Goal: Navigation & Orientation: Find specific page/section

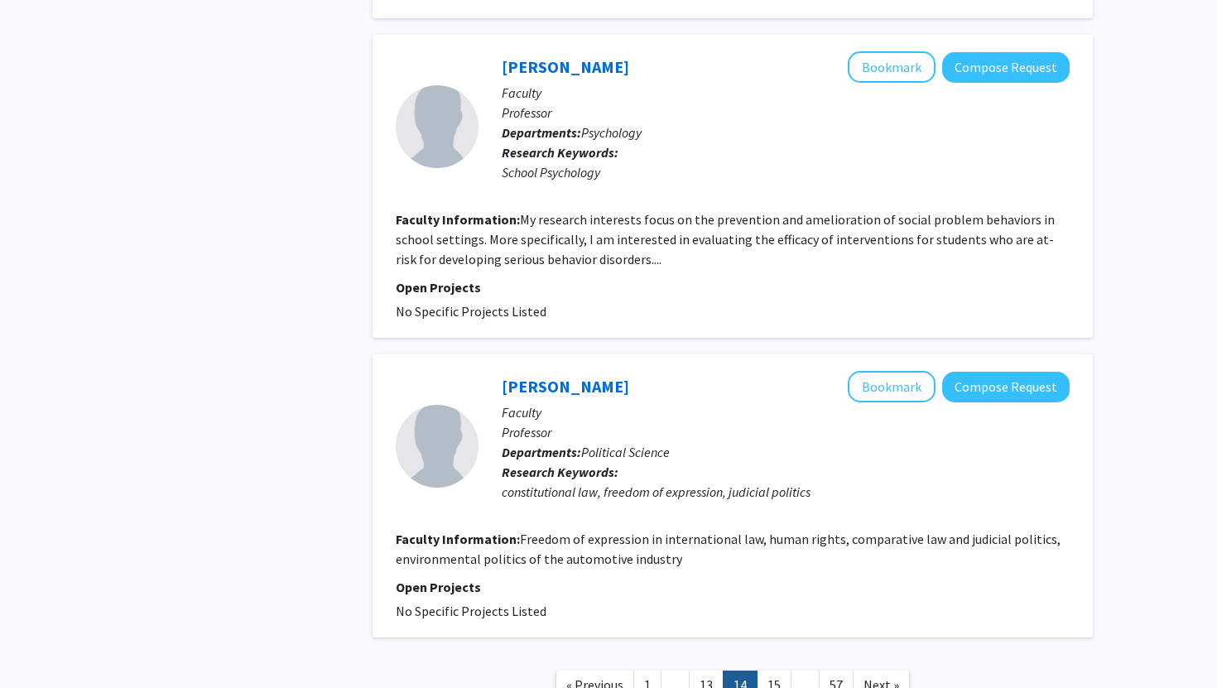
scroll to position [3299, 0]
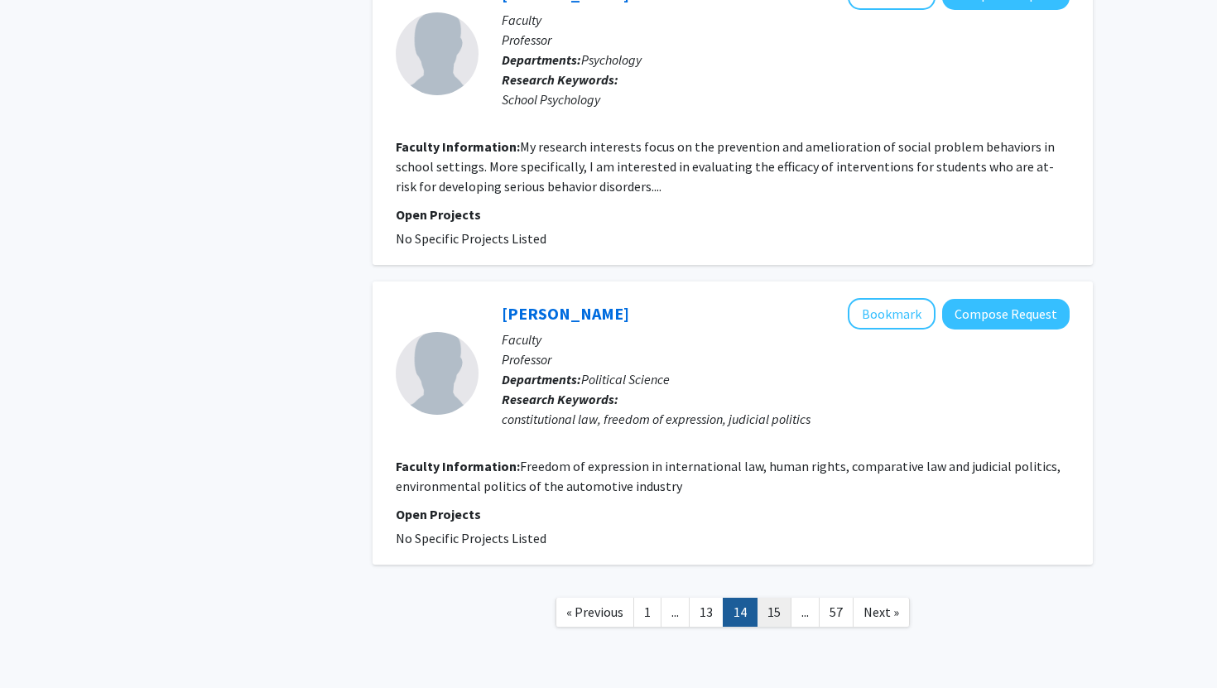
click at [776, 598] on link "15" at bounding box center [774, 612] width 35 height 29
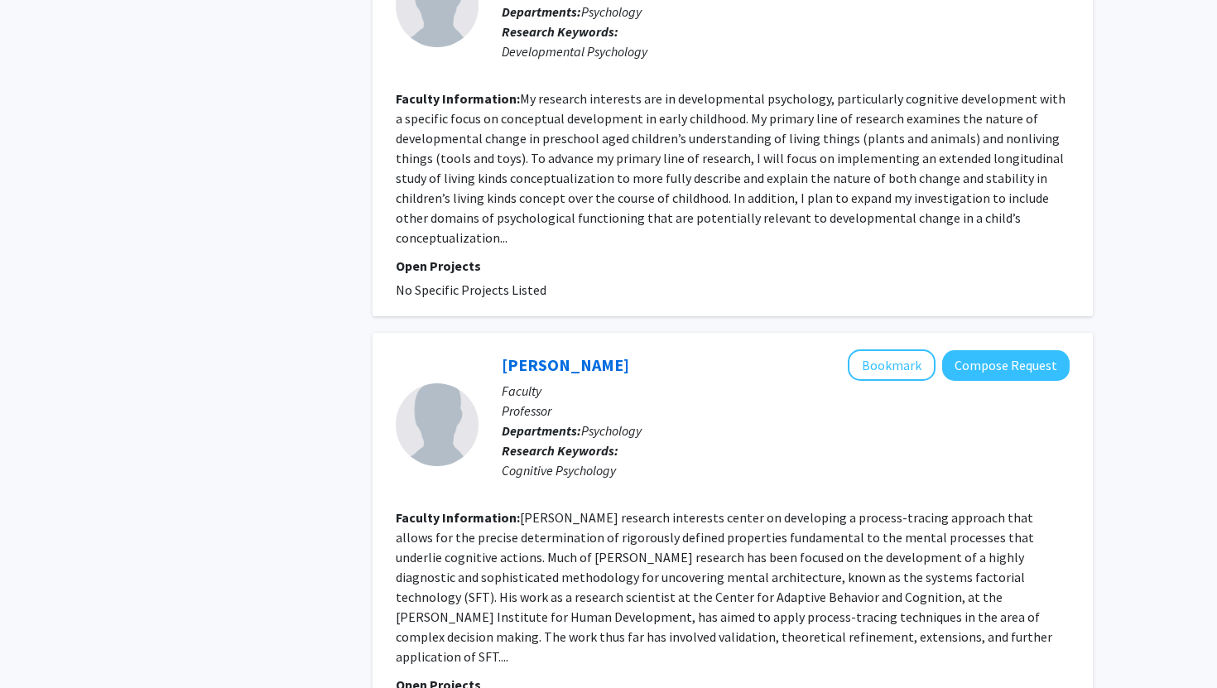
scroll to position [3517, 0]
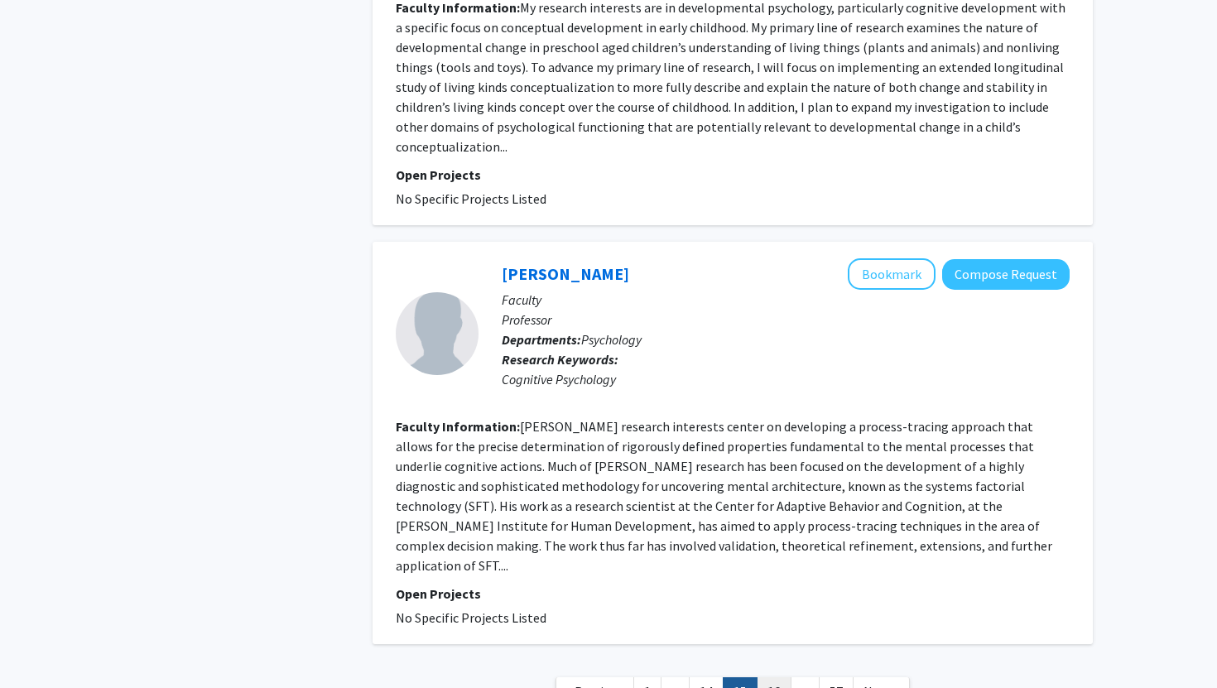
click at [777, 677] on link "16" at bounding box center [774, 691] width 35 height 29
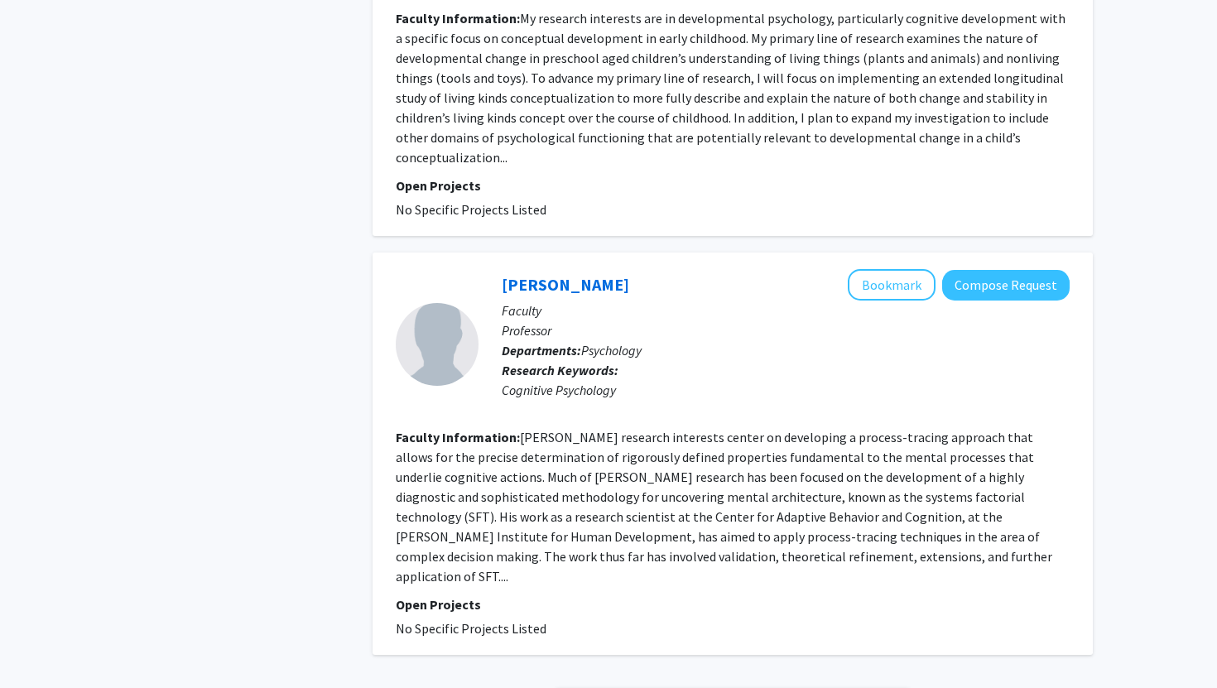
scroll to position [3517, 0]
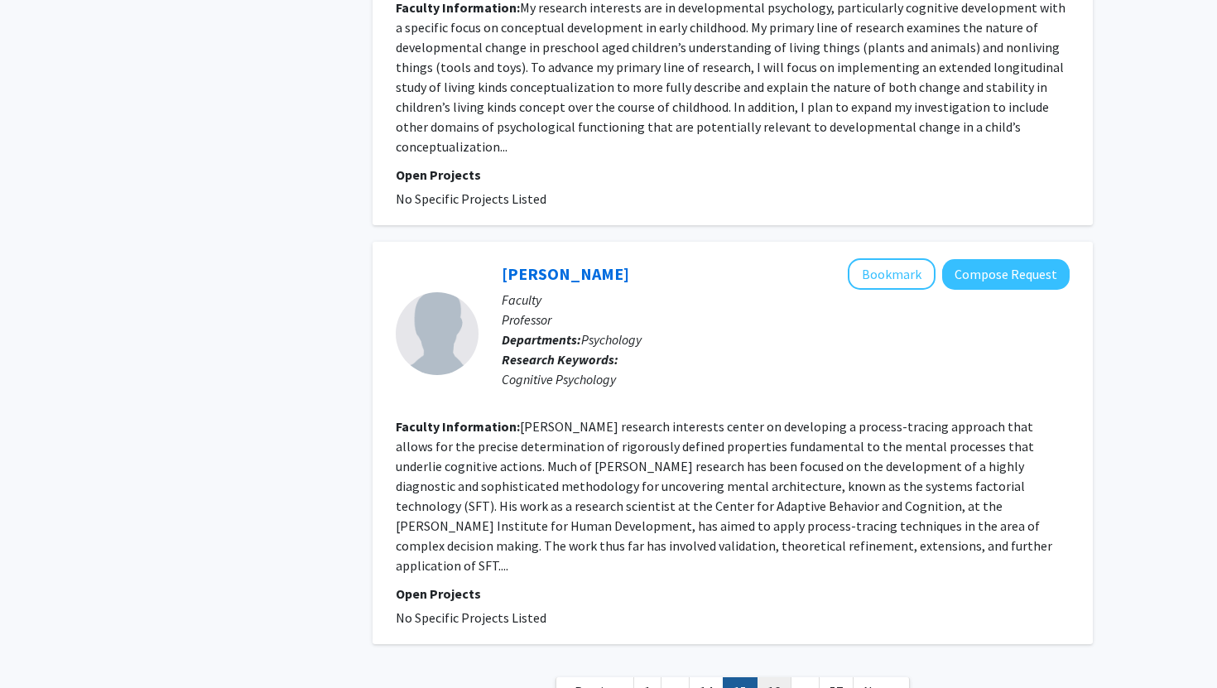
click at [764, 677] on link "16" at bounding box center [774, 691] width 35 height 29
click at [783, 677] on link "16" at bounding box center [774, 691] width 35 height 29
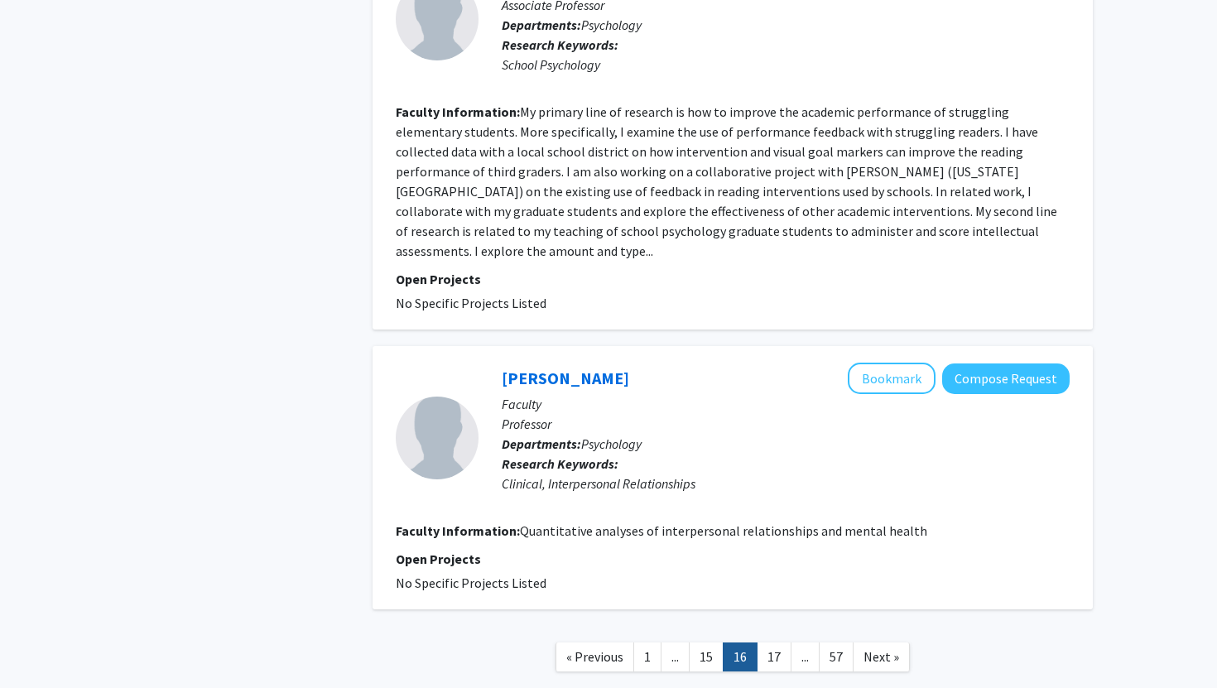
scroll to position [3279, 0]
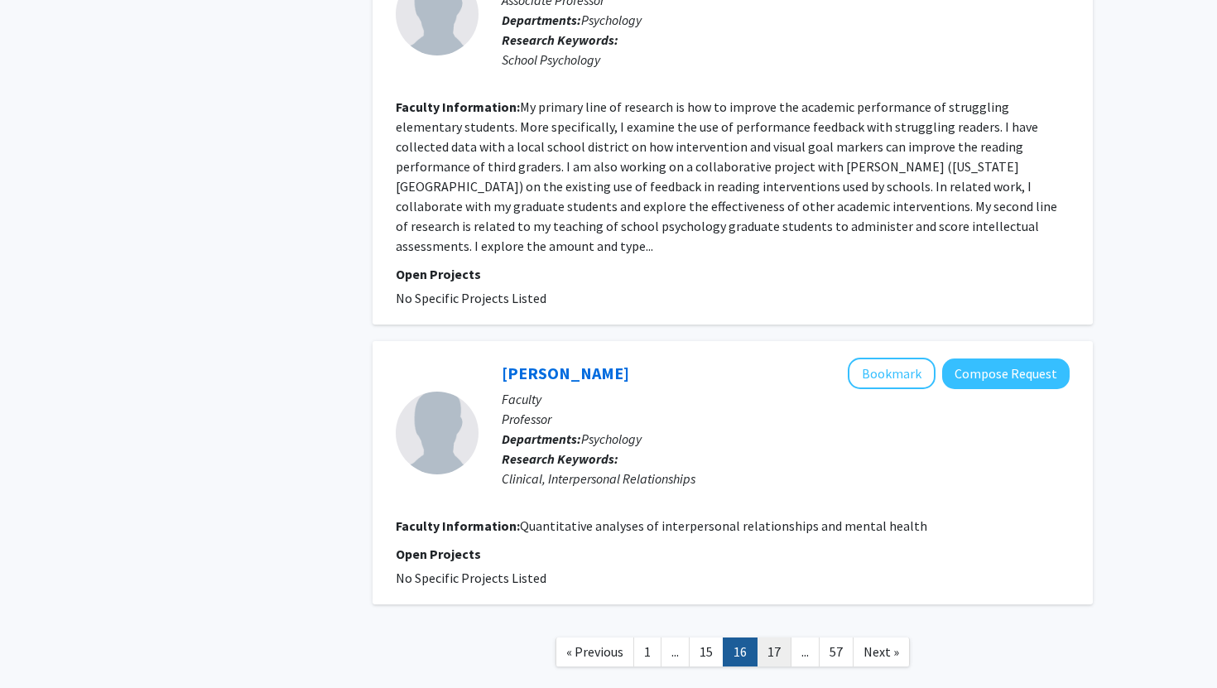
click at [771, 638] on link "17" at bounding box center [774, 652] width 35 height 29
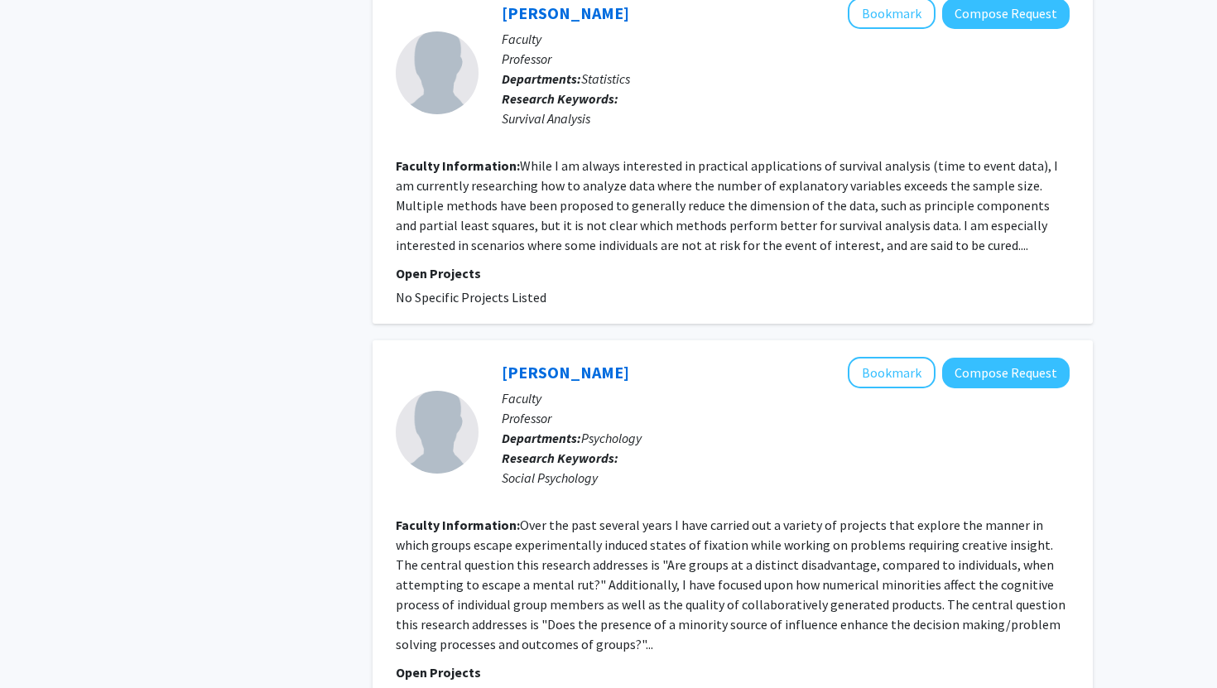
scroll to position [3365, 0]
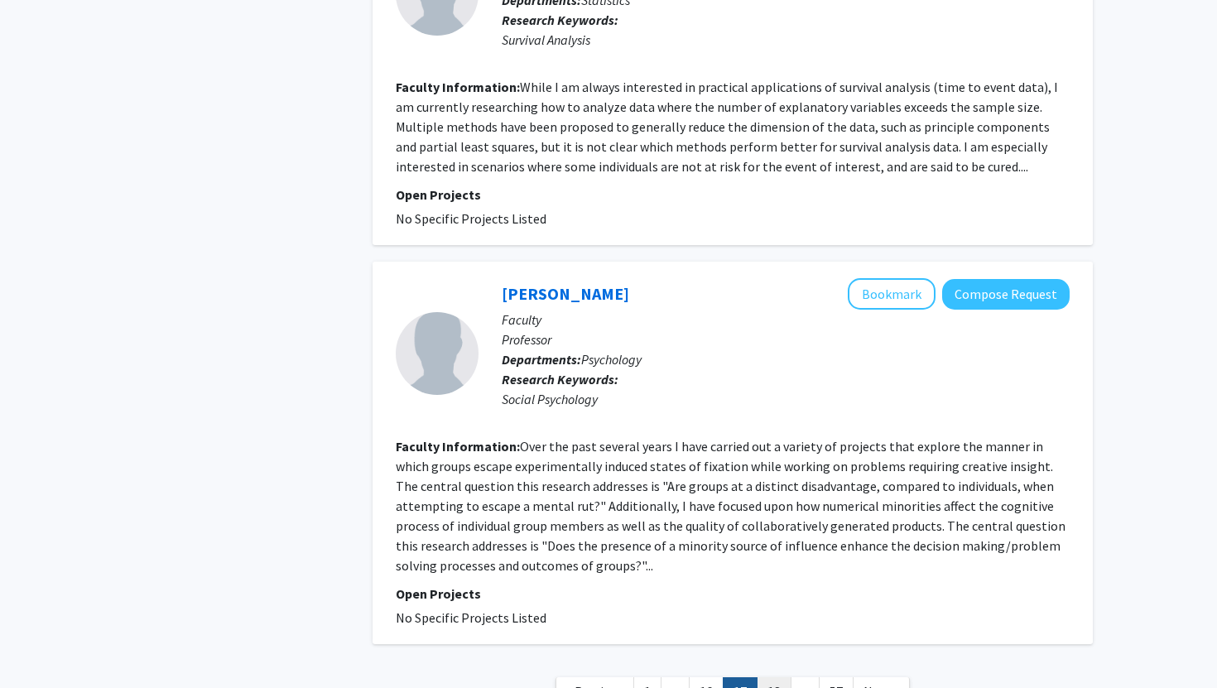
click at [773, 677] on link "18" at bounding box center [774, 691] width 35 height 29
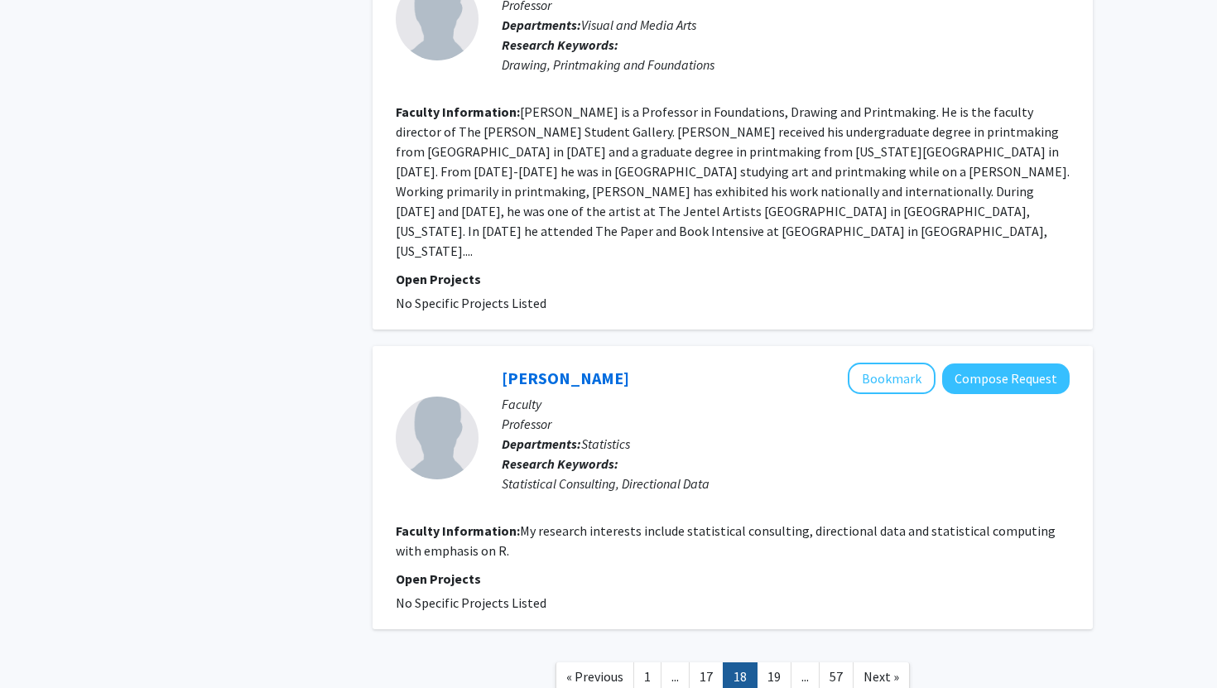
scroll to position [3418, 0]
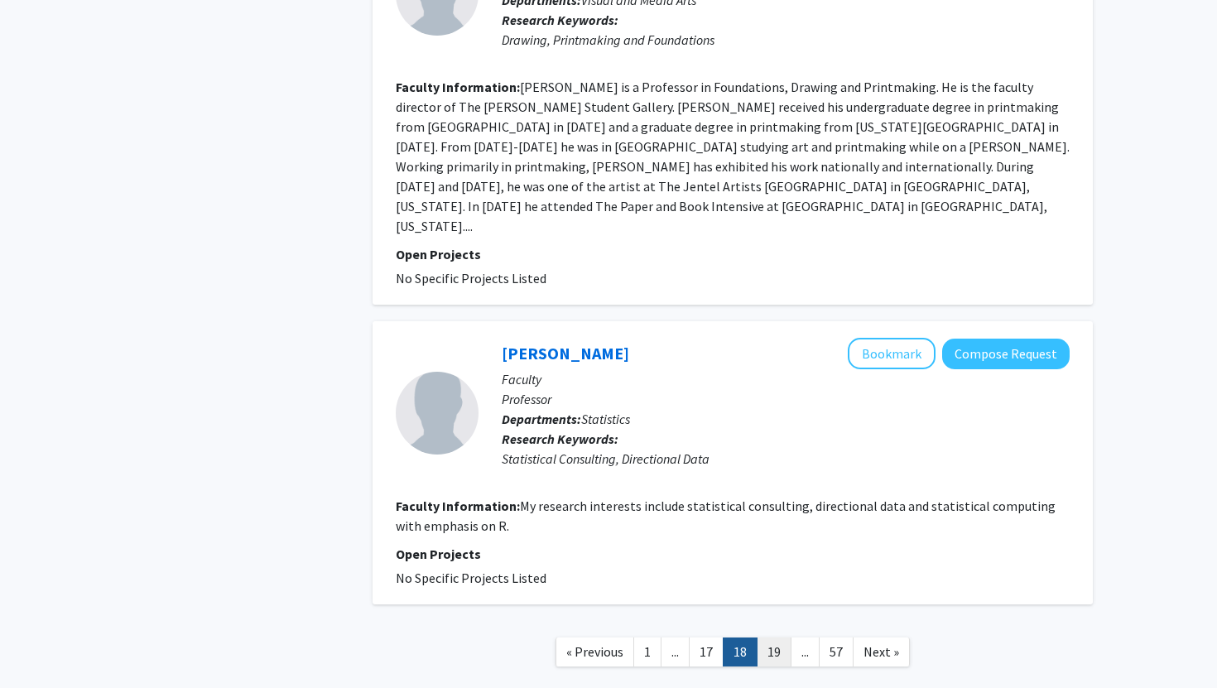
click at [774, 638] on link "19" at bounding box center [774, 652] width 35 height 29
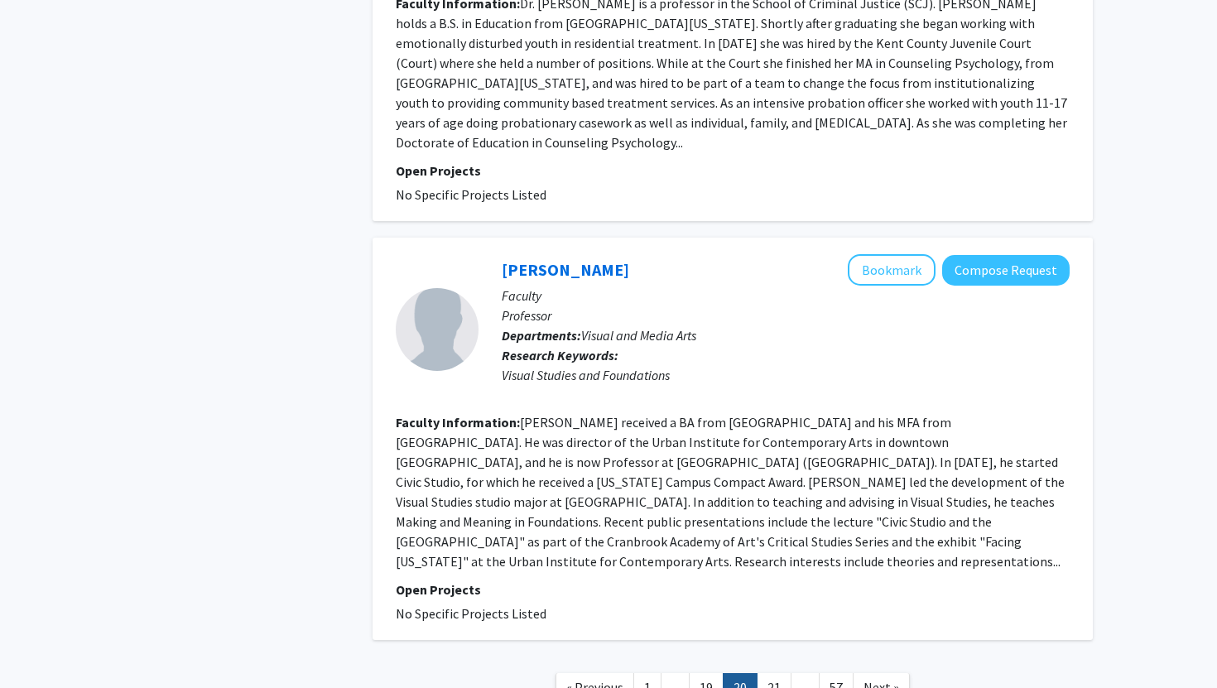
scroll to position [3180, 0]
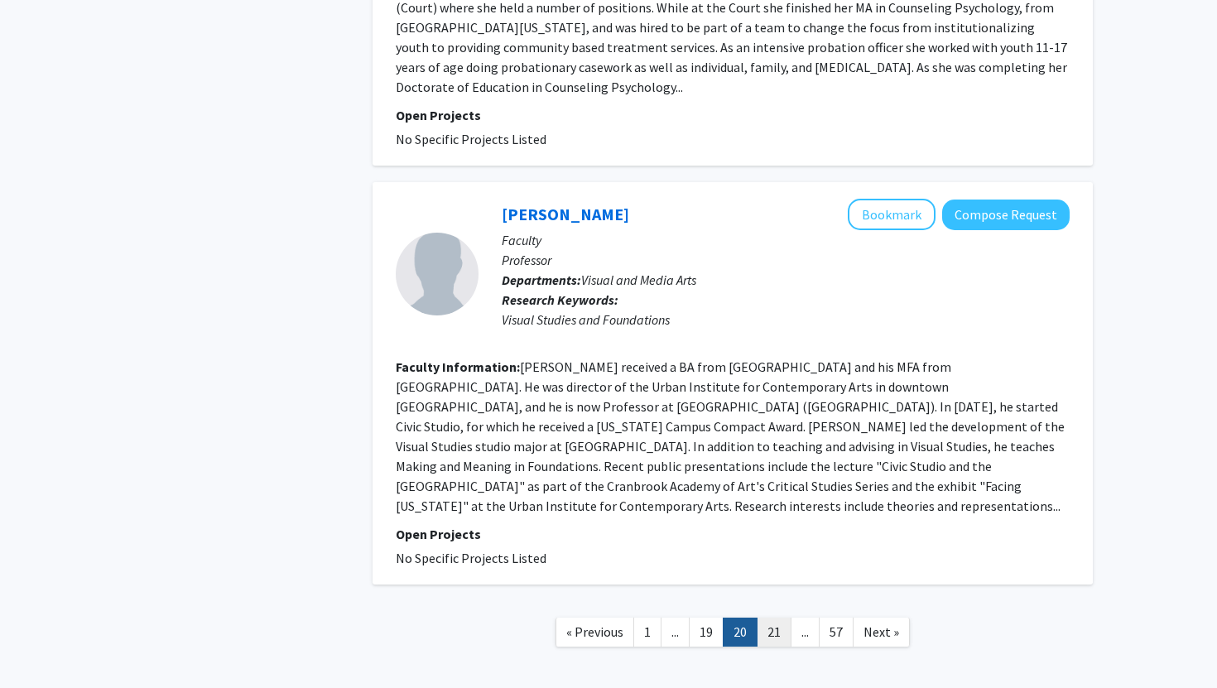
click at [777, 618] on link "21" at bounding box center [774, 632] width 35 height 29
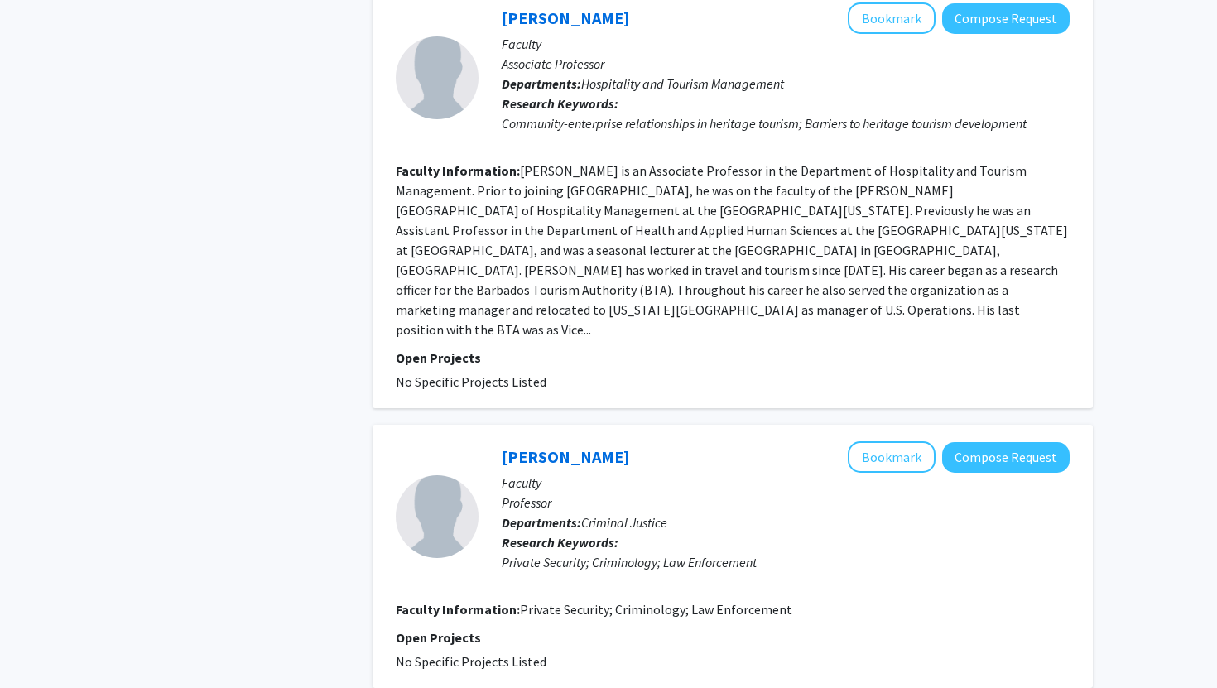
scroll to position [3179, 0]
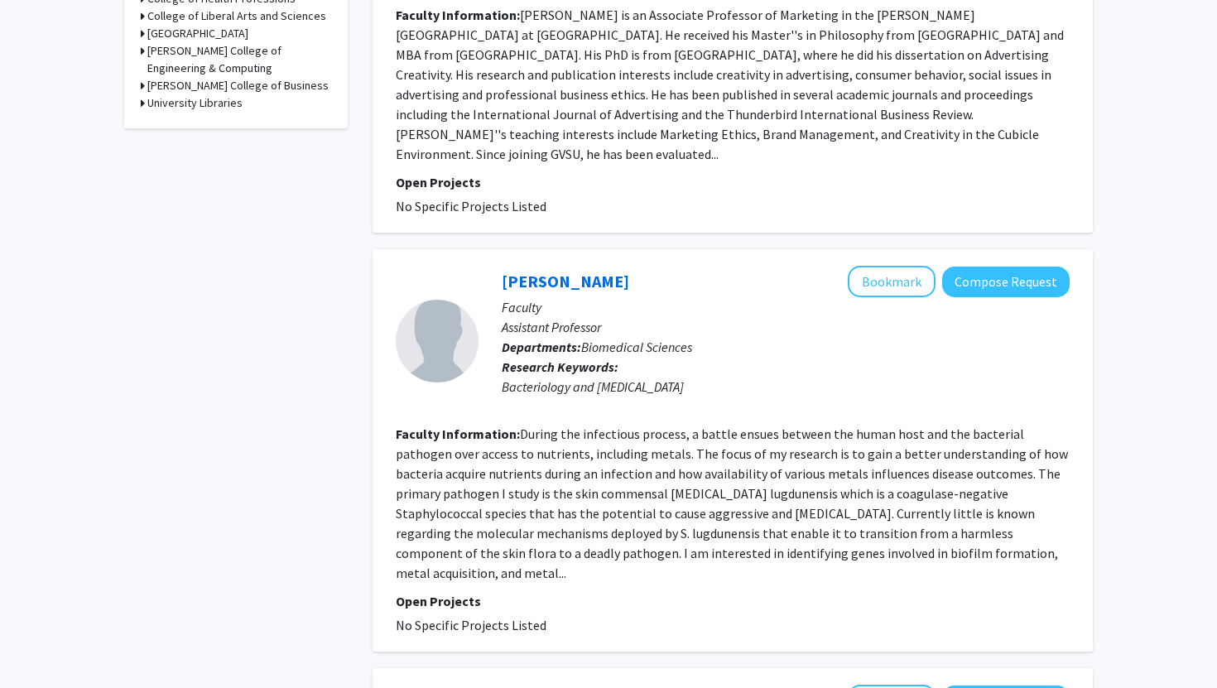
scroll to position [722, 0]
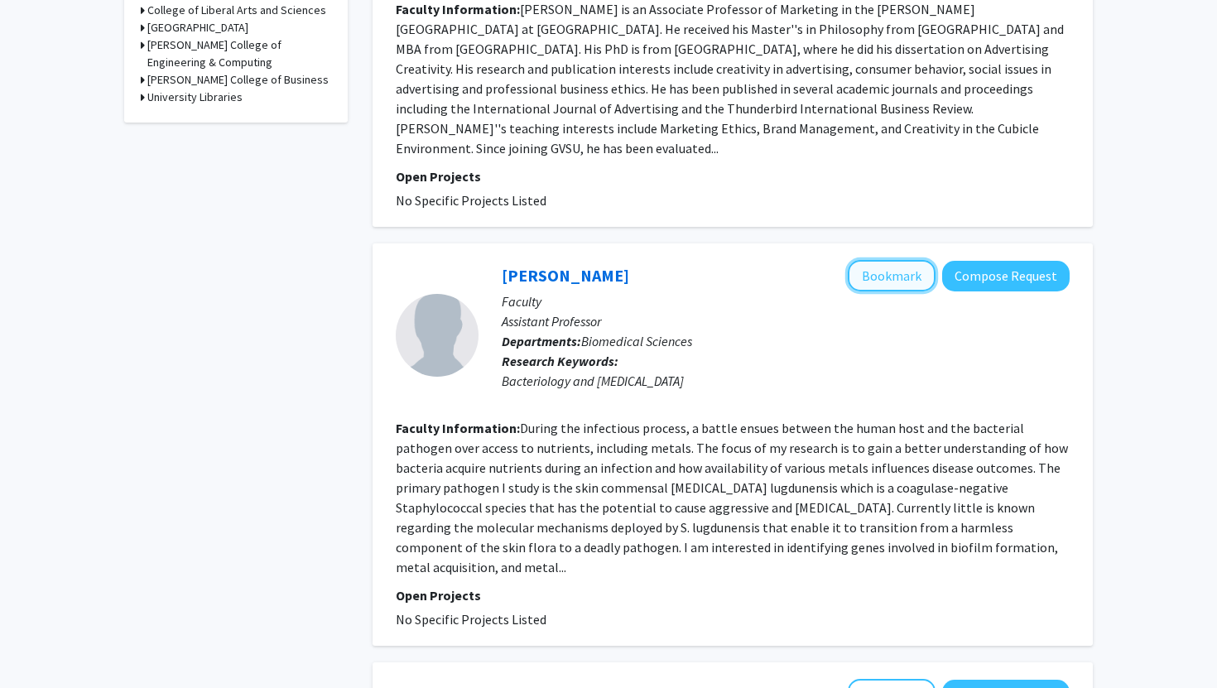
click at [890, 260] on button "Bookmark" at bounding box center [892, 275] width 88 height 31
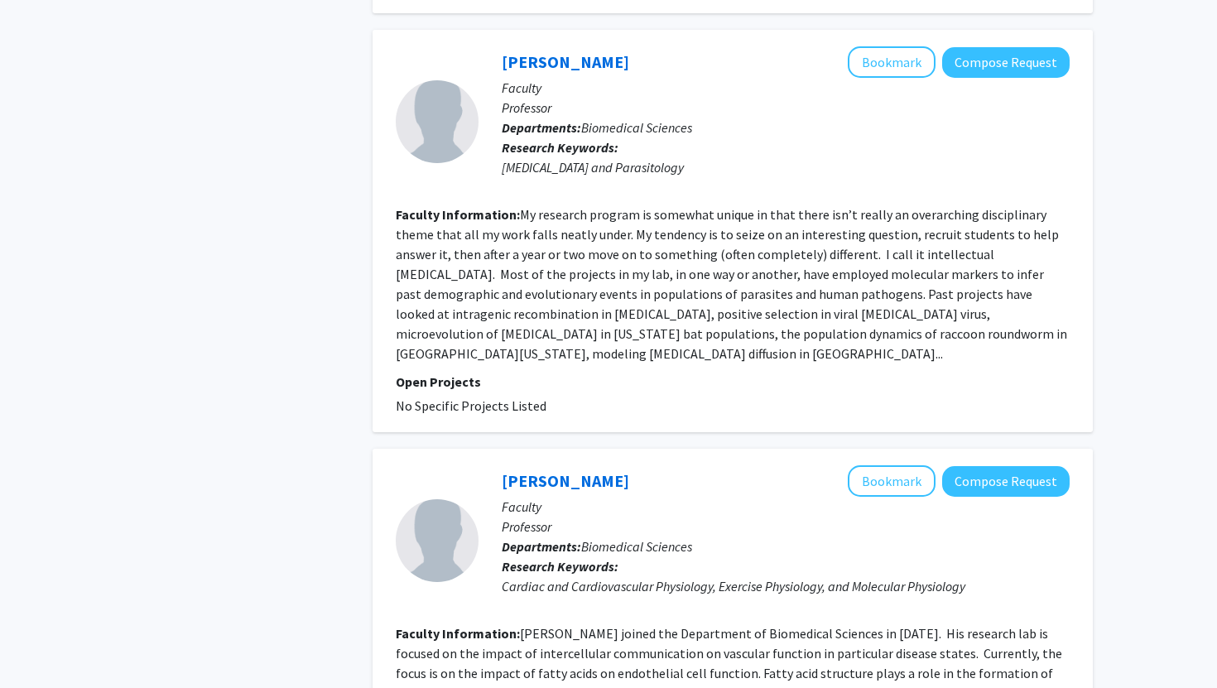
scroll to position [1718, 0]
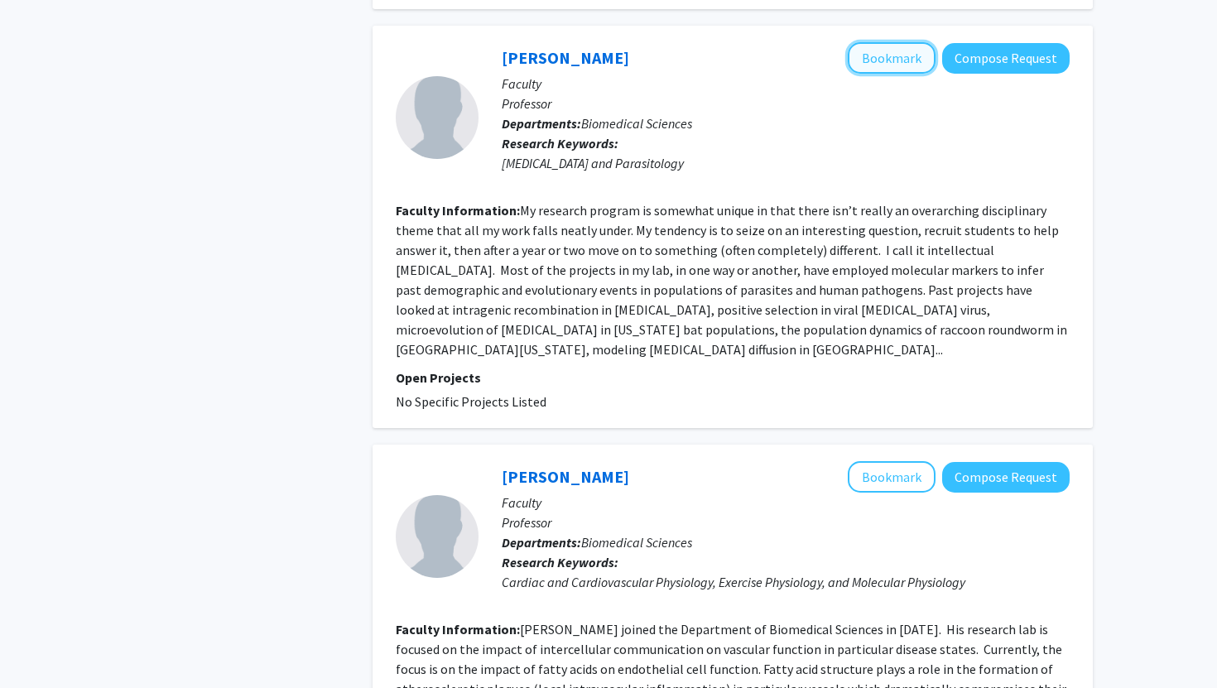
click at [866, 42] on button "Bookmark" at bounding box center [892, 57] width 88 height 31
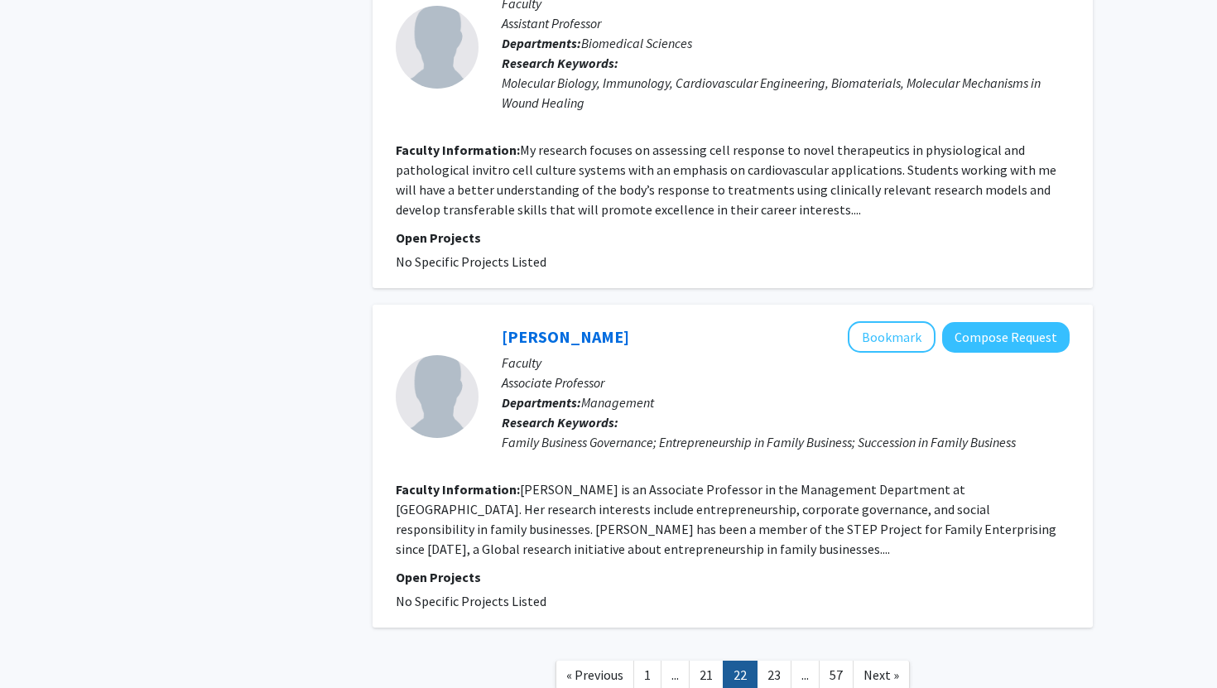
scroll to position [3398, 0]
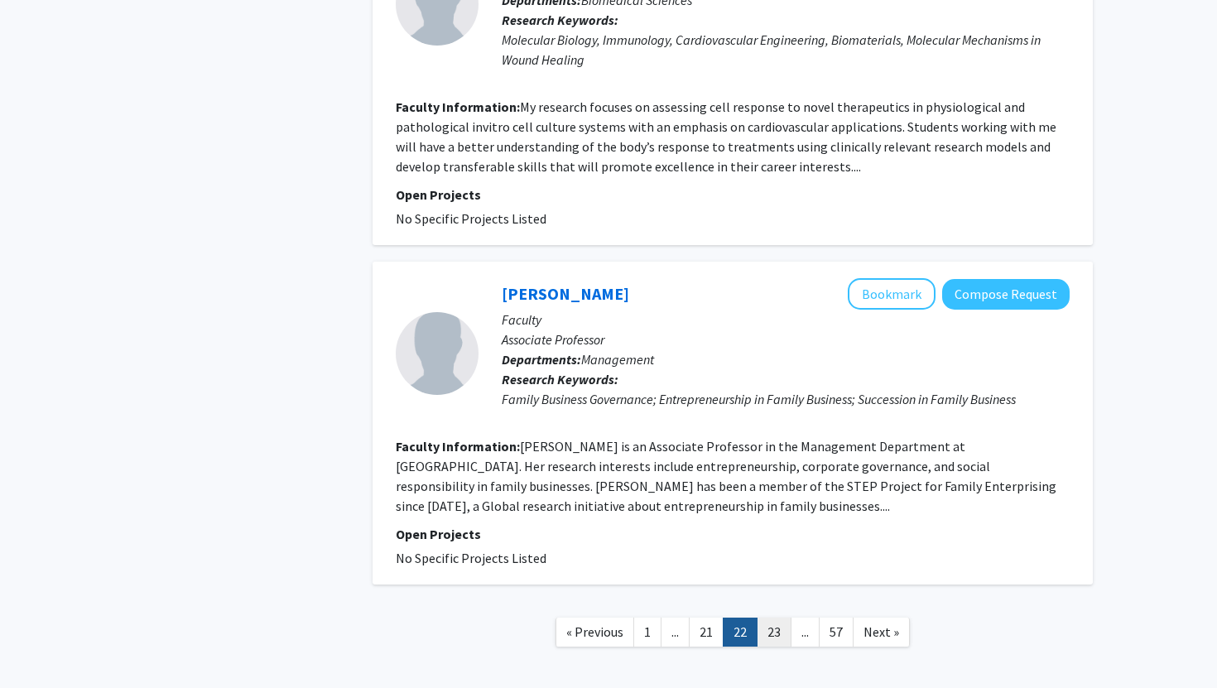
click at [784, 618] on link "23" at bounding box center [774, 632] width 35 height 29
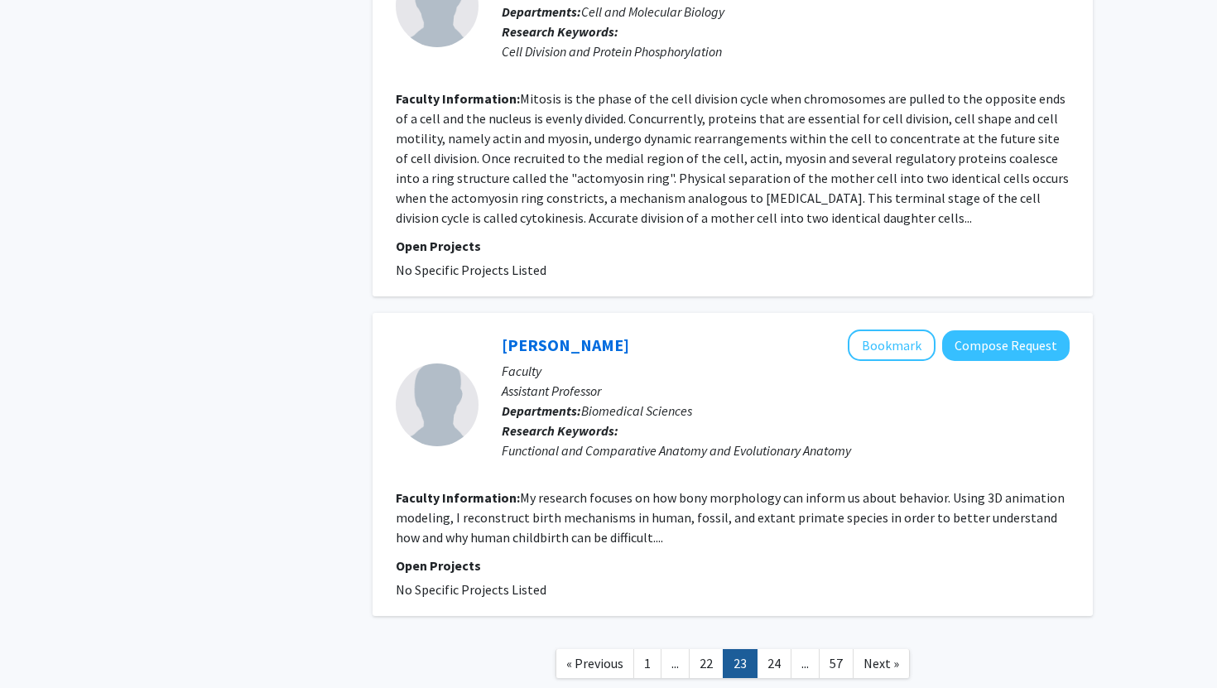
scroll to position [3134, 0]
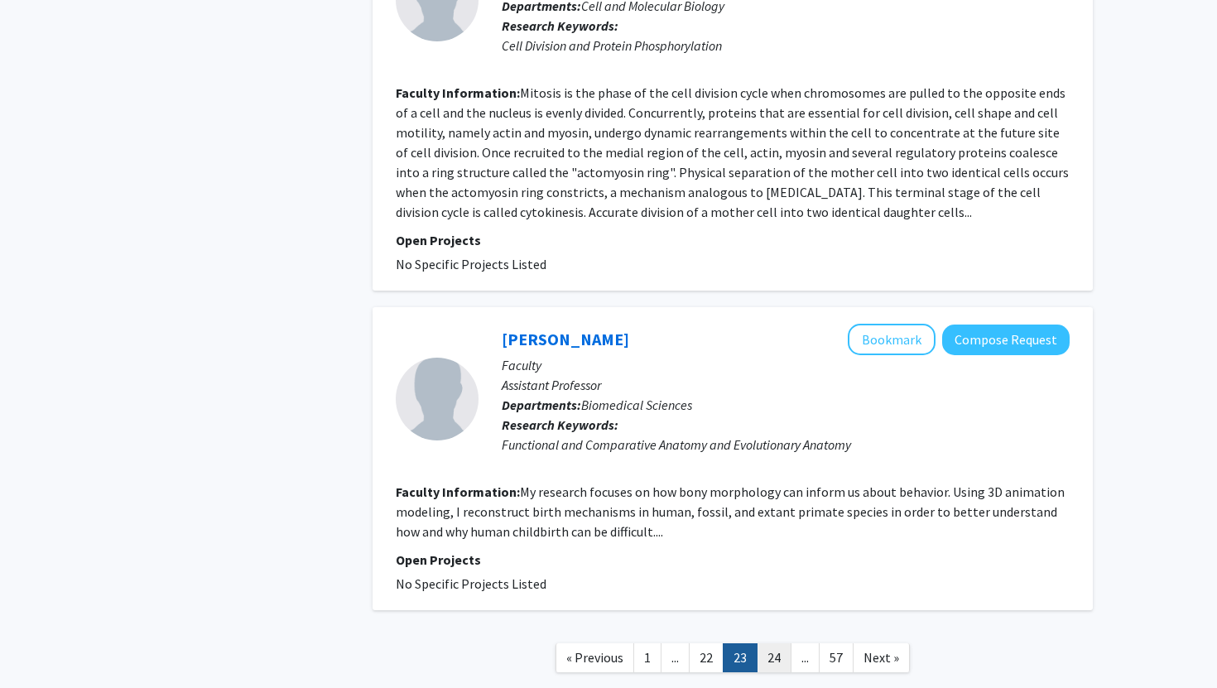
click at [781, 643] on link "24" at bounding box center [774, 657] width 35 height 29
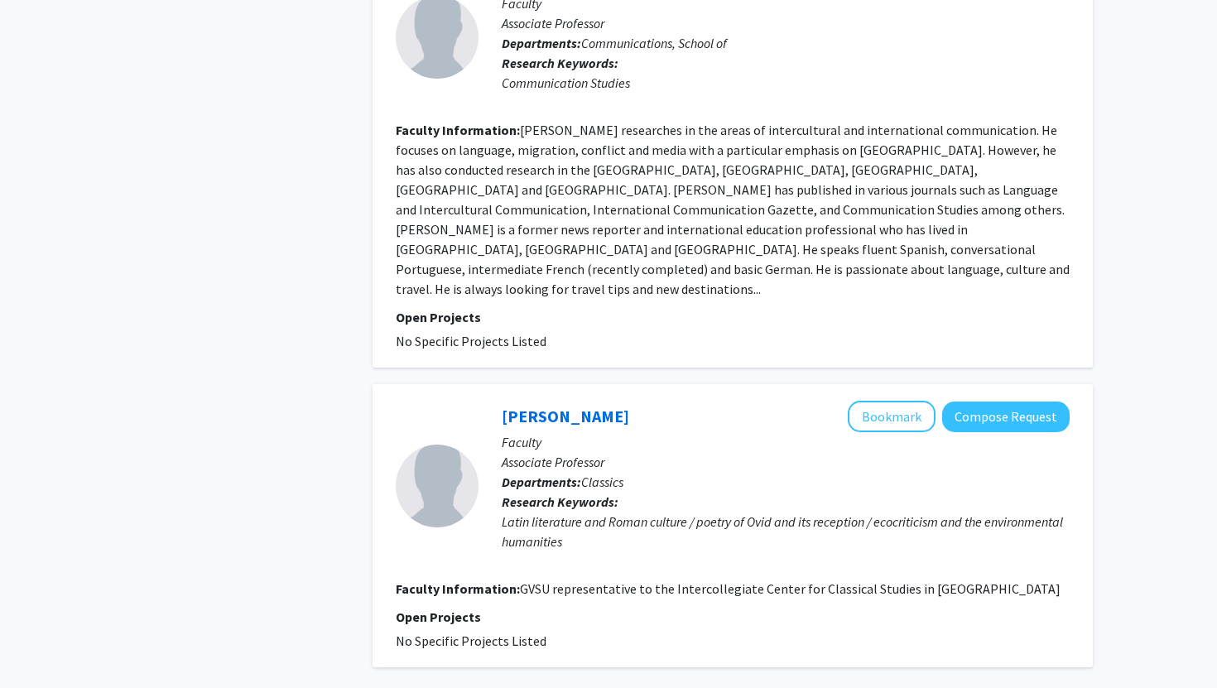
scroll to position [3458, 0]
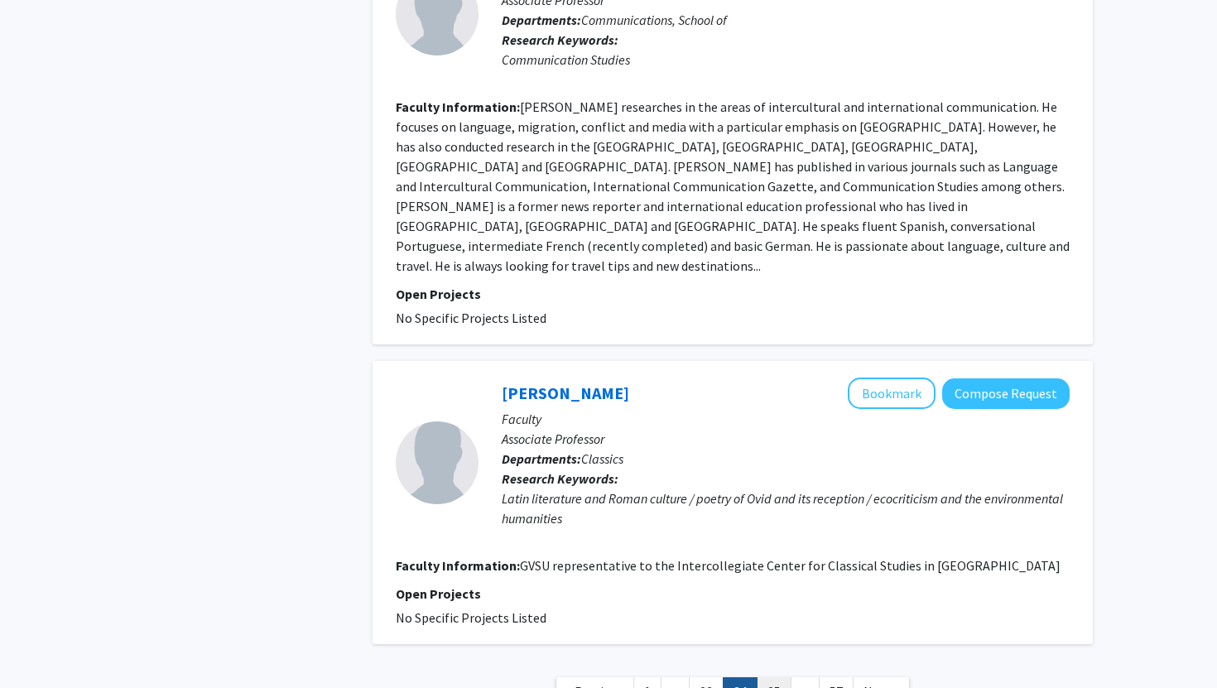
click at [770, 677] on link "25" at bounding box center [774, 691] width 35 height 29
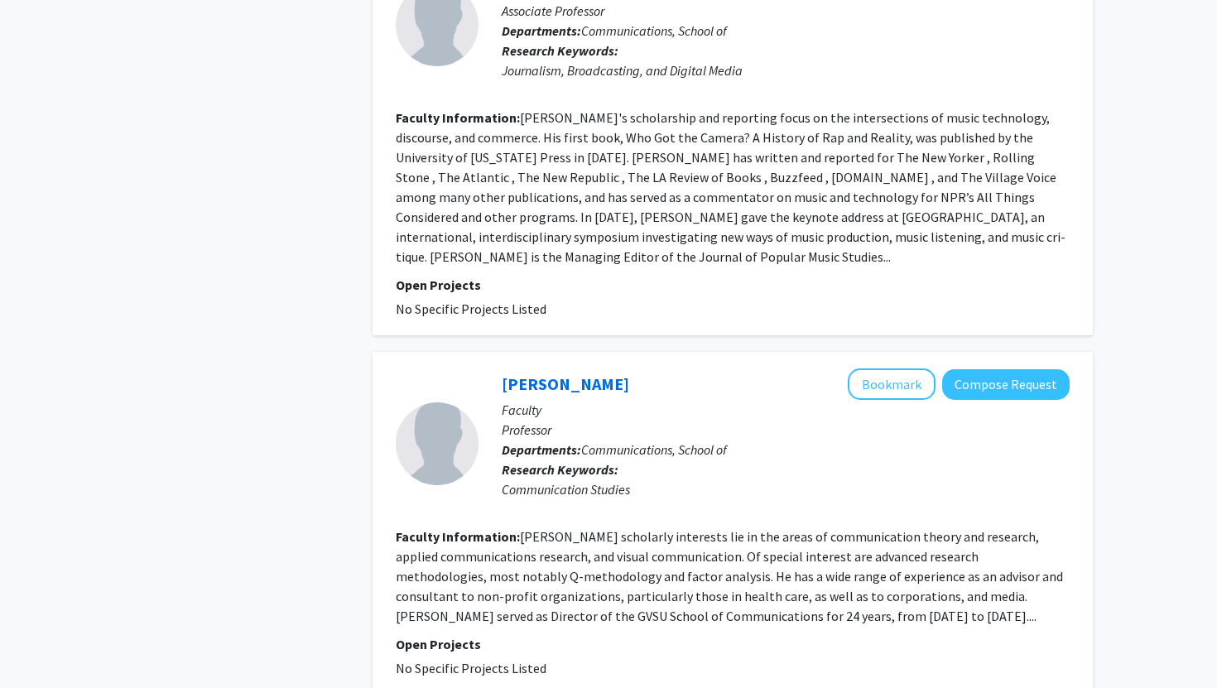
scroll to position [3597, 0]
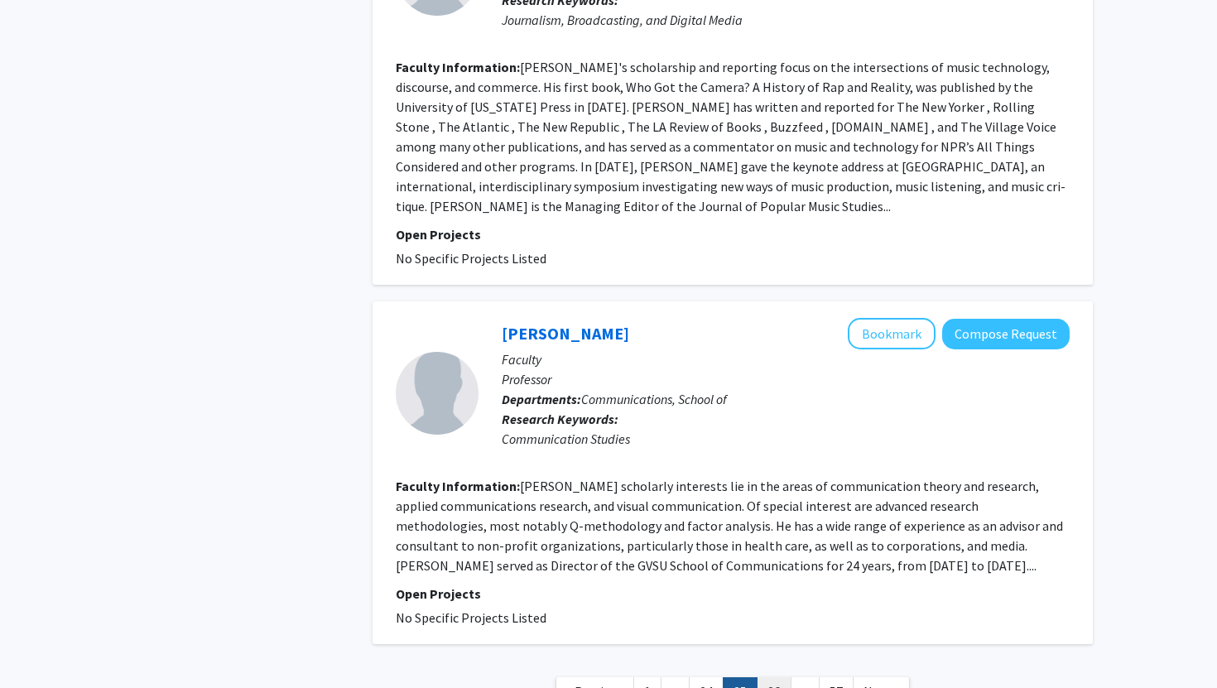
click at [780, 677] on link "26" at bounding box center [774, 691] width 35 height 29
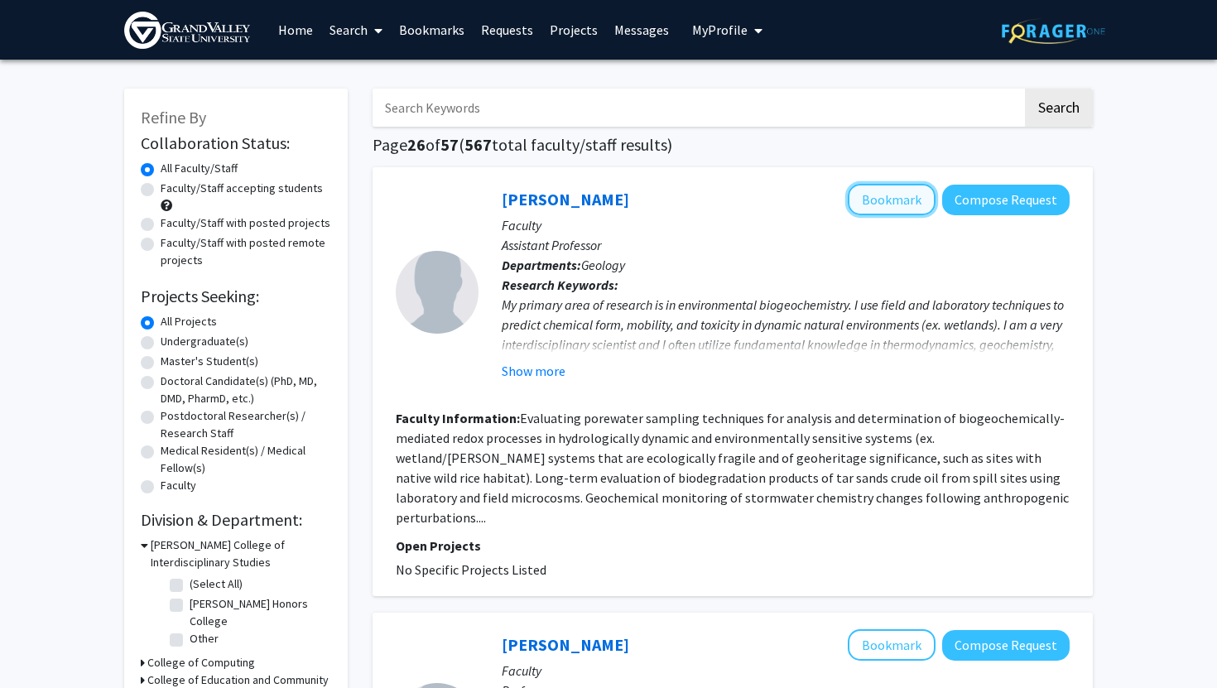
click at [881, 207] on button "Bookmark" at bounding box center [892, 199] width 88 height 31
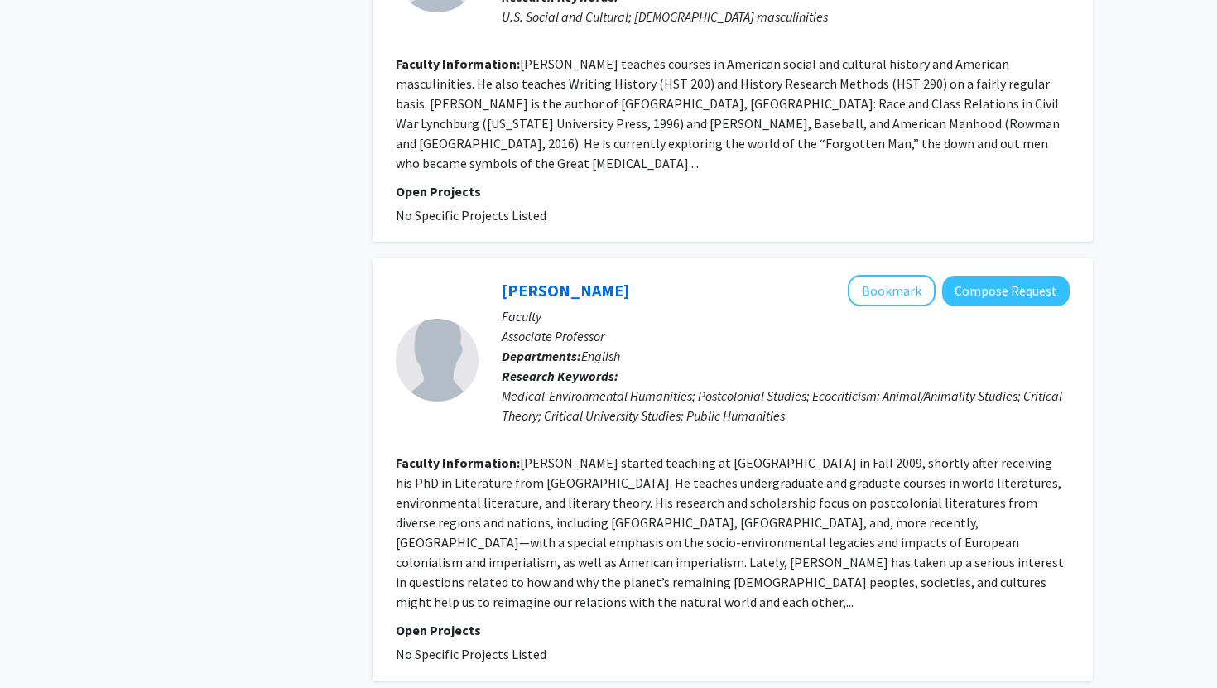
scroll to position [3391, 0]
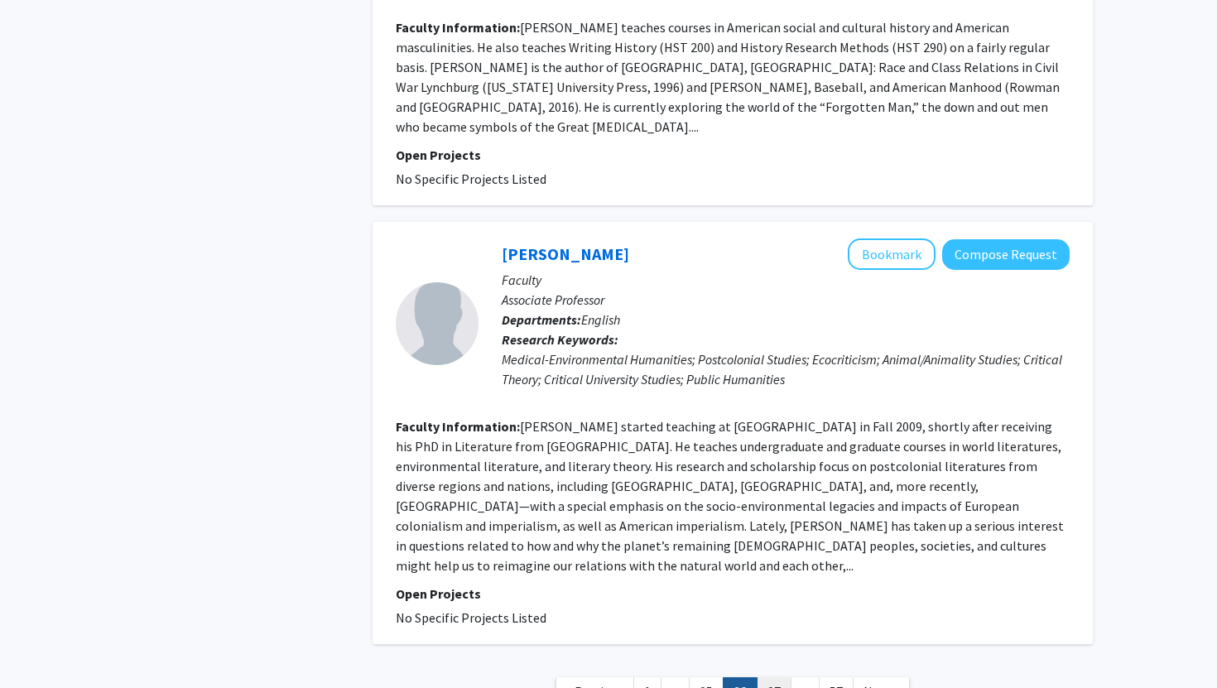
click at [768, 677] on link "27" at bounding box center [774, 691] width 35 height 29
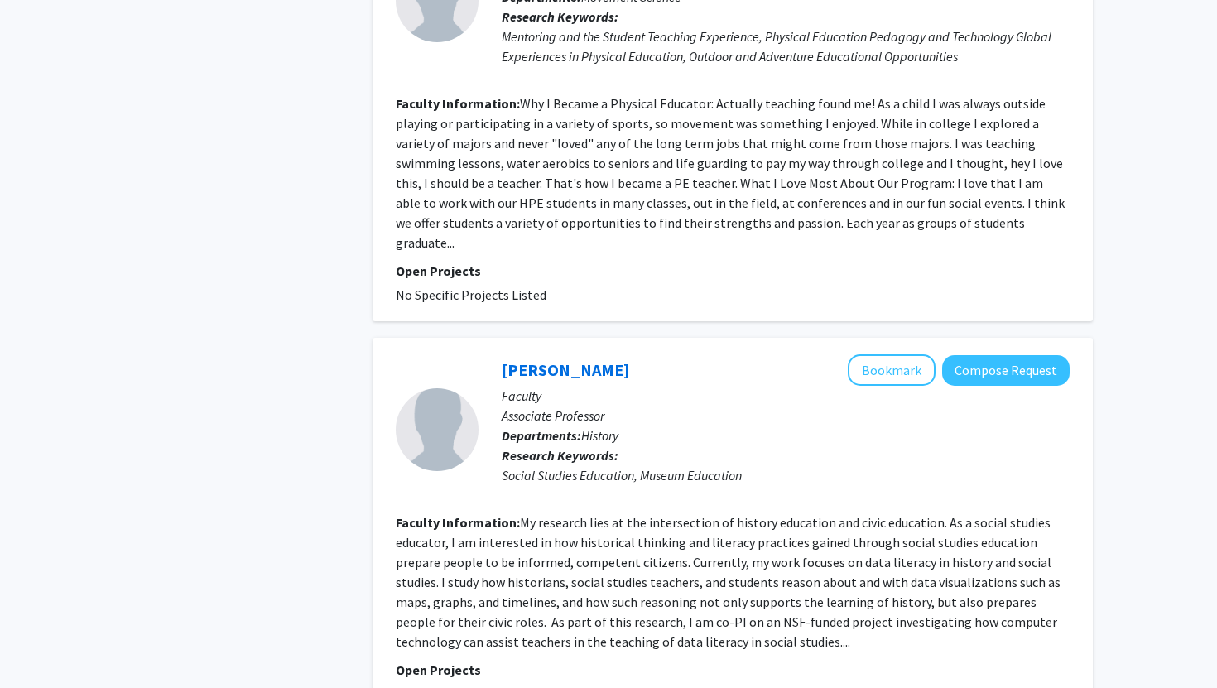
scroll to position [3398, 0]
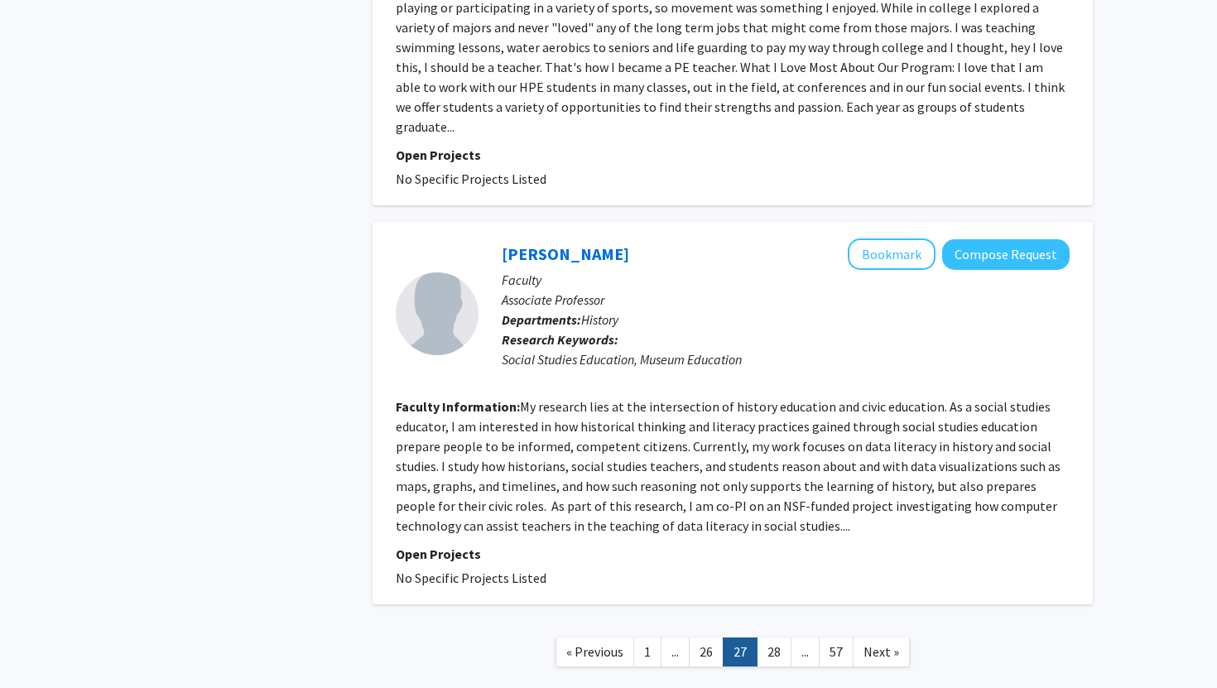
click at [771, 638] on link "28" at bounding box center [774, 652] width 35 height 29
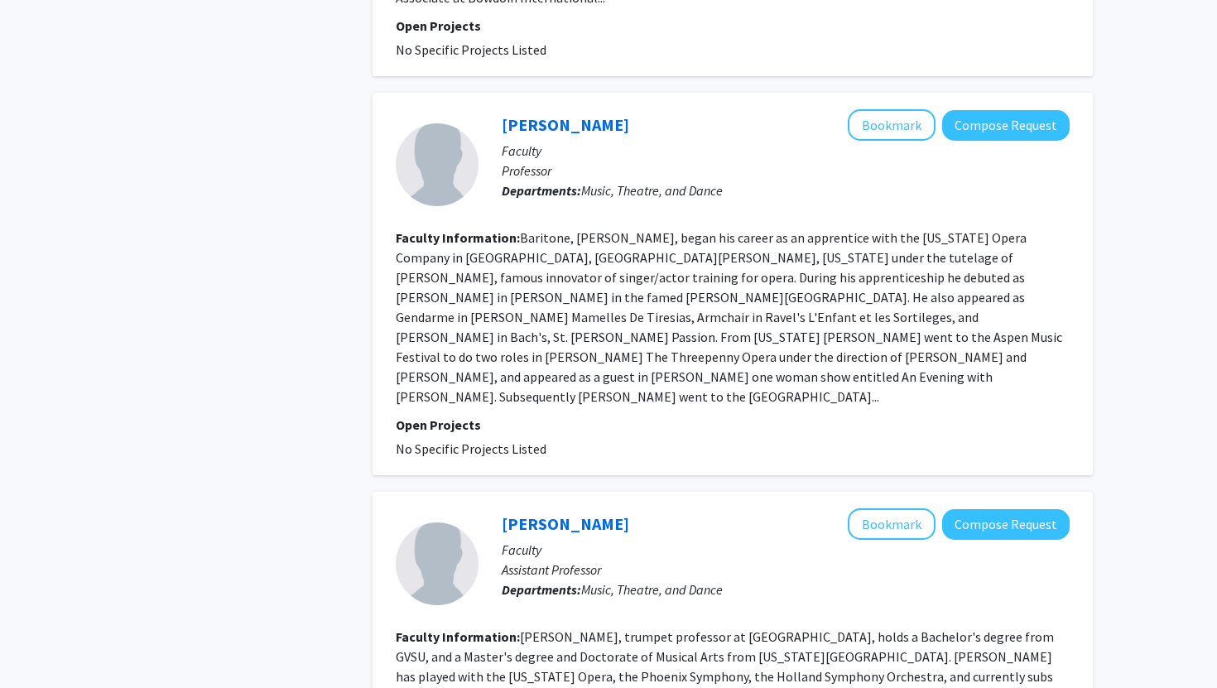
scroll to position [3259, 0]
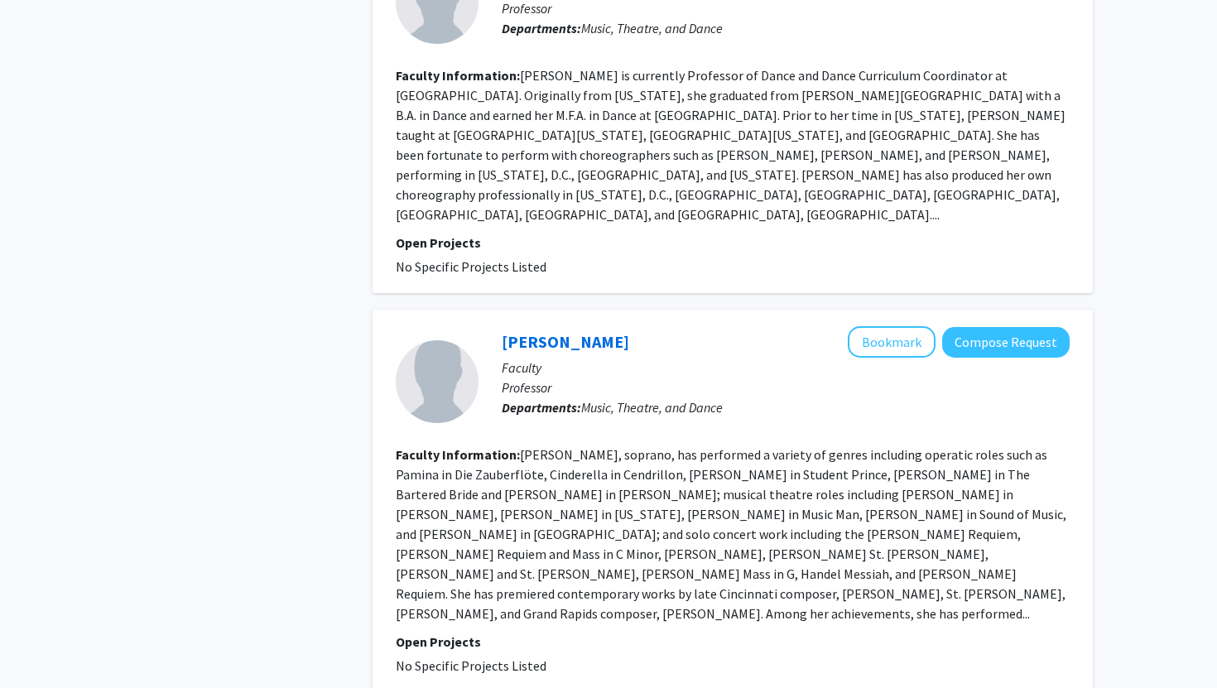
scroll to position [3160, 0]
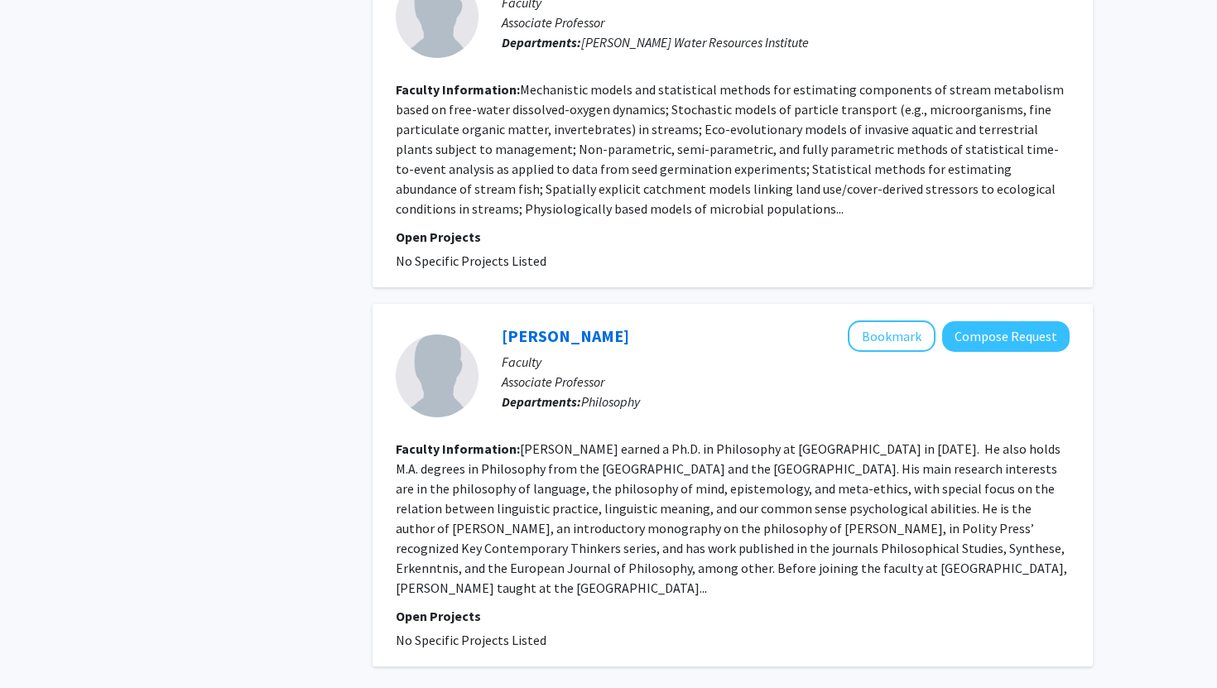
scroll to position [3358, 0]
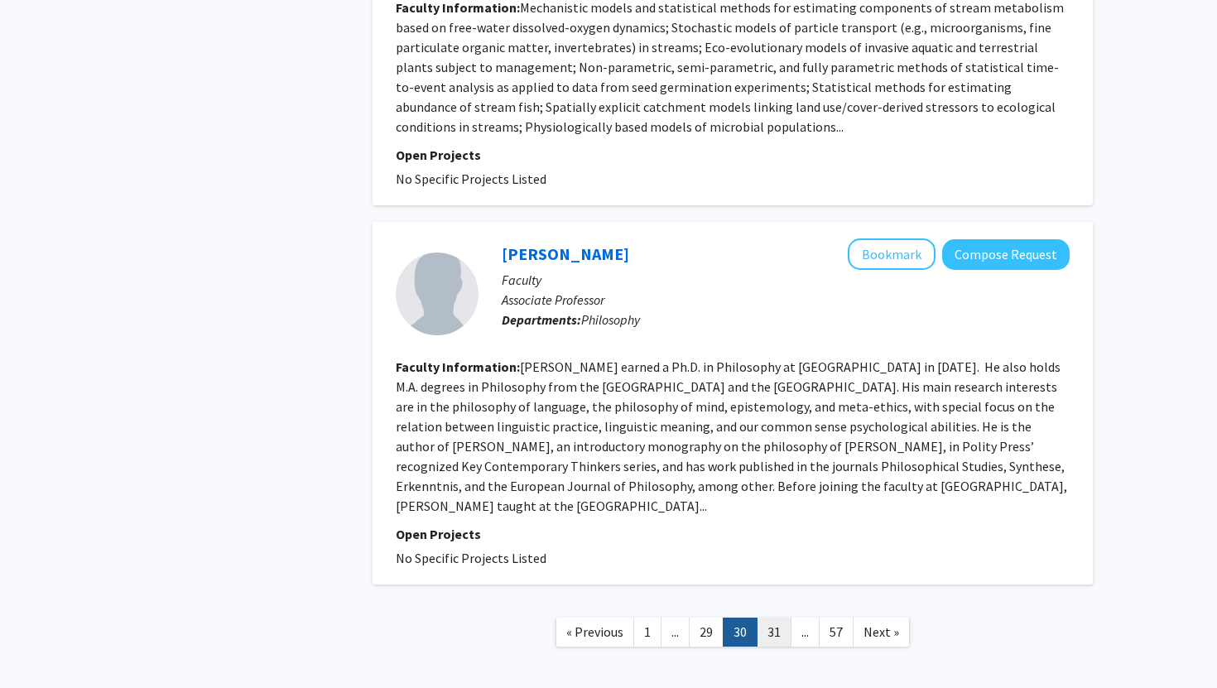
click at [766, 618] on link "31" at bounding box center [774, 632] width 35 height 29
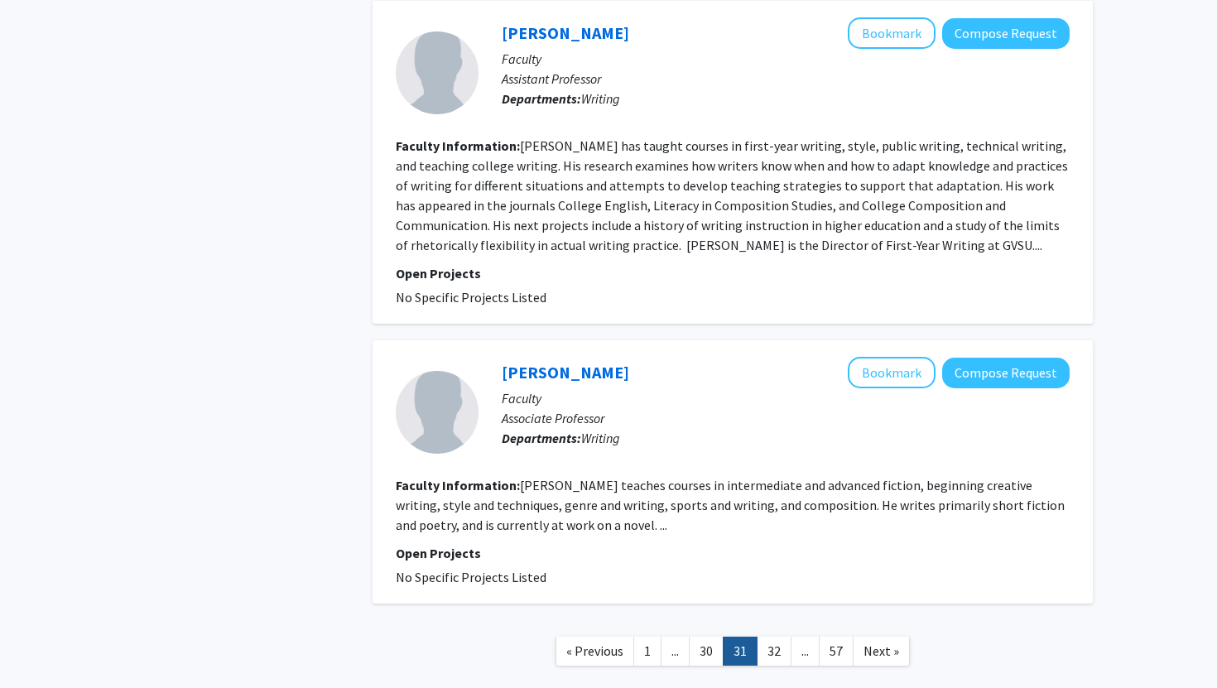
scroll to position [3199, 0]
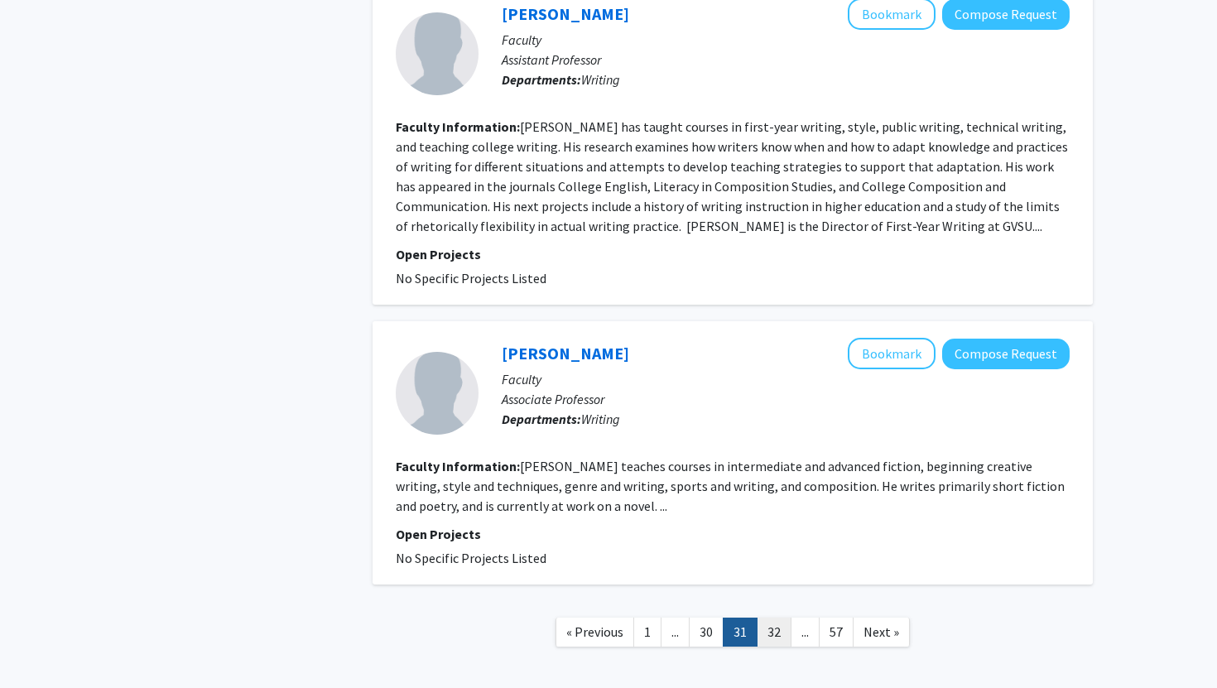
click at [766, 618] on link "32" at bounding box center [774, 632] width 35 height 29
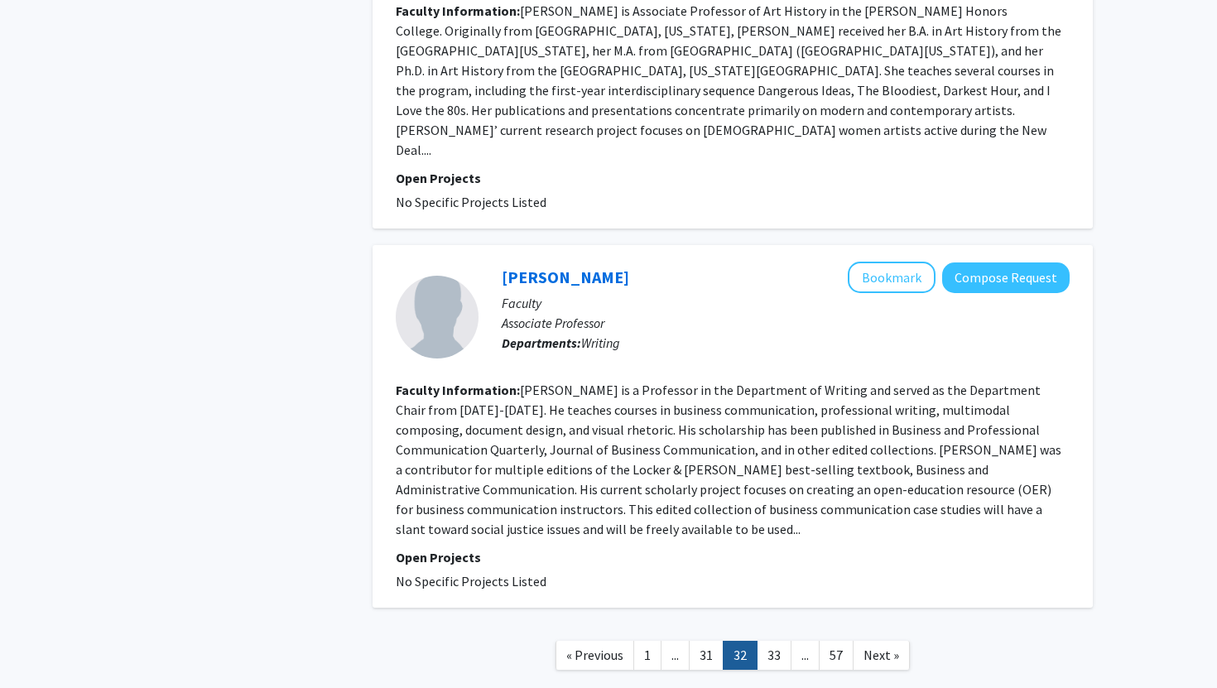
scroll to position [2908, 0]
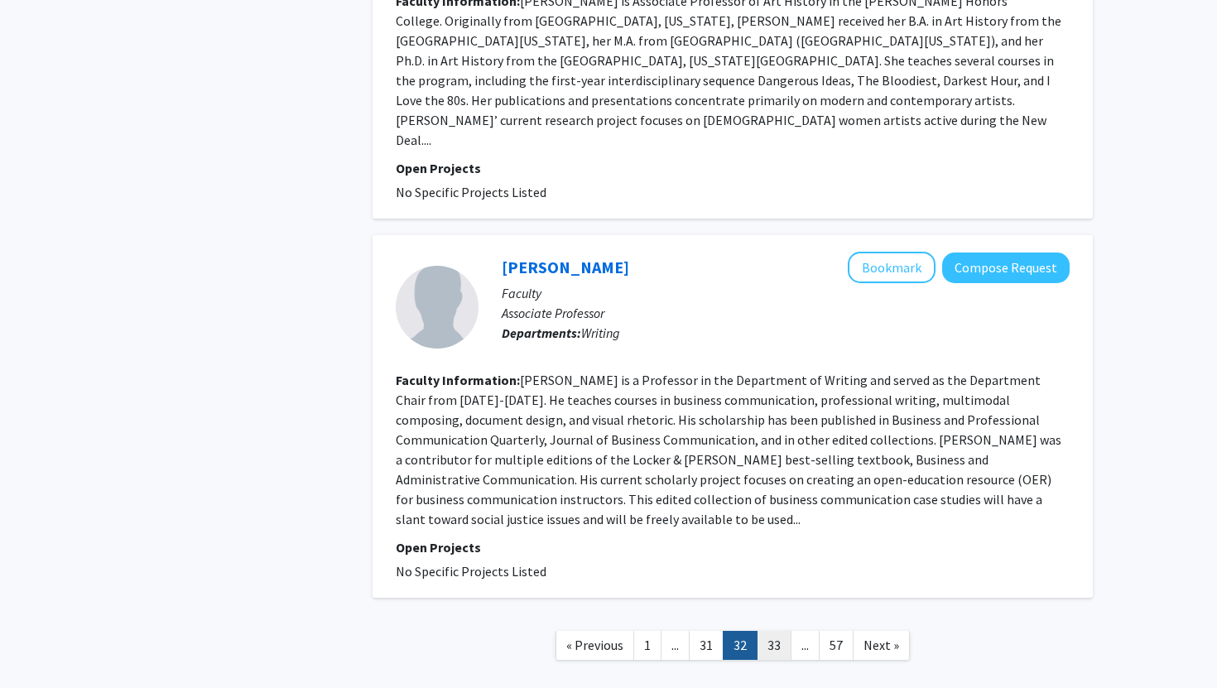
click at [768, 631] on link "33" at bounding box center [774, 645] width 35 height 29
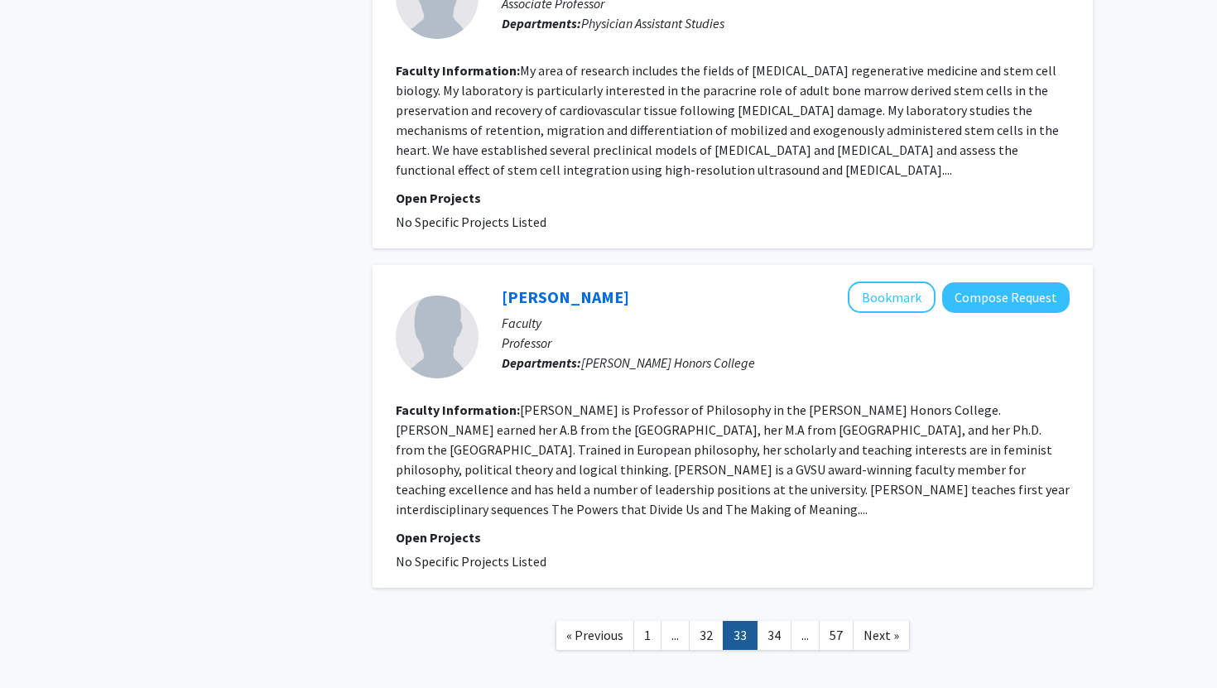
scroll to position [2881, 0]
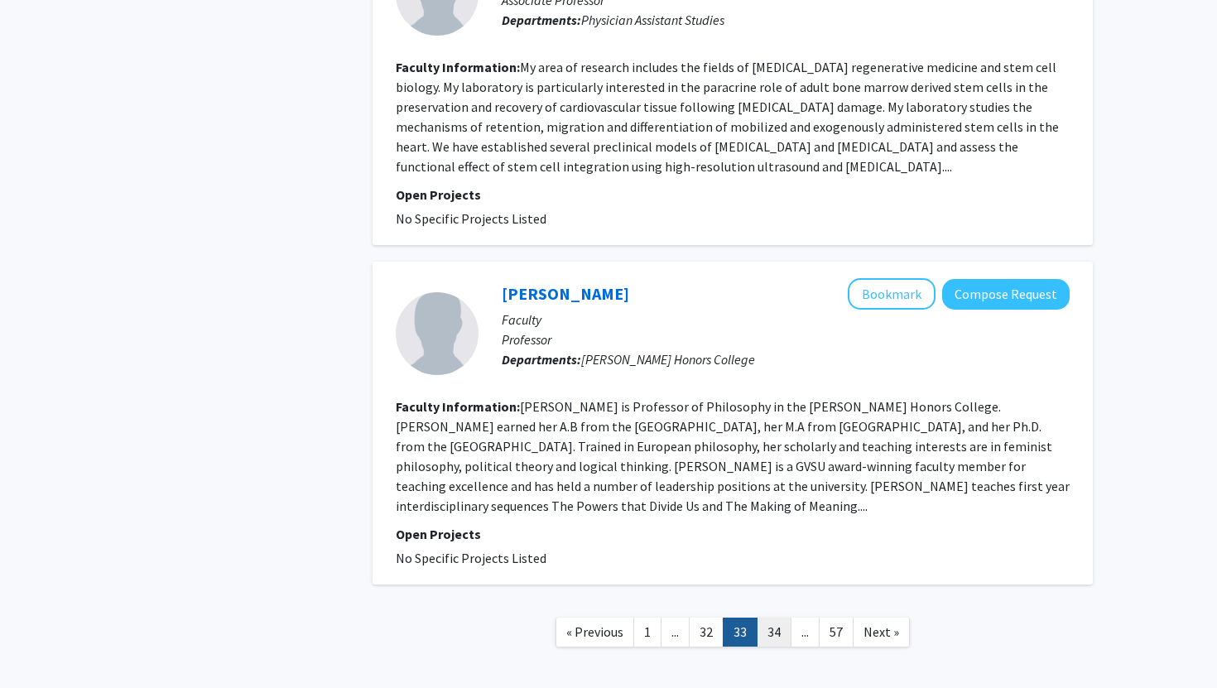
click at [776, 618] on link "34" at bounding box center [774, 632] width 35 height 29
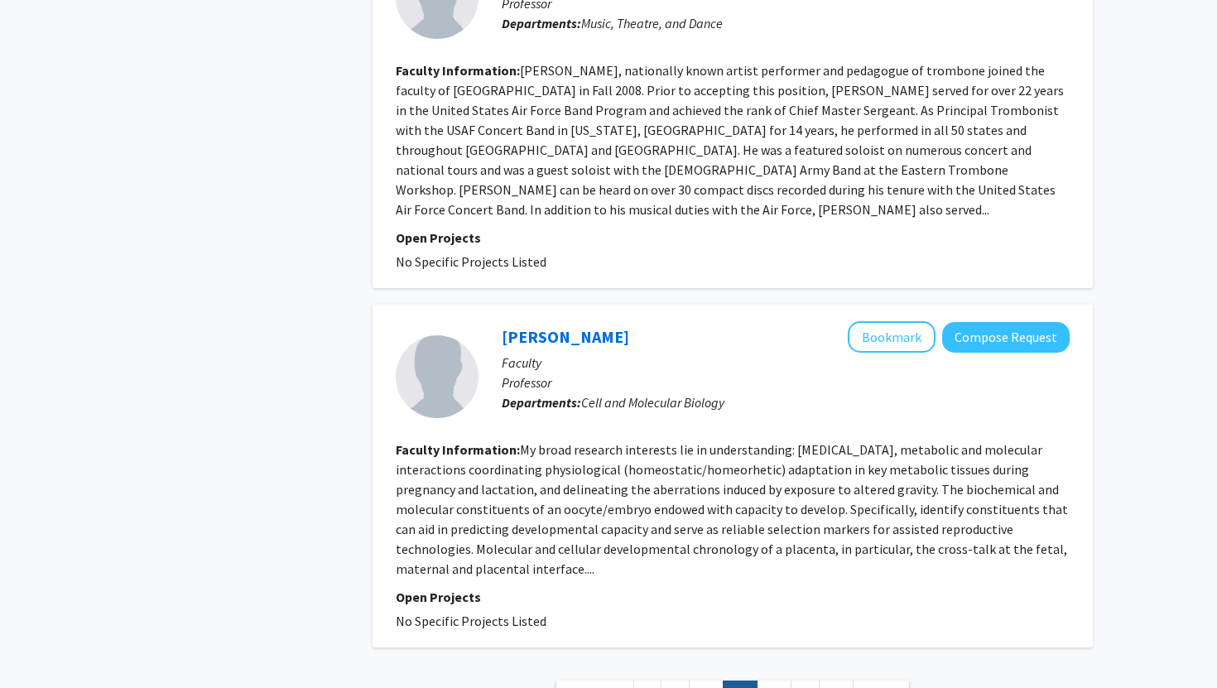
scroll to position [3180, 0]
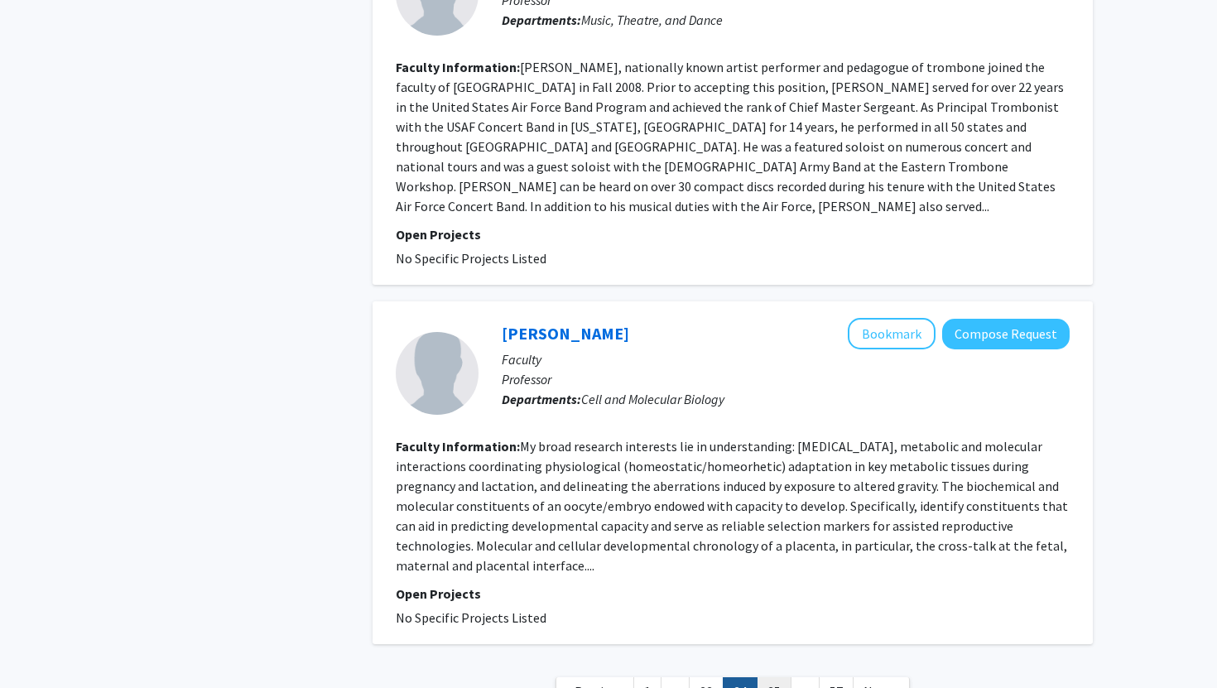
click at [777, 677] on link "35" at bounding box center [774, 691] width 35 height 29
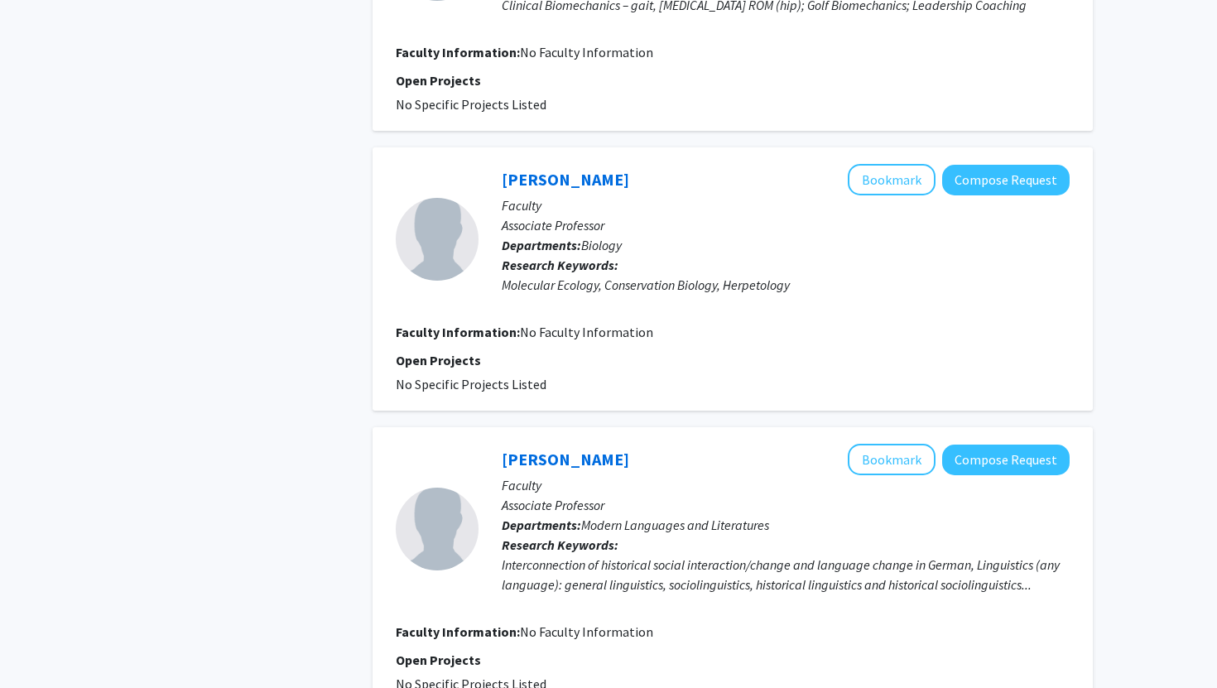
scroll to position [1087, 0]
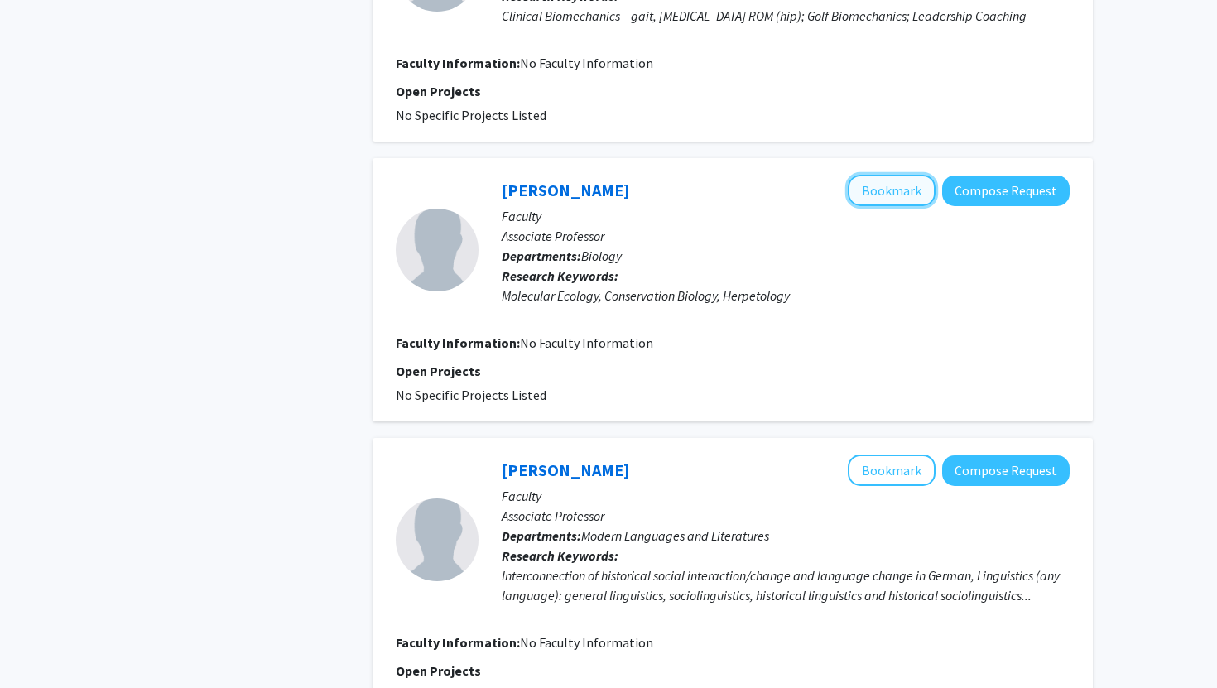
click at [929, 175] on button "Bookmark" at bounding box center [892, 190] width 88 height 31
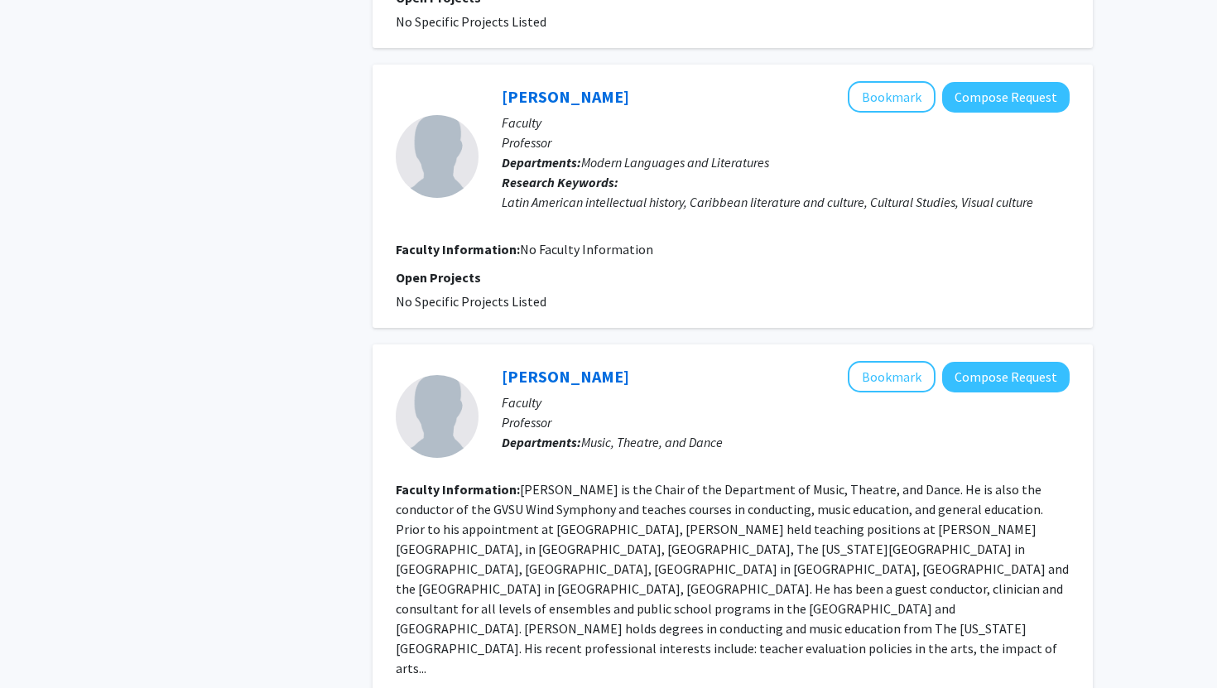
scroll to position [2862, 0]
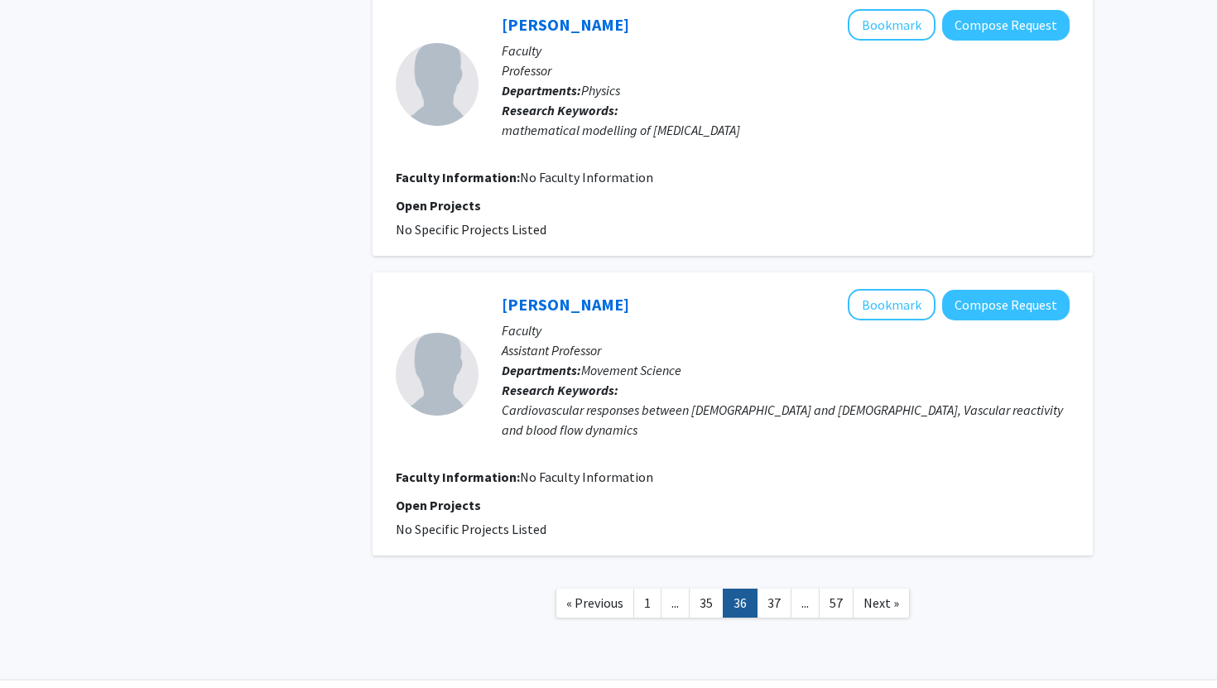
scroll to position [2544, 0]
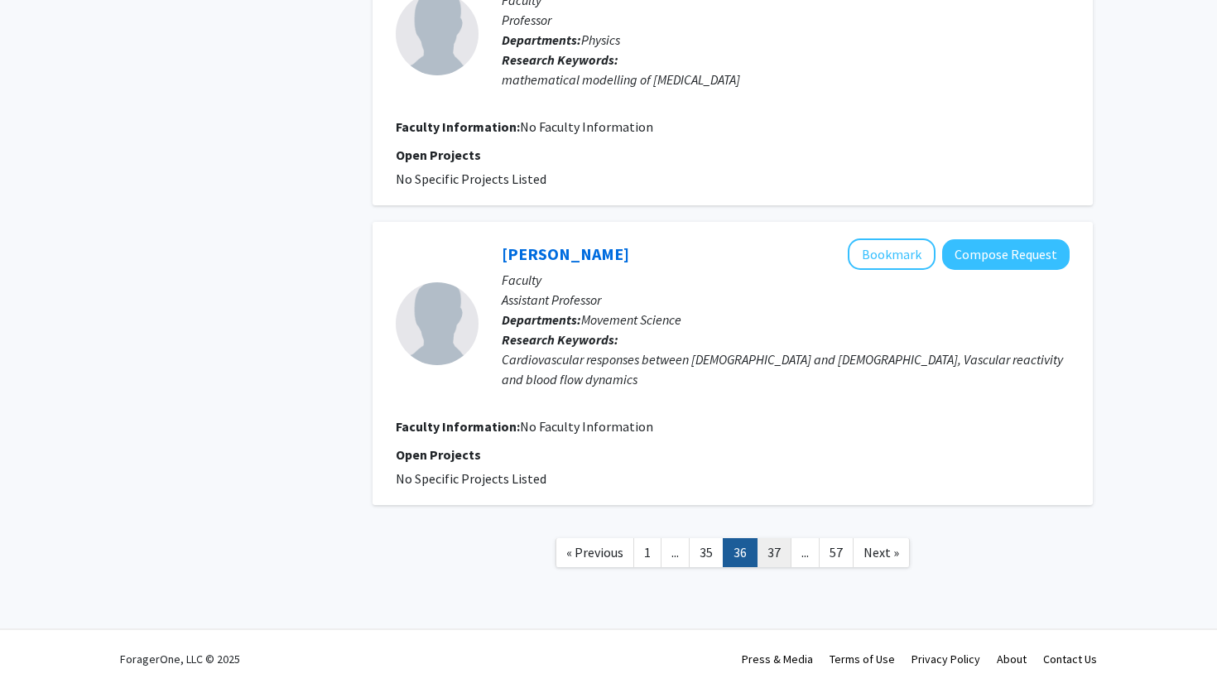
click at [779, 565] on link "37" at bounding box center [774, 552] width 35 height 29
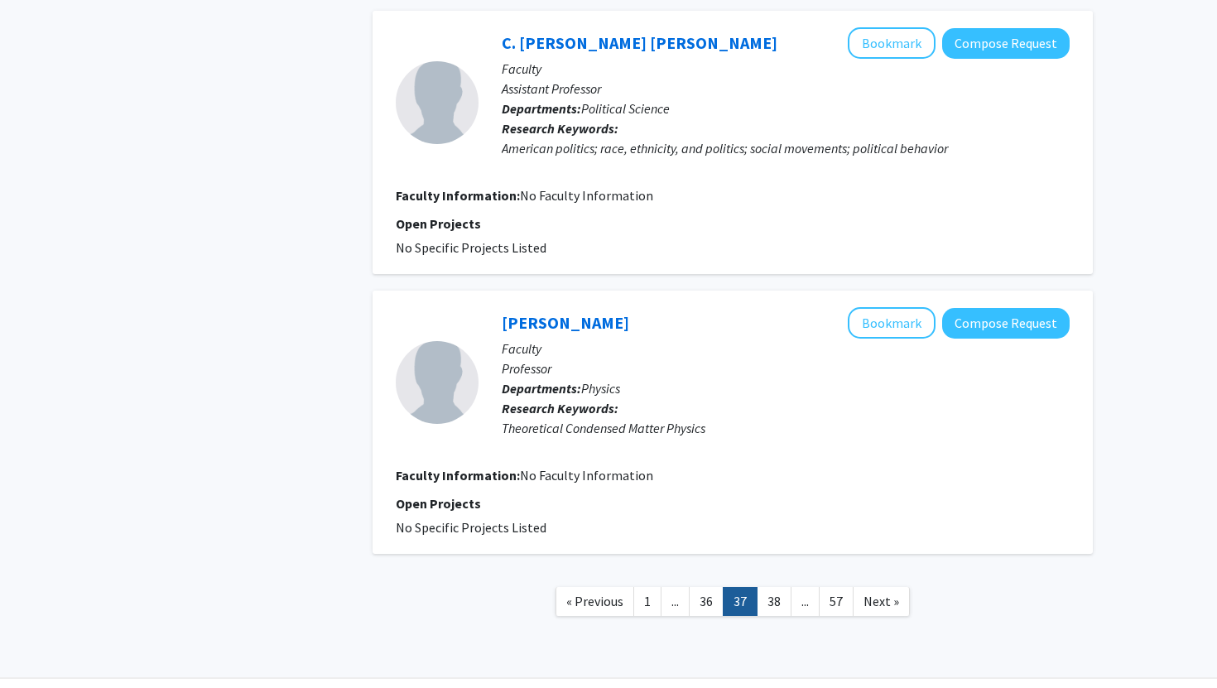
scroll to position [2530, 0]
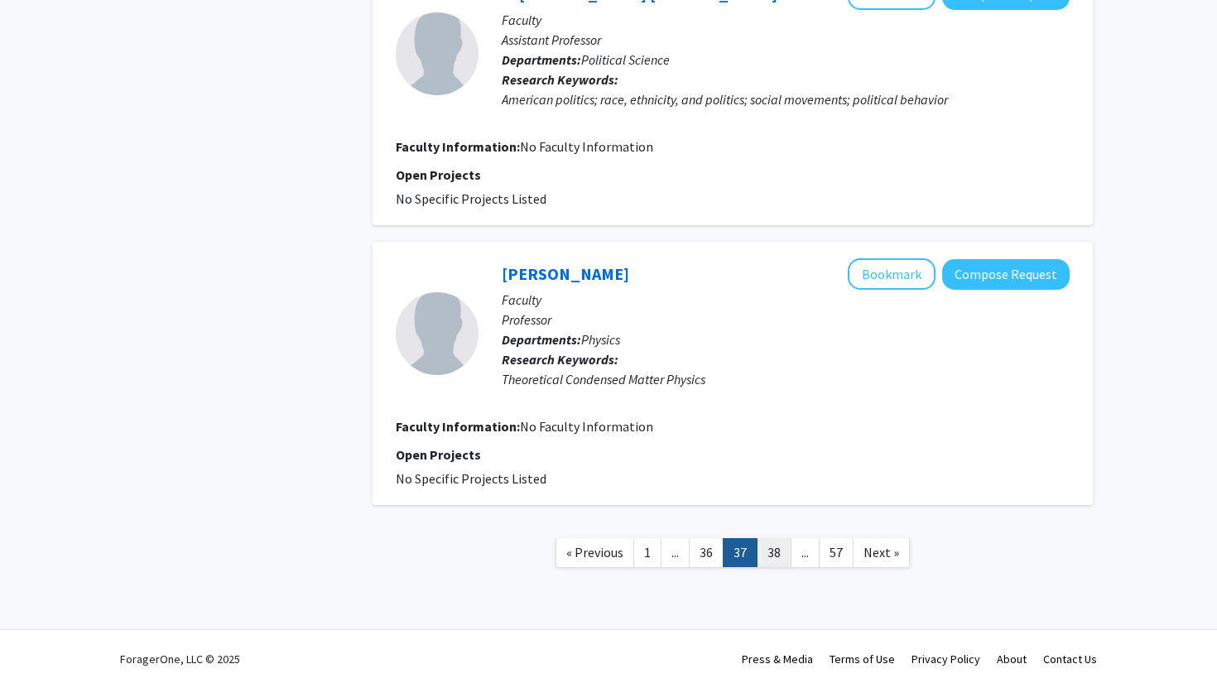
click at [779, 542] on link "38" at bounding box center [774, 552] width 35 height 29
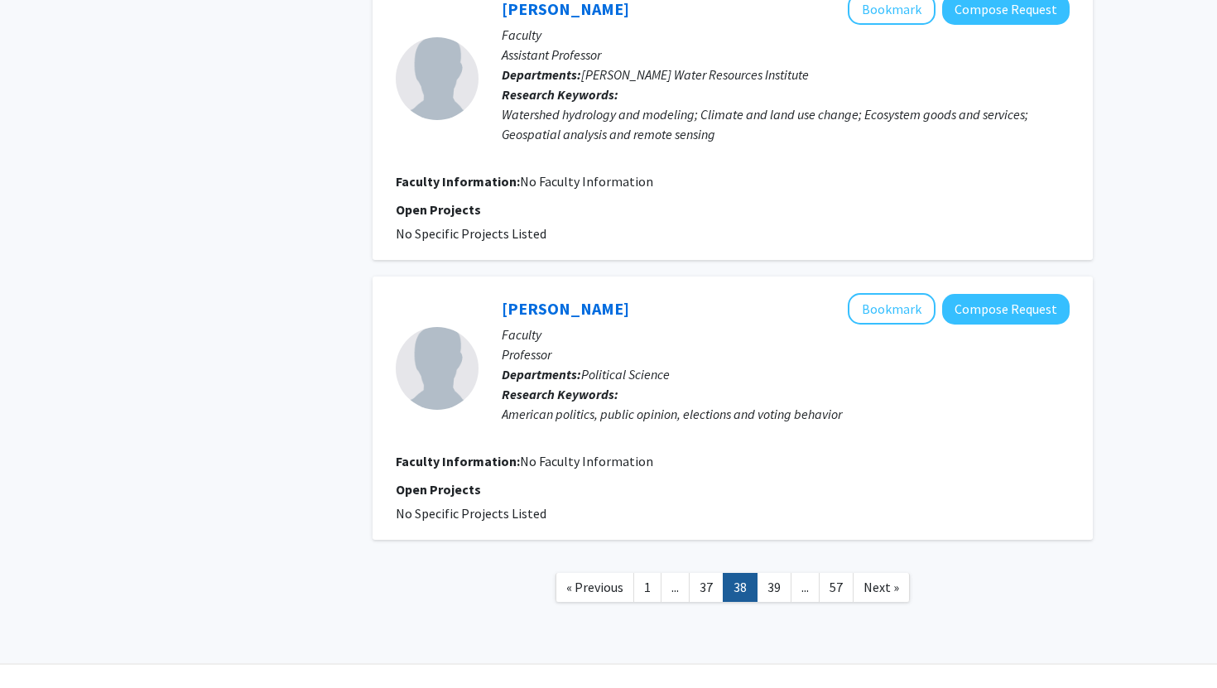
scroll to position [2430, 0]
click at [780, 593] on link "39" at bounding box center [774, 586] width 35 height 29
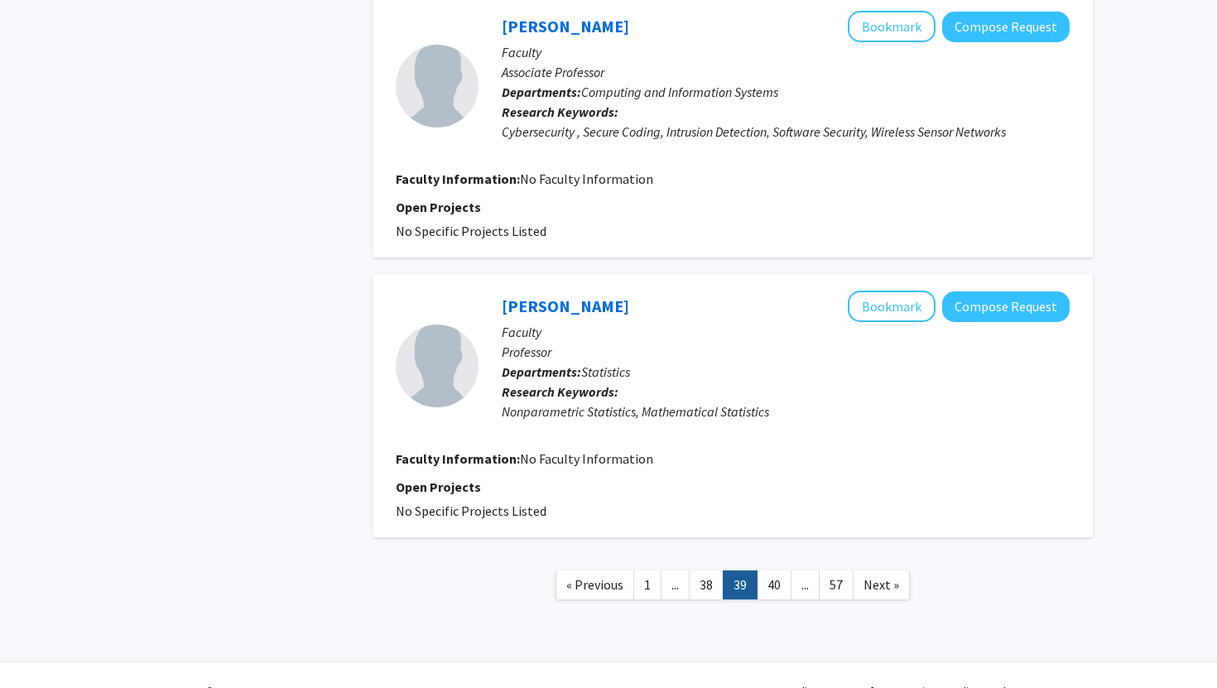
scroll to position [2484, 0]
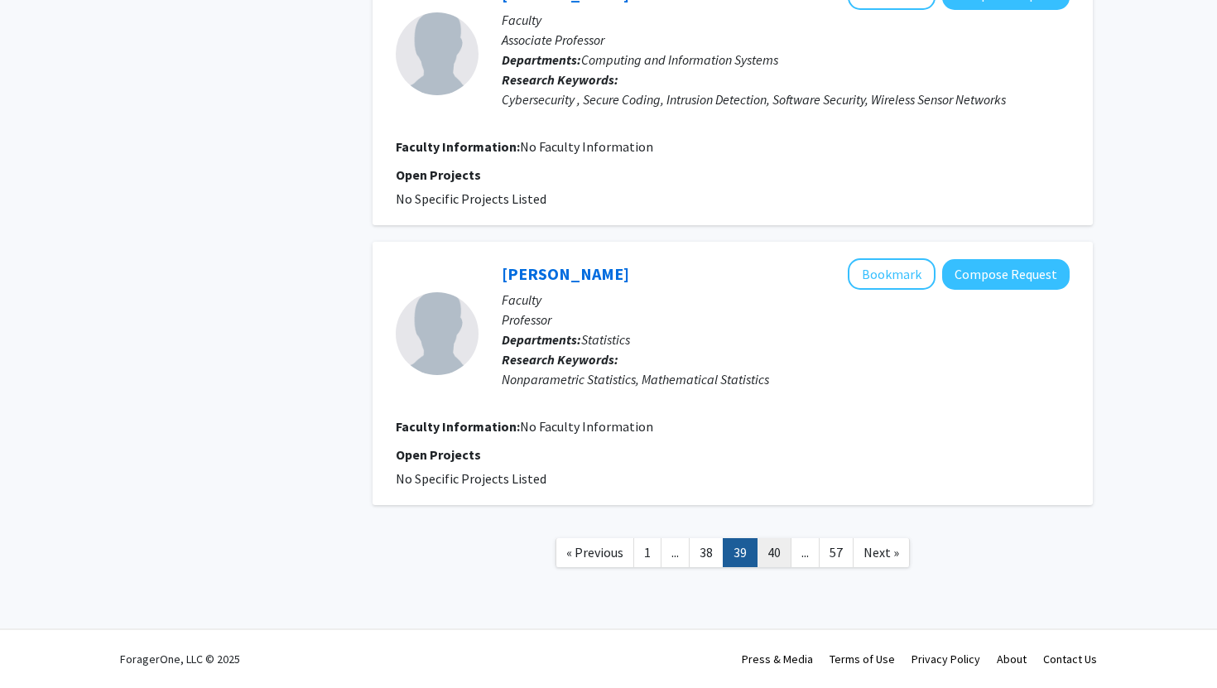
click at [785, 554] on link "40" at bounding box center [774, 552] width 35 height 29
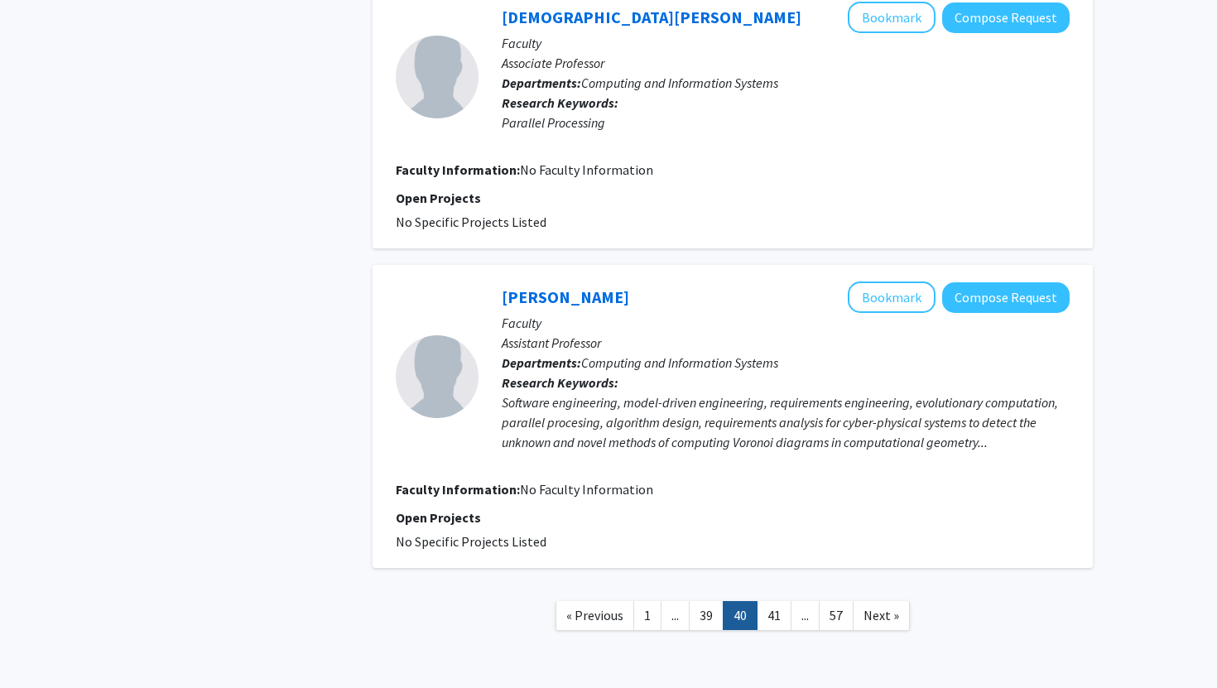
scroll to position [2603, 0]
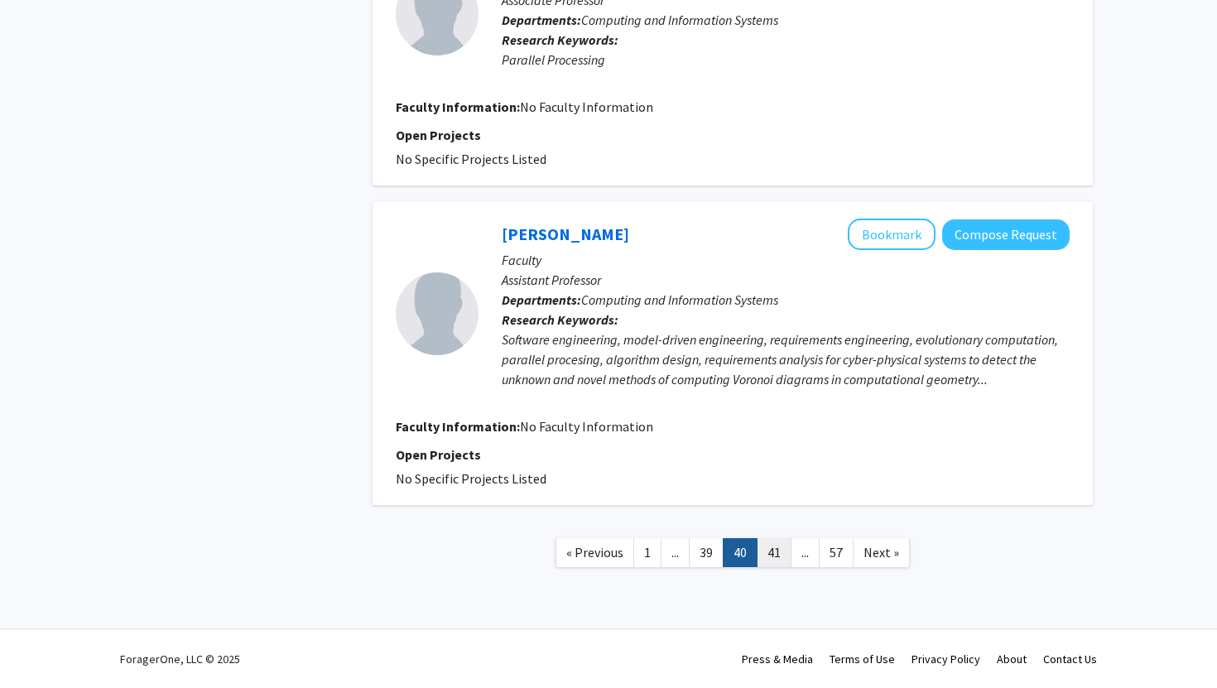
click at [774, 544] on link "41" at bounding box center [774, 552] width 35 height 29
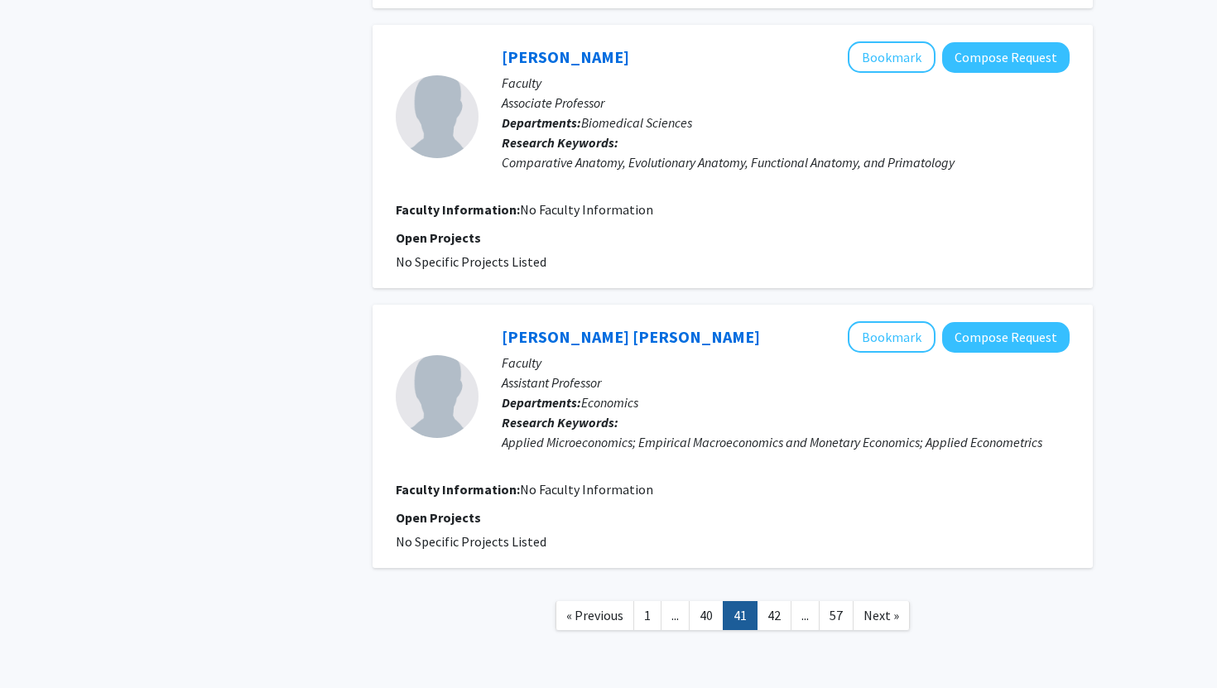
scroll to position [2444, 0]
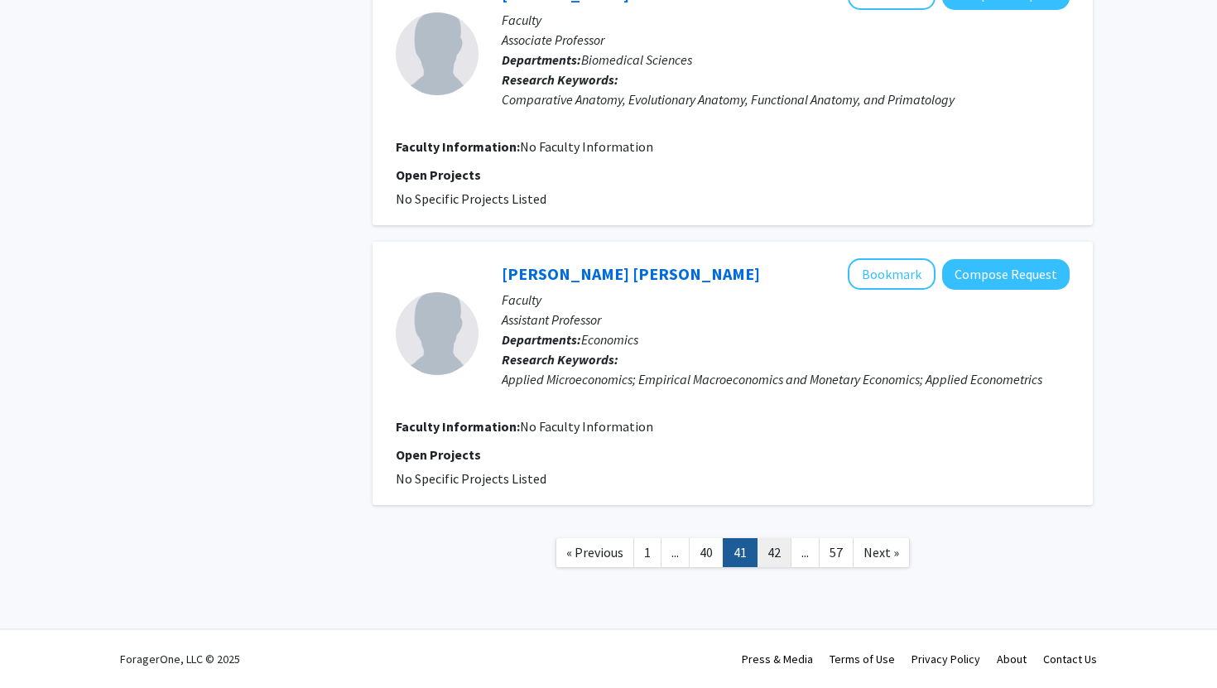
click at [774, 539] on link "42" at bounding box center [774, 552] width 35 height 29
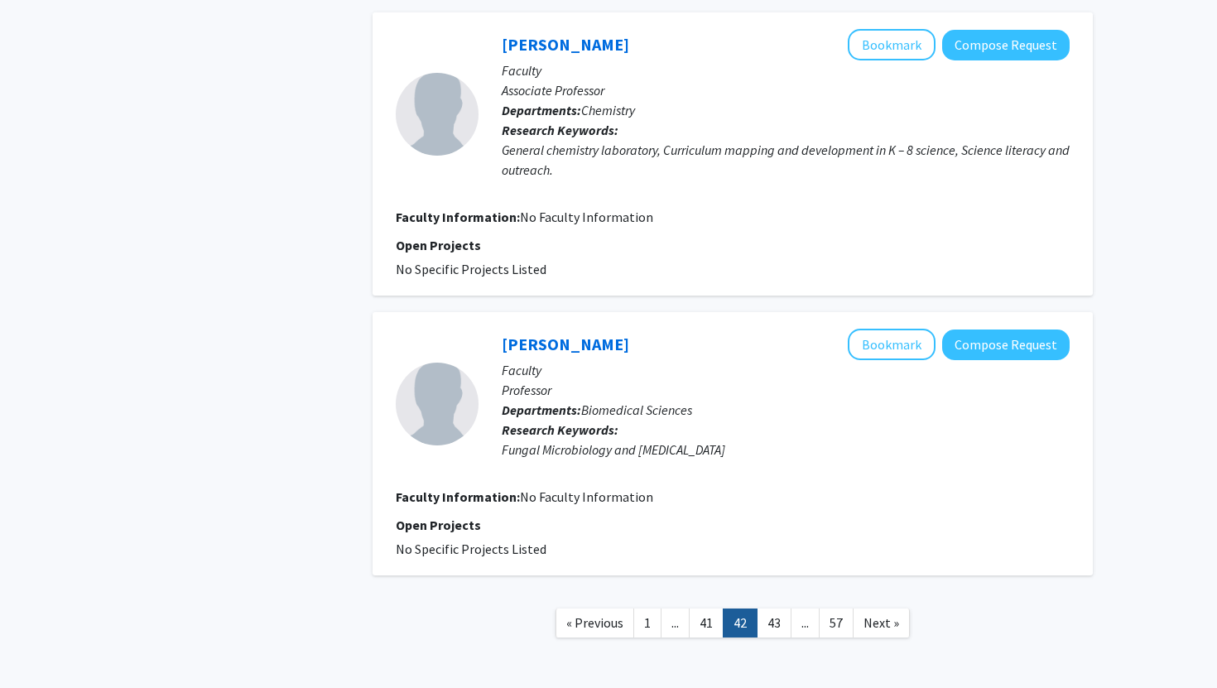
scroll to position [2656, 0]
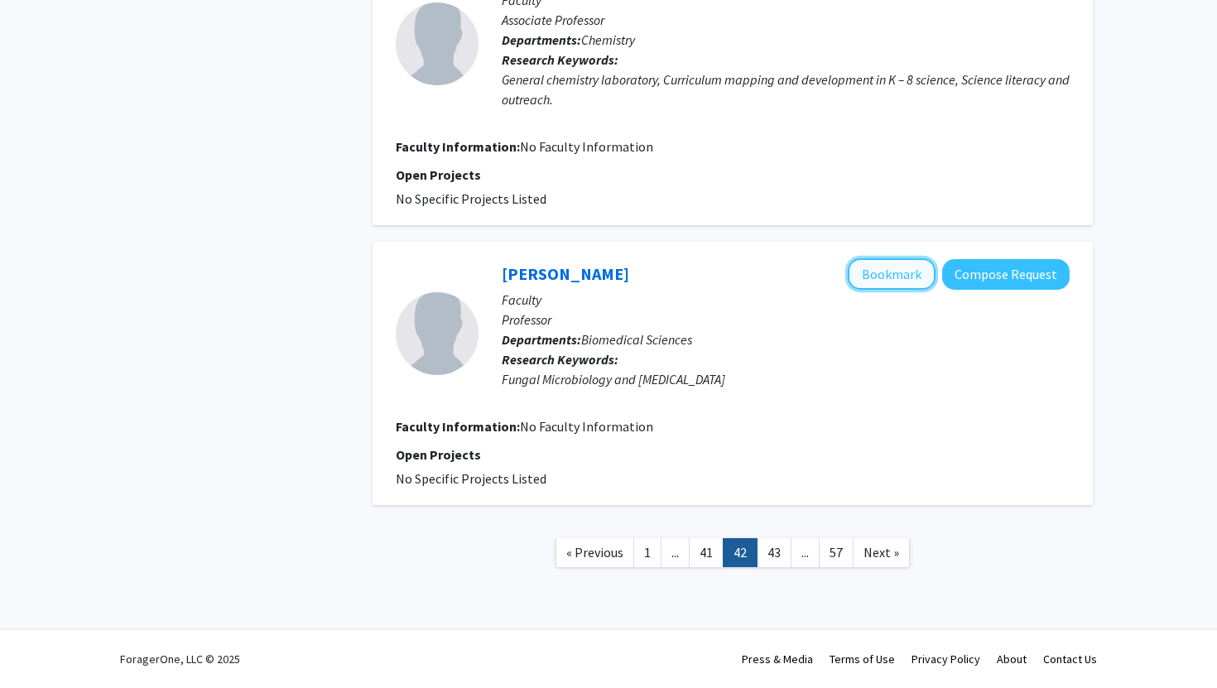
click at [888, 277] on button "Bookmark" at bounding box center [892, 273] width 88 height 31
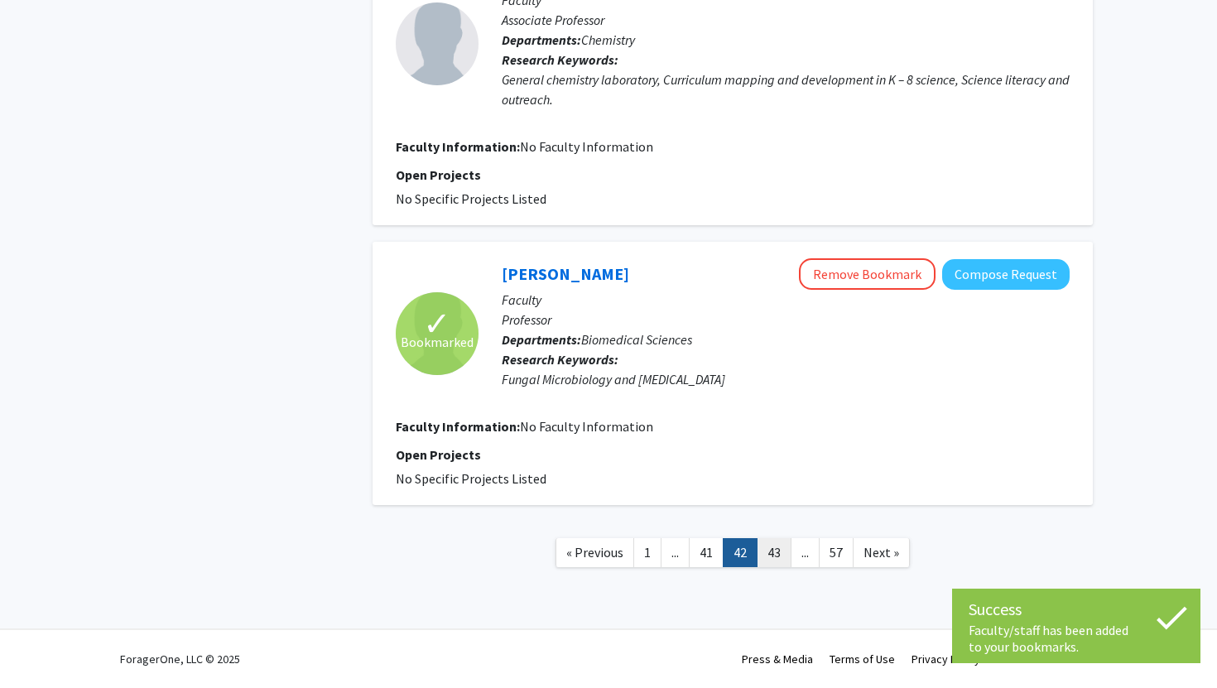
click at [773, 554] on link "43" at bounding box center [774, 552] width 35 height 29
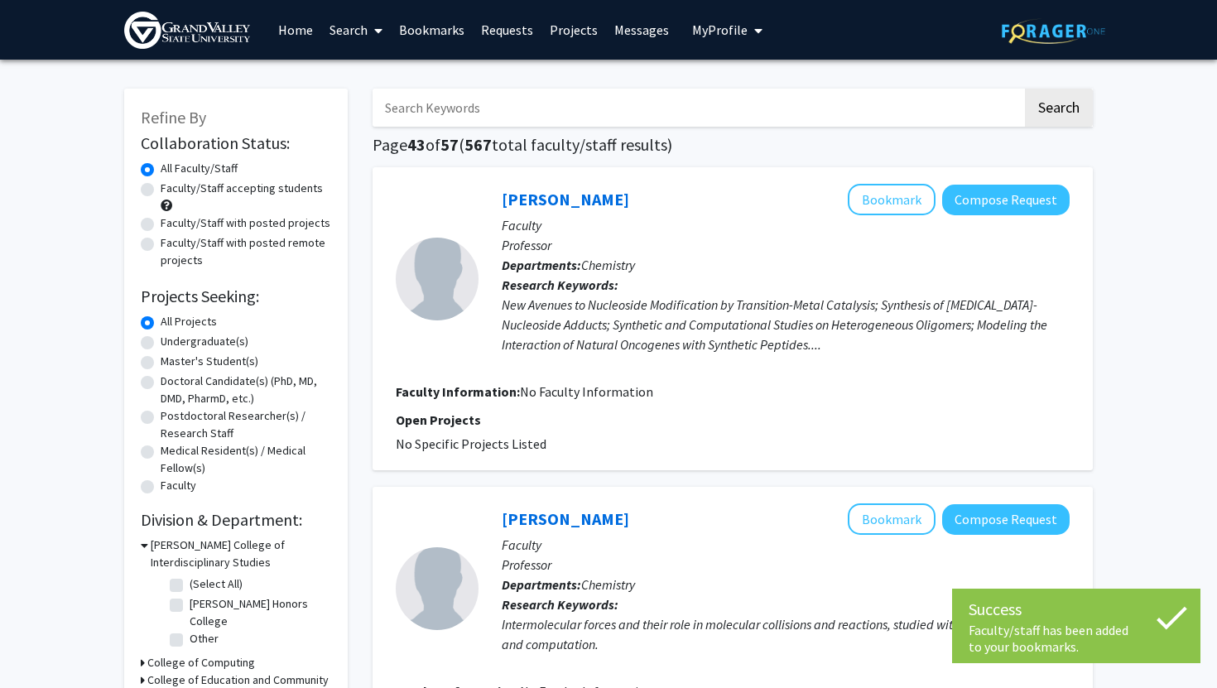
scroll to position [26, 0]
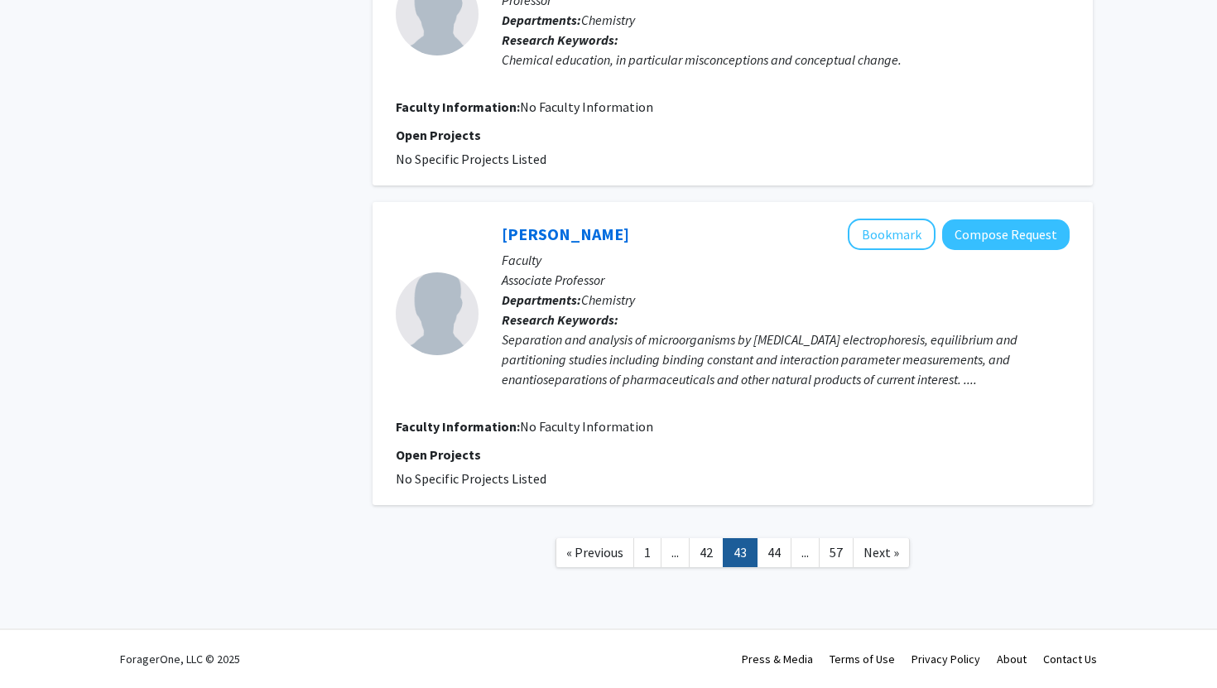
click at [773, 552] on link "44" at bounding box center [774, 552] width 35 height 29
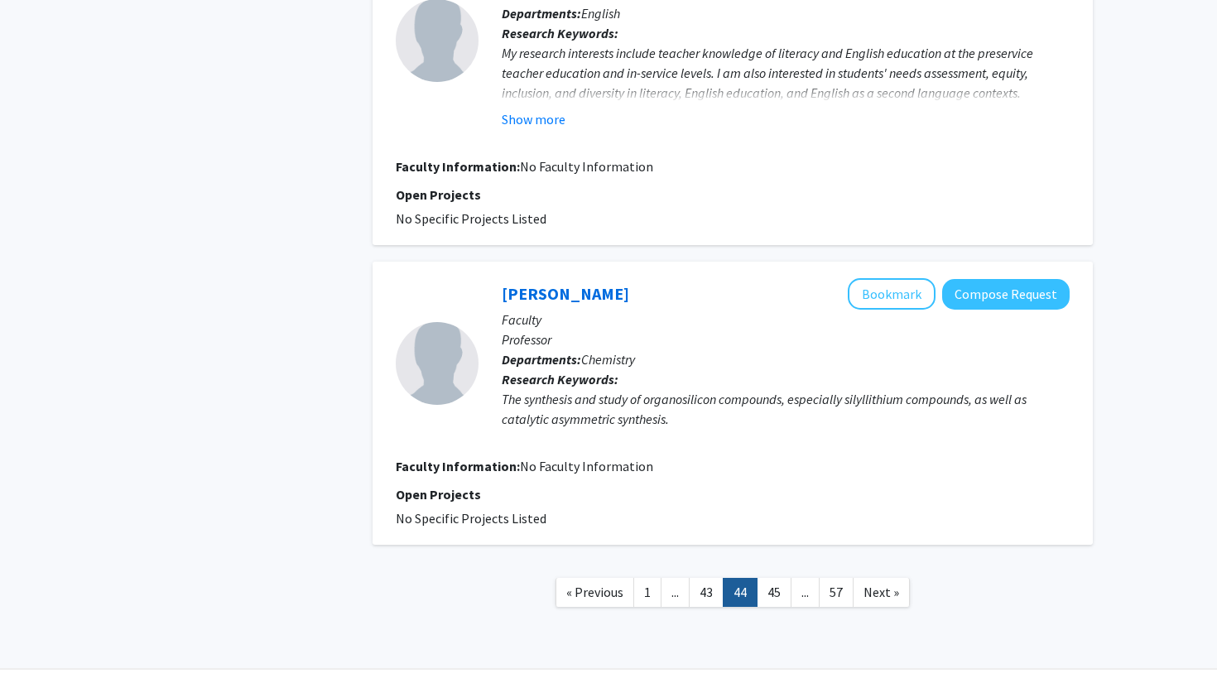
scroll to position [2716, 0]
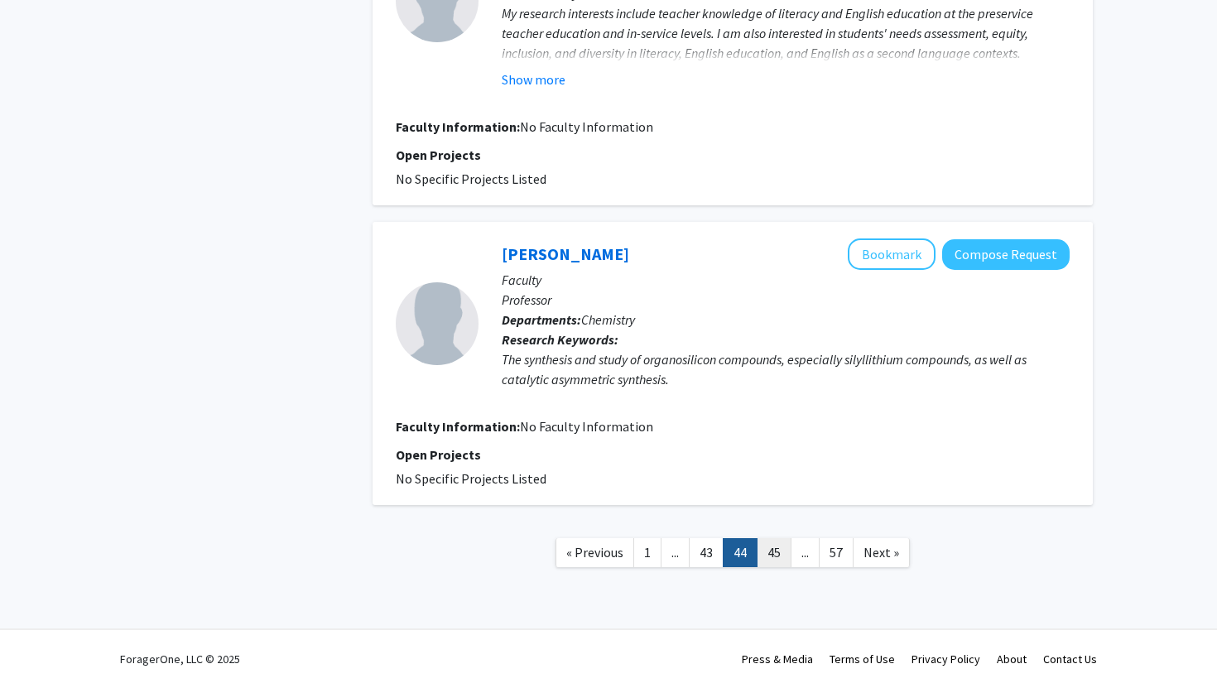
click at [778, 565] on link "45" at bounding box center [774, 552] width 35 height 29
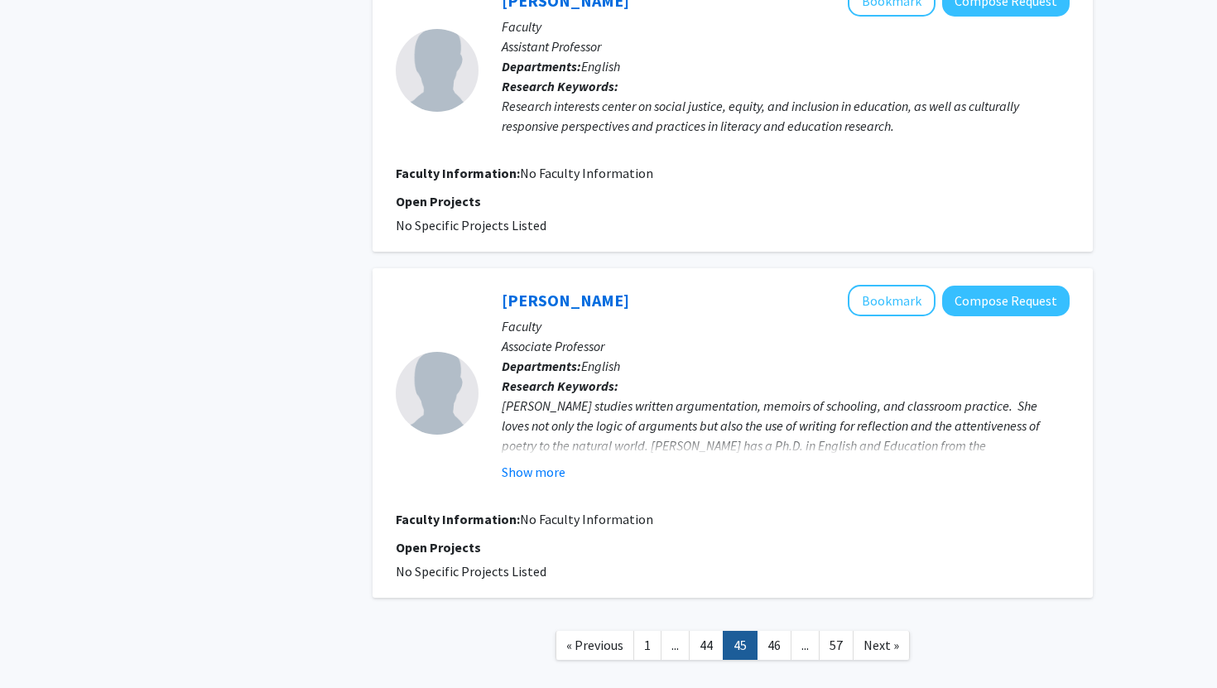
scroll to position [2921, 0]
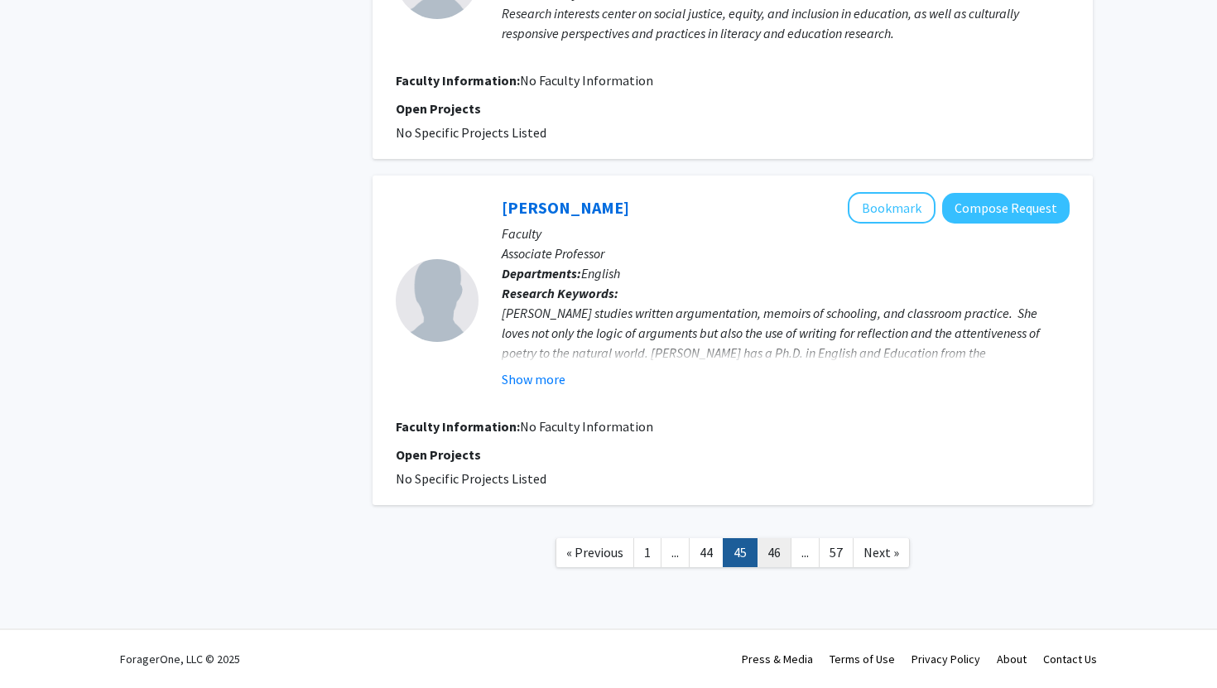
click at [780, 564] on link "46" at bounding box center [774, 552] width 35 height 29
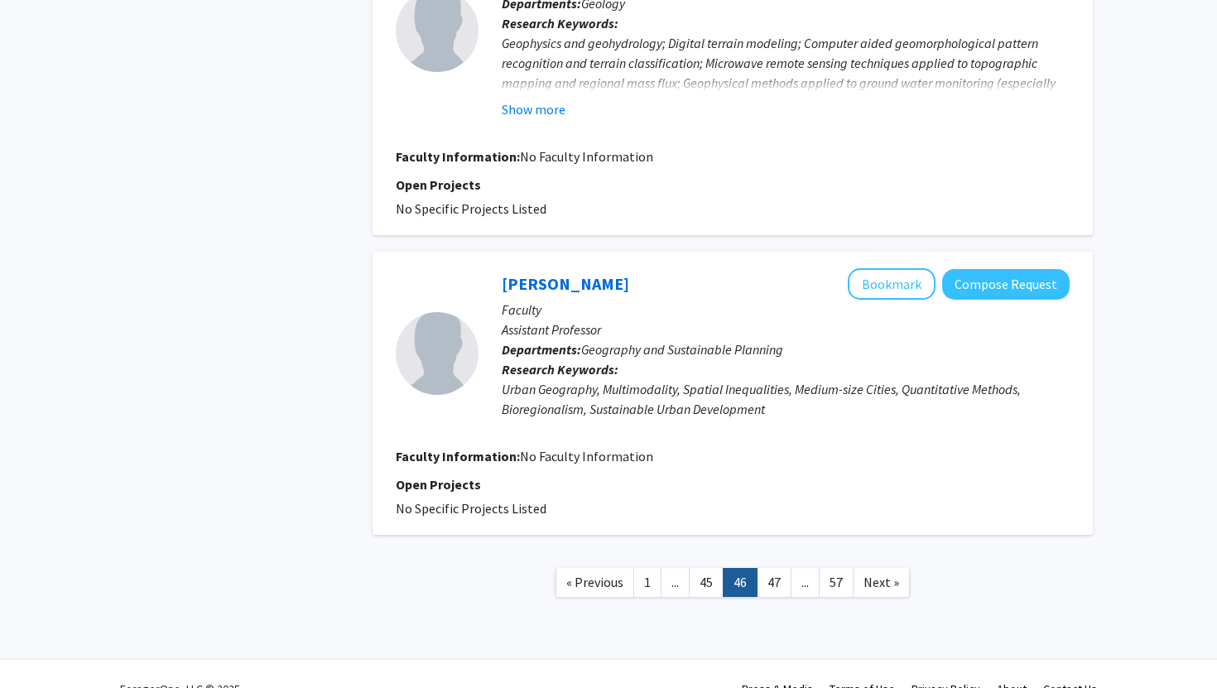
scroll to position [2789, 0]
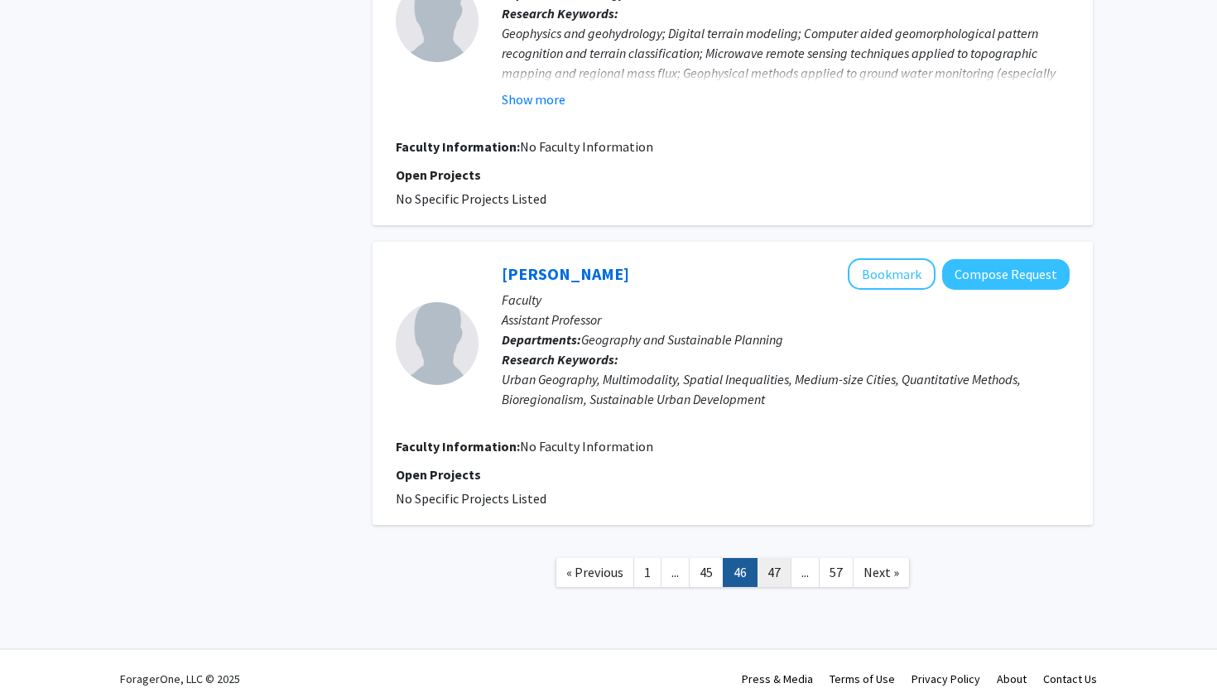
click at [781, 558] on link "47" at bounding box center [774, 572] width 35 height 29
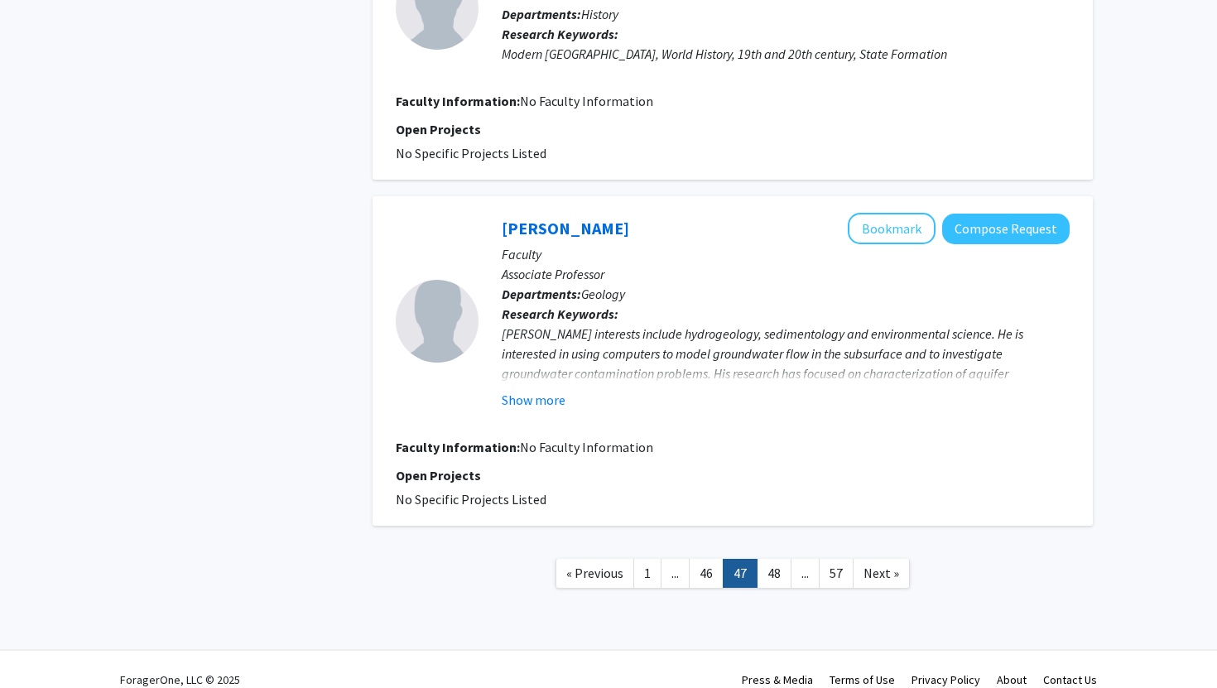
scroll to position [2530, 0]
click at [775, 558] on link "48" at bounding box center [774, 572] width 35 height 29
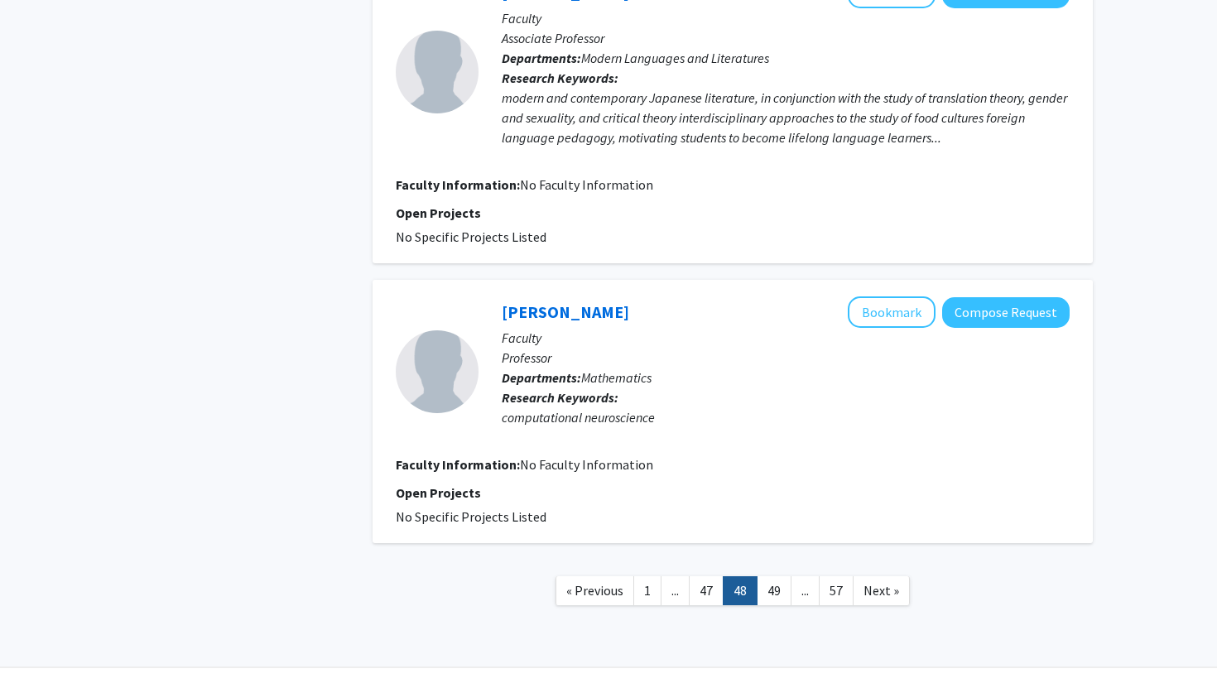
scroll to position [2603, 0]
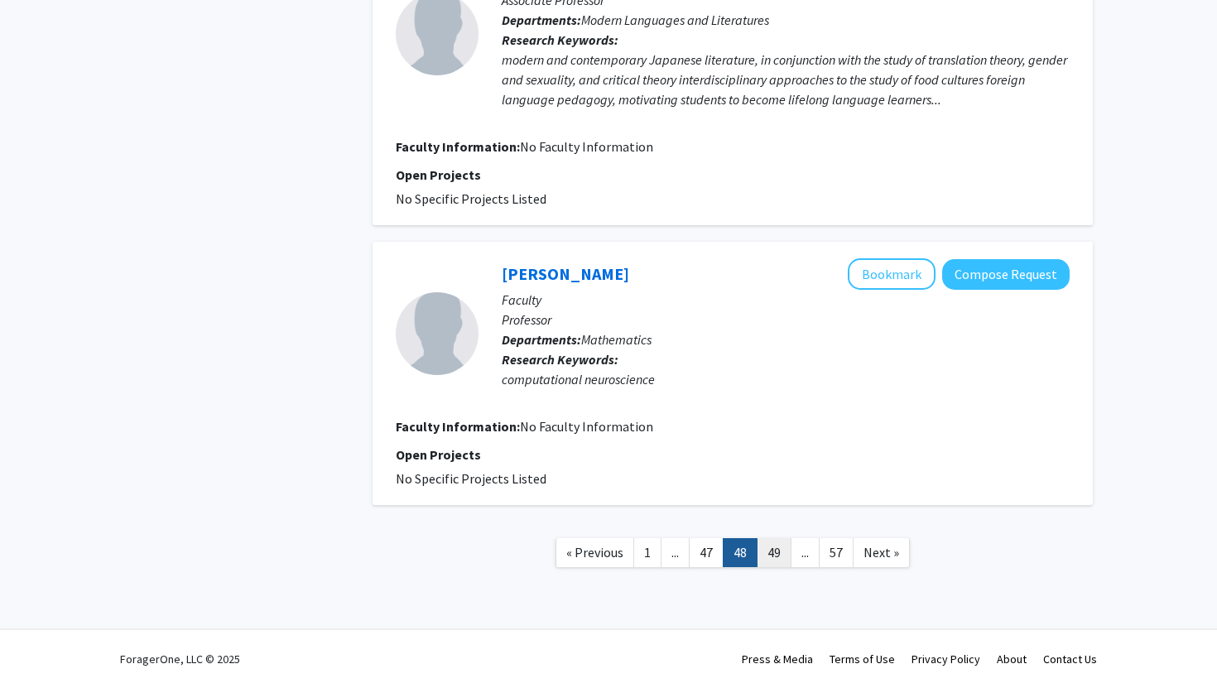
click at [773, 553] on link "49" at bounding box center [774, 552] width 35 height 29
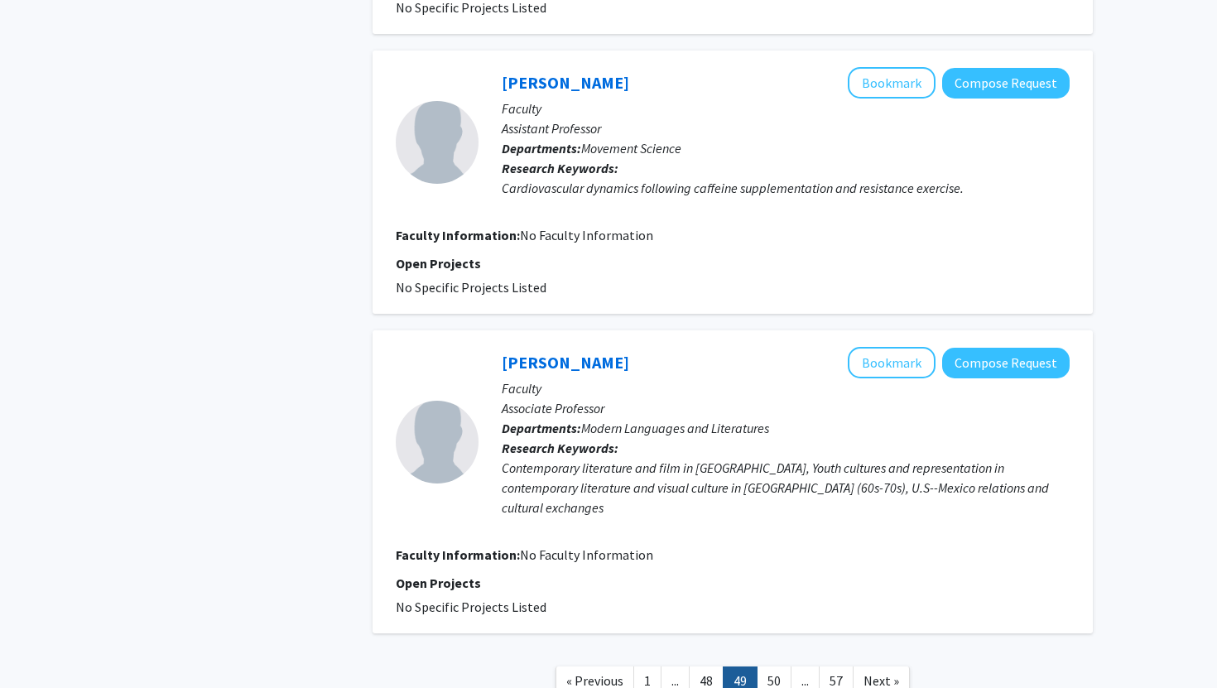
scroll to position [2563, 0]
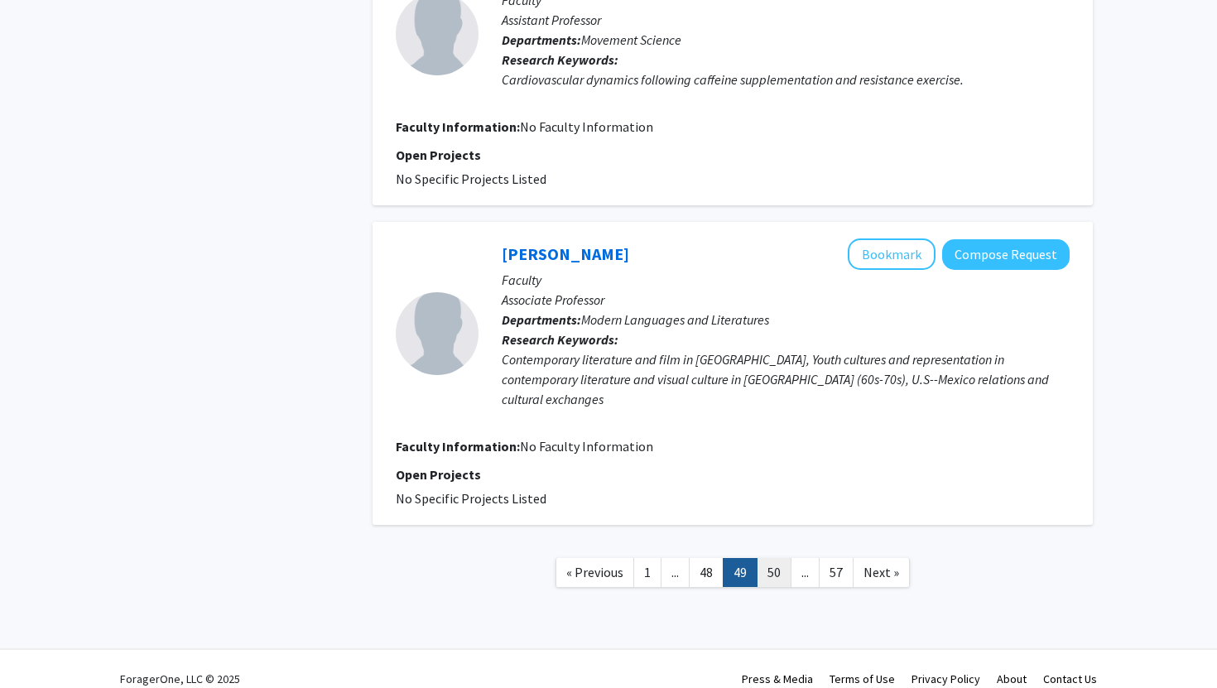
click at [775, 558] on link "50" at bounding box center [774, 572] width 35 height 29
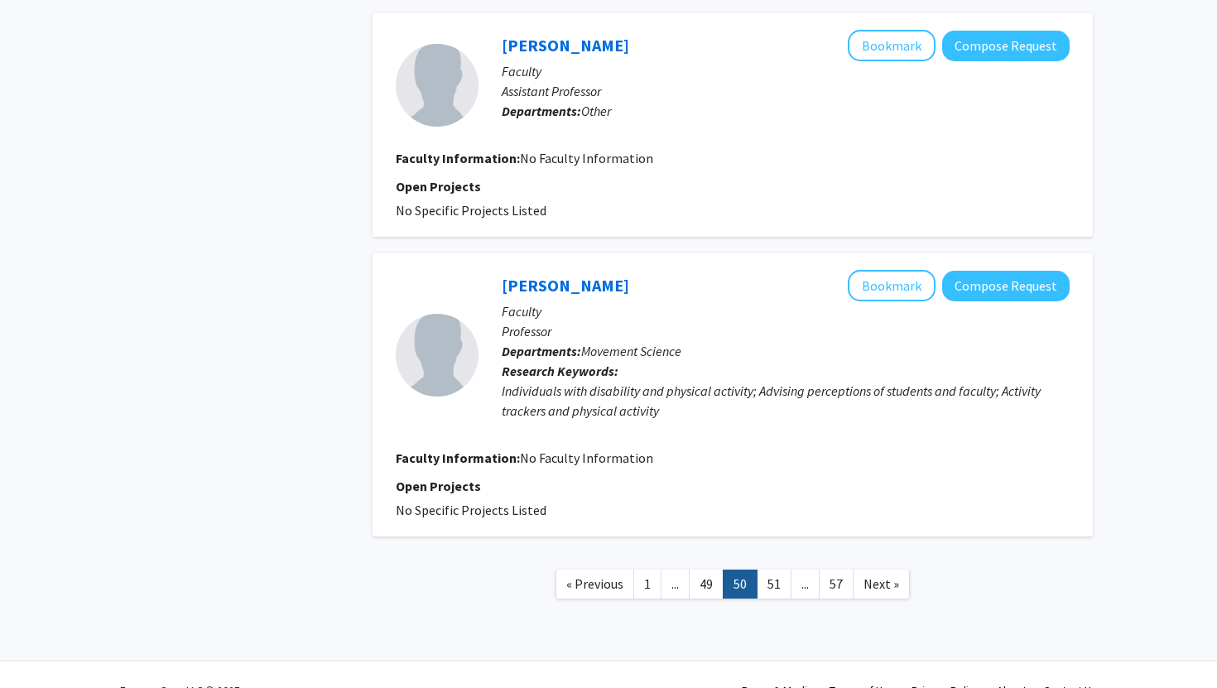
scroll to position [2106, 0]
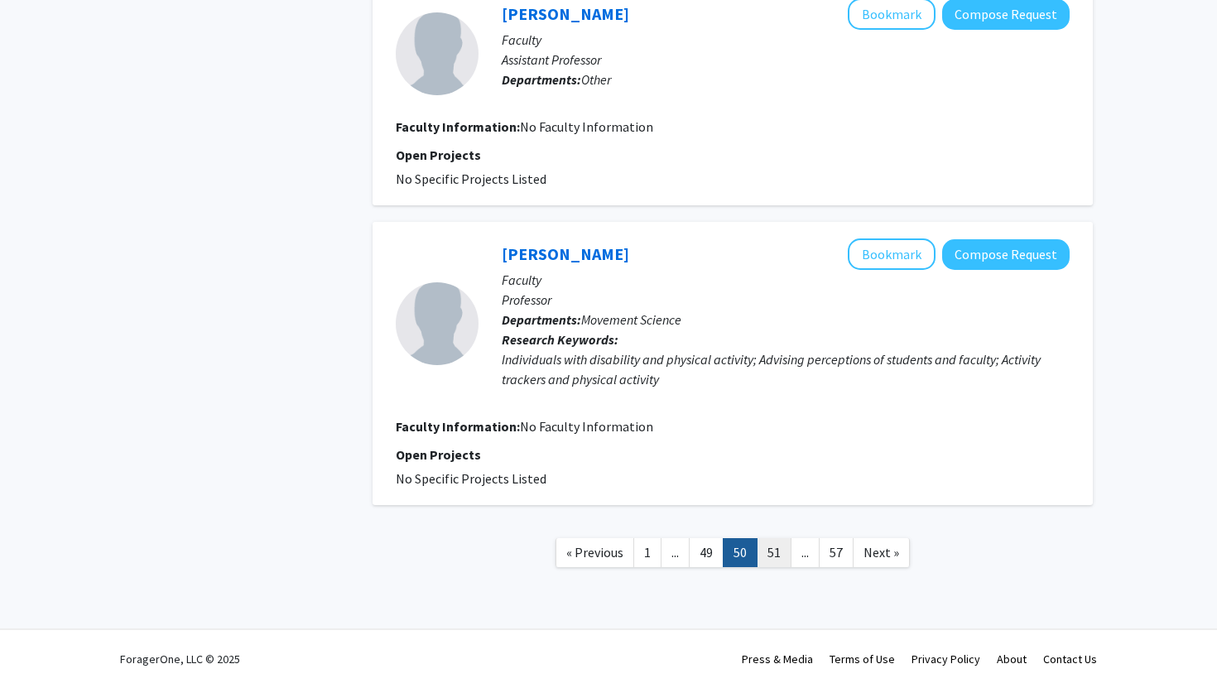
click at [781, 559] on link "51" at bounding box center [774, 552] width 35 height 29
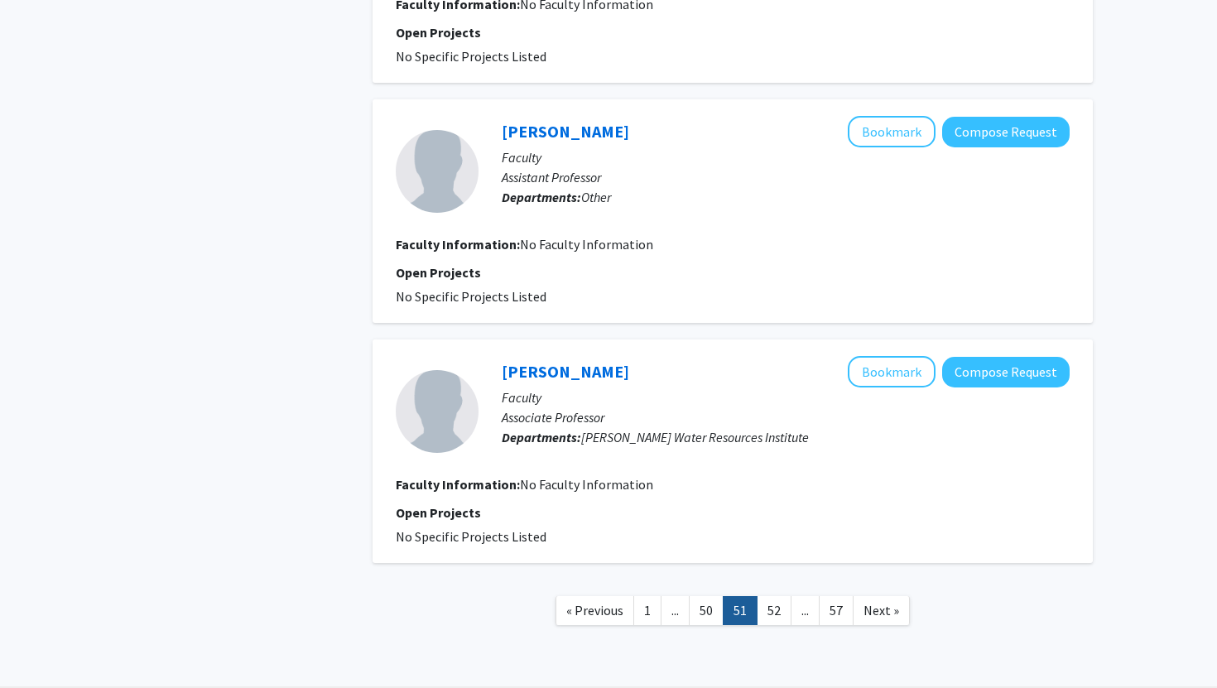
scroll to position [2047, 0]
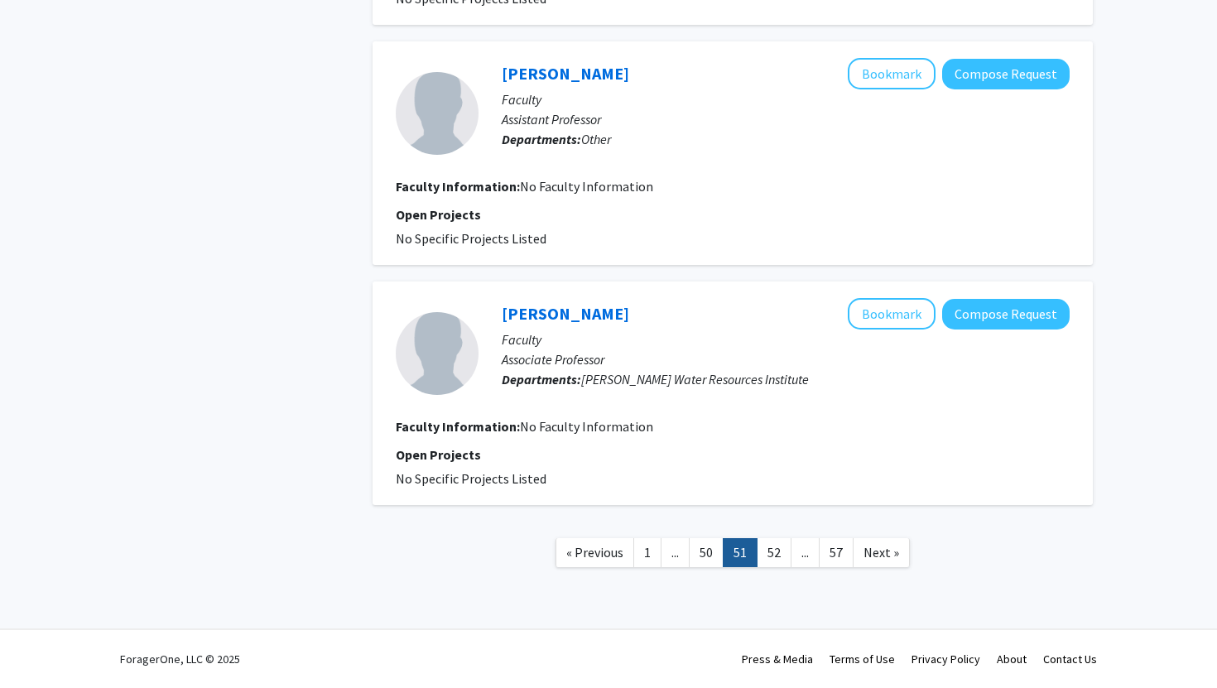
click at [784, 567] on nav "« Previous 1 ... 50 51 52 ... 57 Next »" at bounding box center [733, 555] width 720 height 67
click at [782, 560] on link "52" at bounding box center [774, 552] width 35 height 29
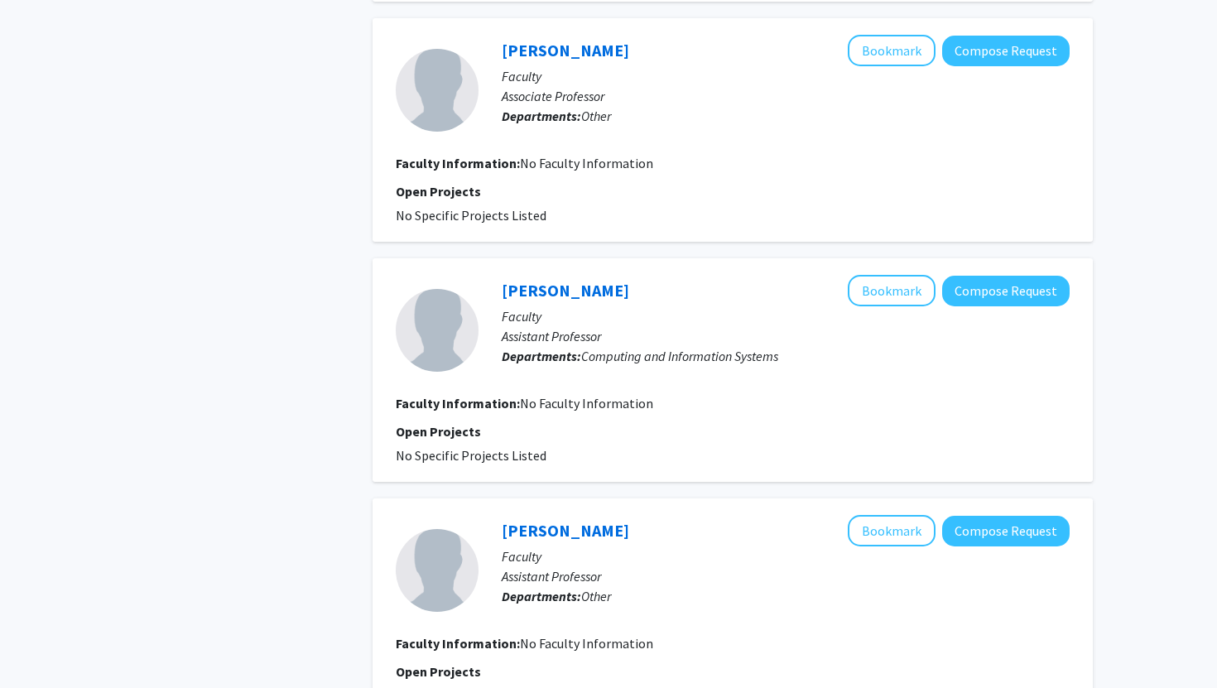
scroll to position [2047, 0]
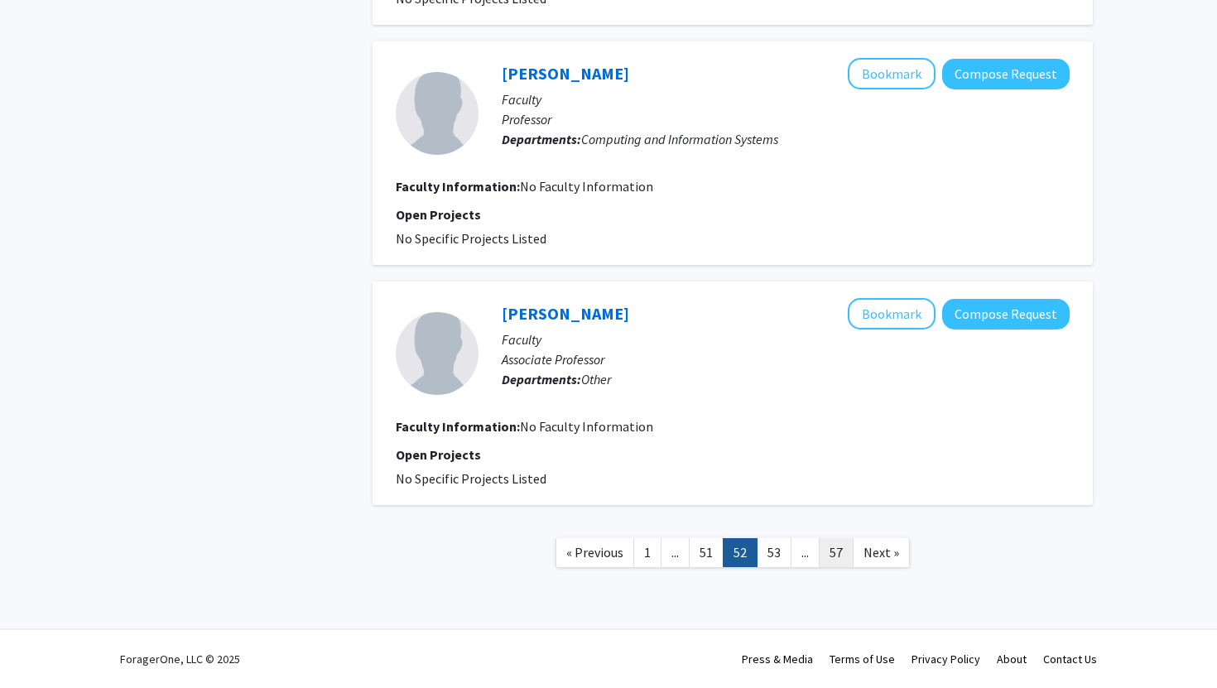
click at [835, 551] on link "57" at bounding box center [836, 552] width 35 height 29
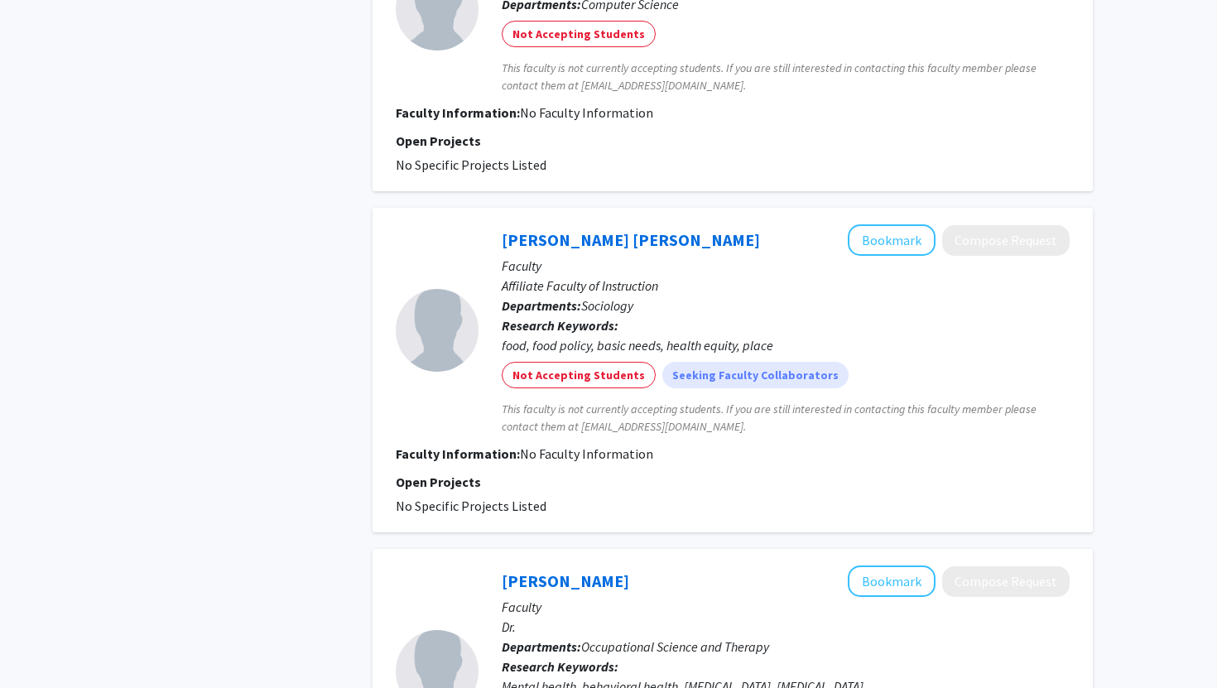
scroll to position [1914, 0]
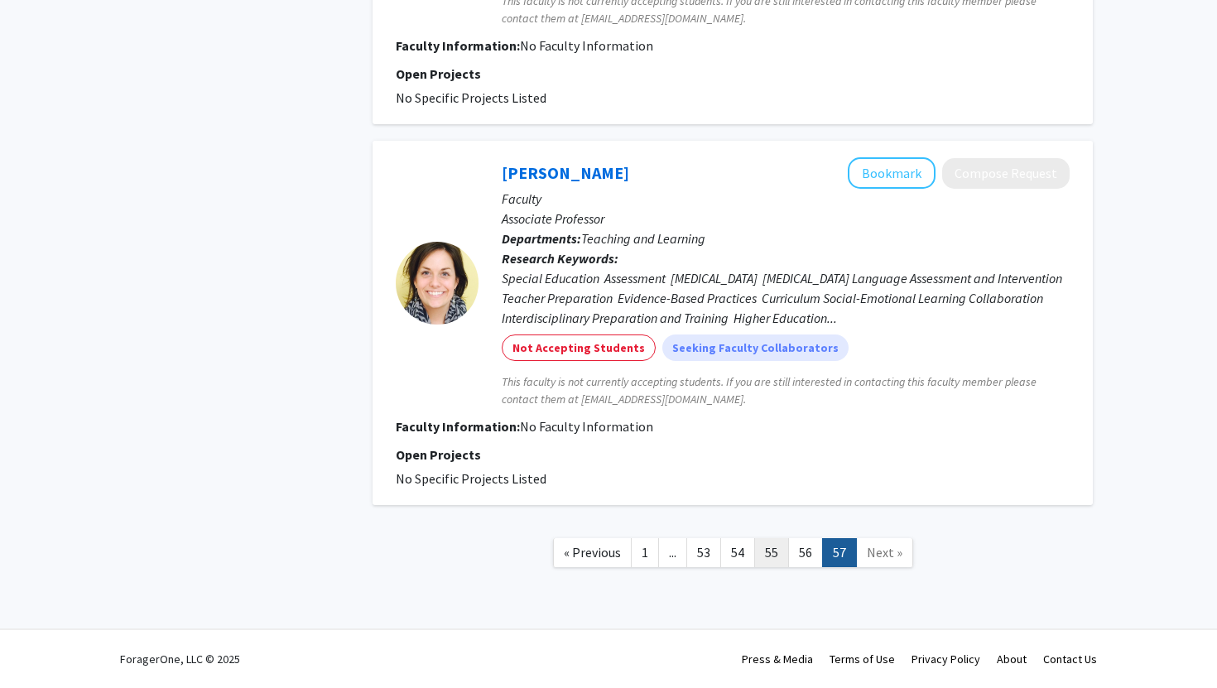
click at [775, 556] on link "55" at bounding box center [771, 552] width 35 height 29
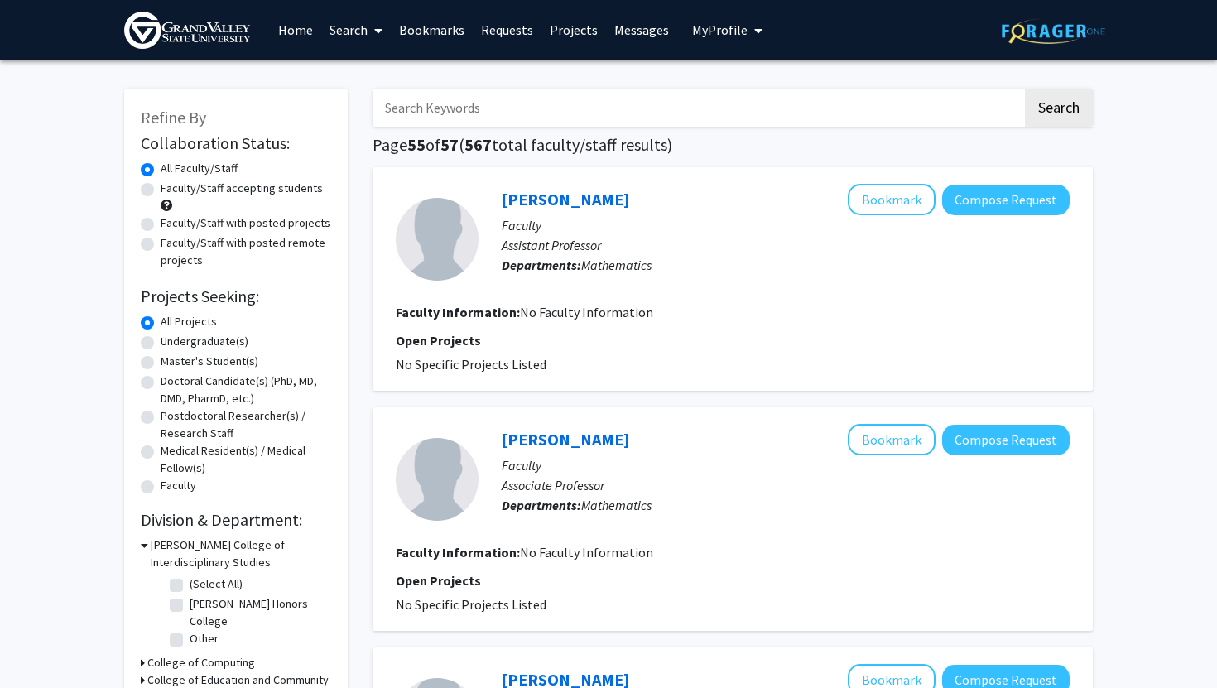
click at [727, 38] on button "My Profile" at bounding box center [727, 30] width 80 height 60
click at [650, 39] on link "Messages" at bounding box center [641, 30] width 71 height 58
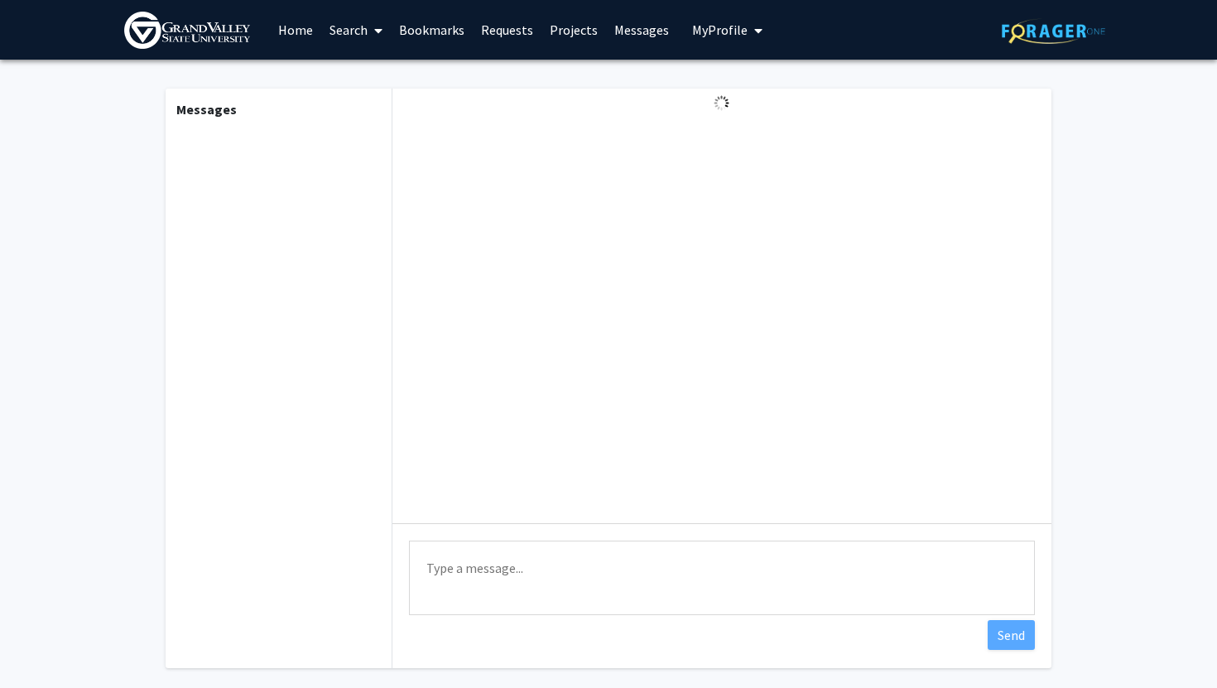
click at [554, 35] on link "Projects" at bounding box center [574, 30] width 65 height 58
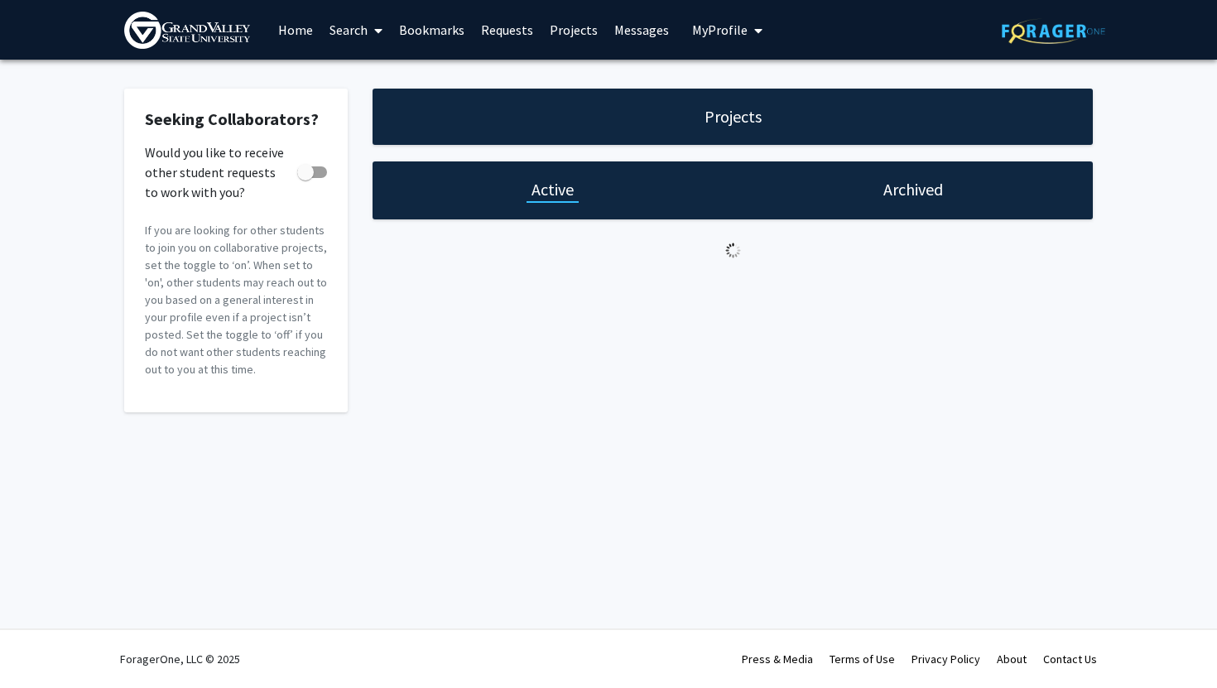
click at [473, 25] on link "Requests" at bounding box center [507, 30] width 69 height 58
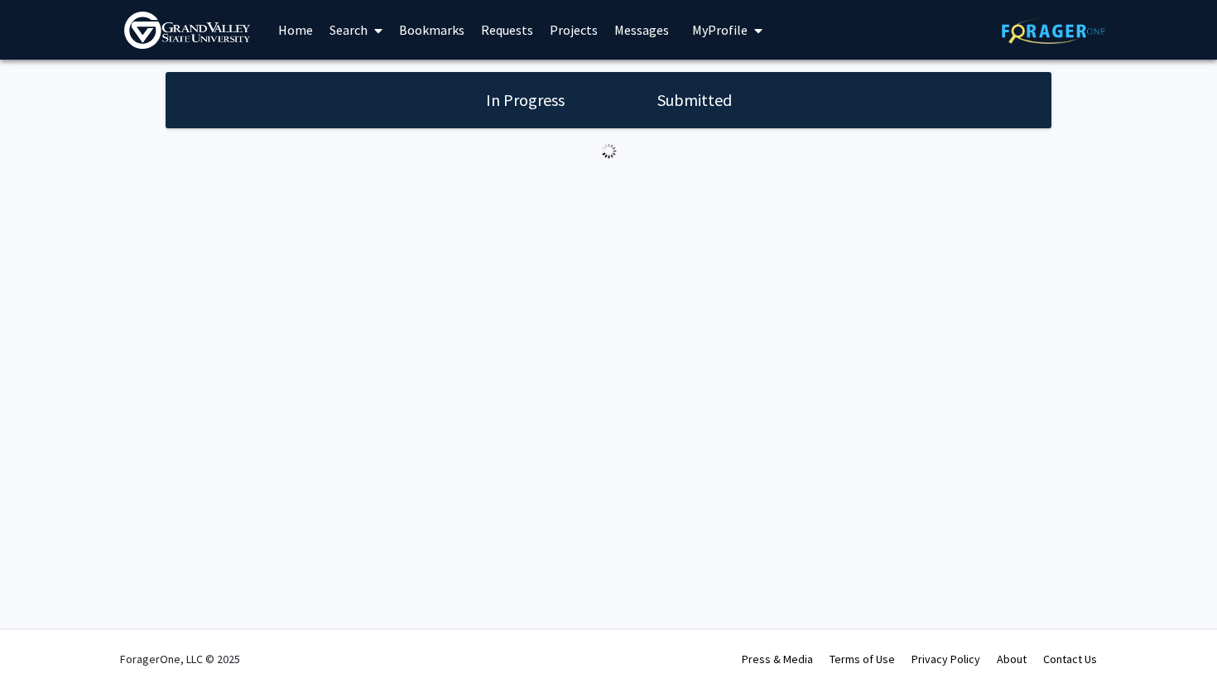
click at [442, 25] on link "Bookmarks" at bounding box center [432, 30] width 82 height 58
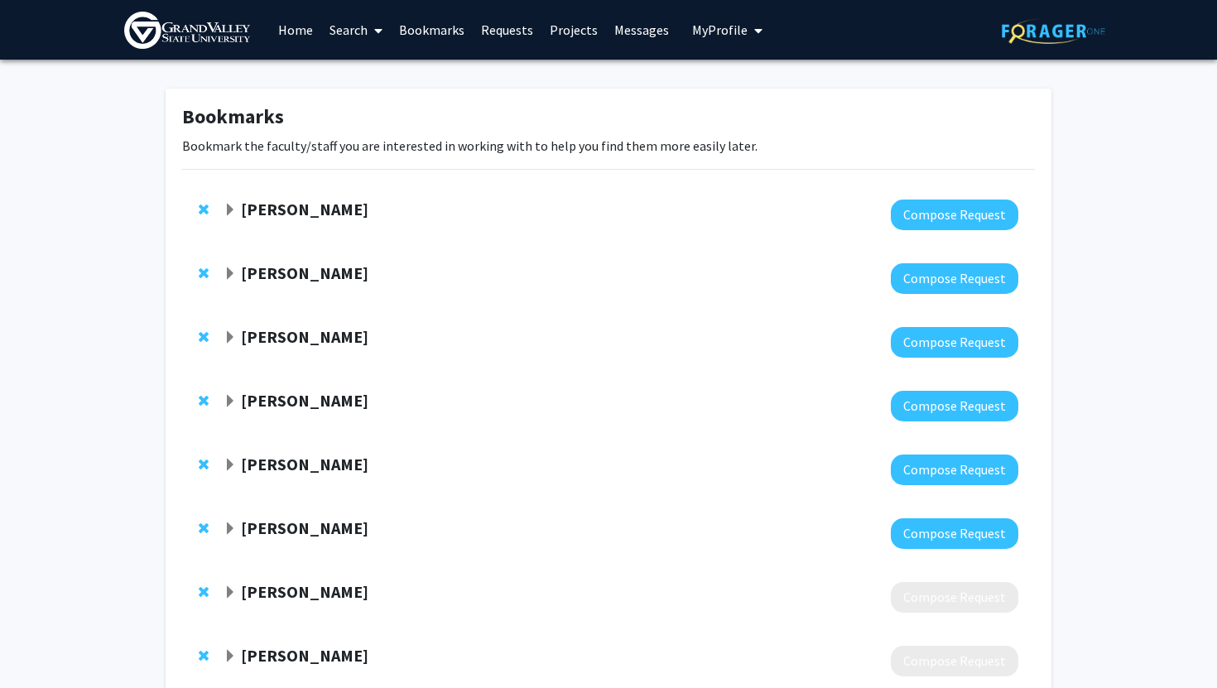
click at [310, 220] on div "[PERSON_NAME]" at bounding box center [403, 210] width 358 height 21
click at [310, 209] on strong "[PERSON_NAME]" at bounding box center [305, 209] width 128 height 21
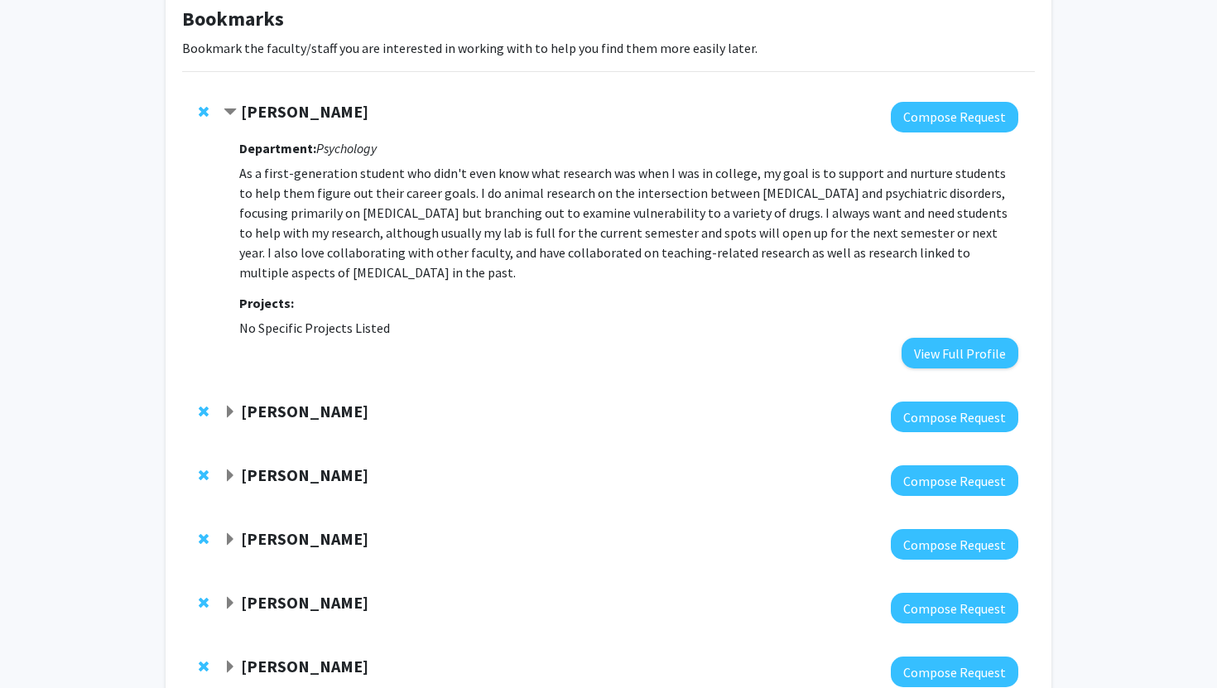
scroll to position [94, 0]
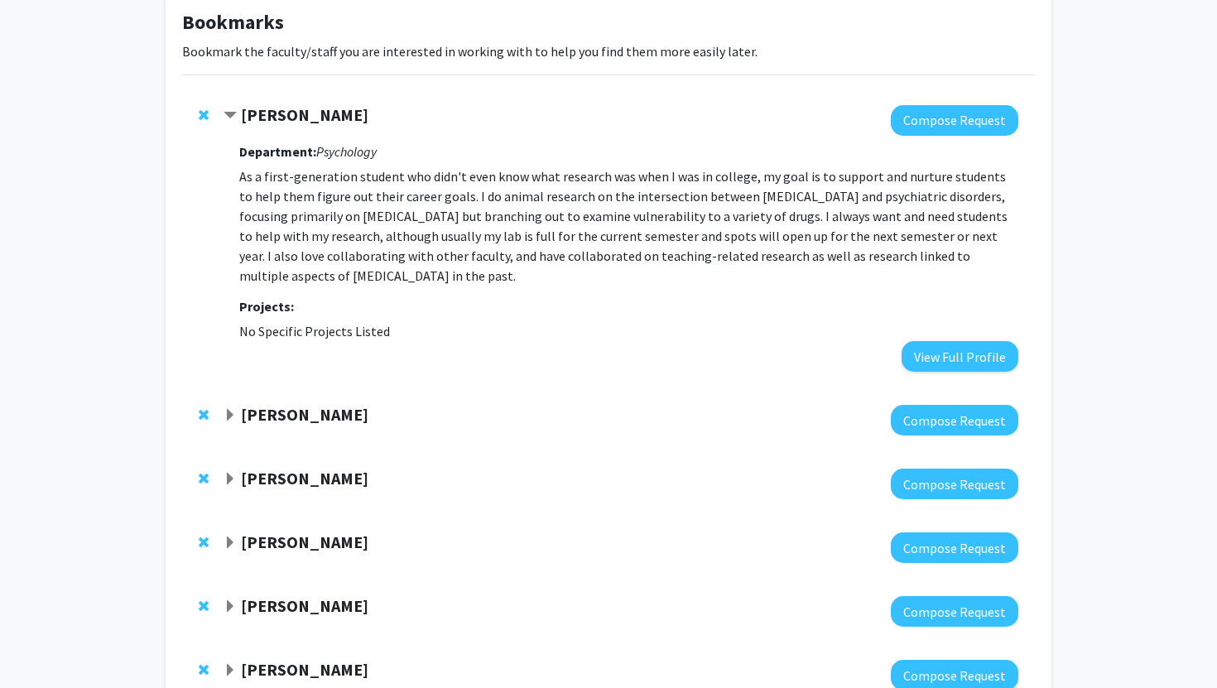
click at [203, 113] on span "Remove Natashia Swalve from bookmarks" at bounding box center [204, 114] width 10 height 13
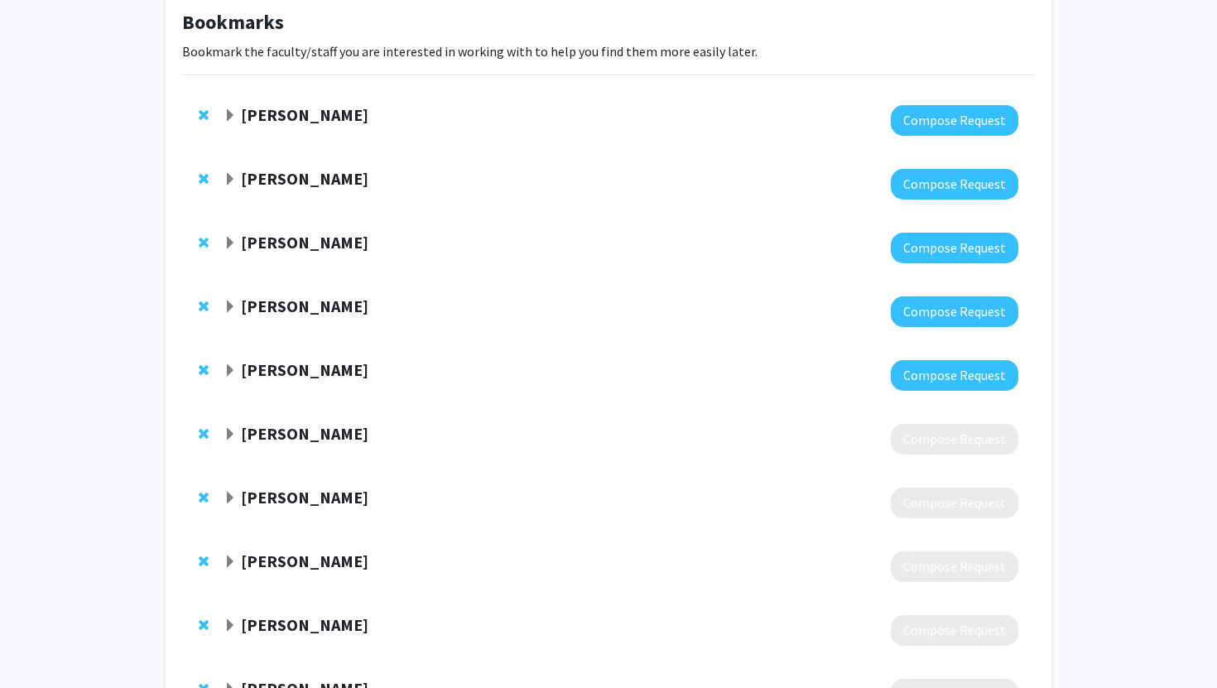
click at [294, 104] on strong "[PERSON_NAME]" at bounding box center [305, 114] width 128 height 21
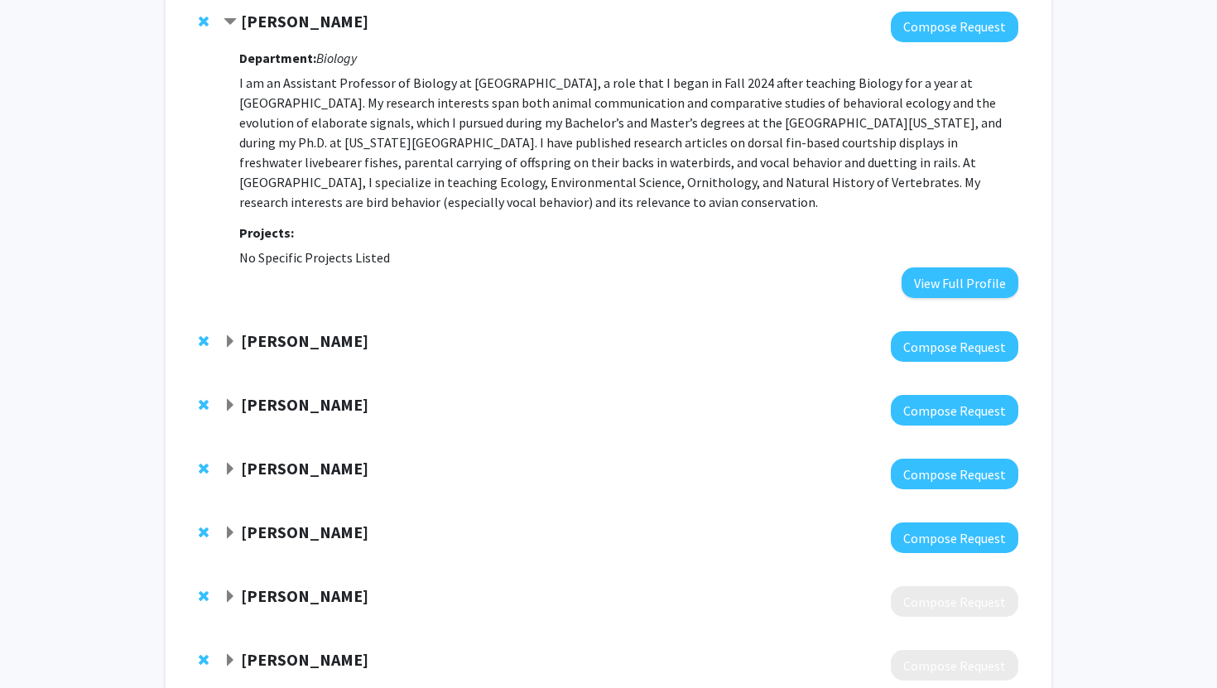
scroll to position [191, 0]
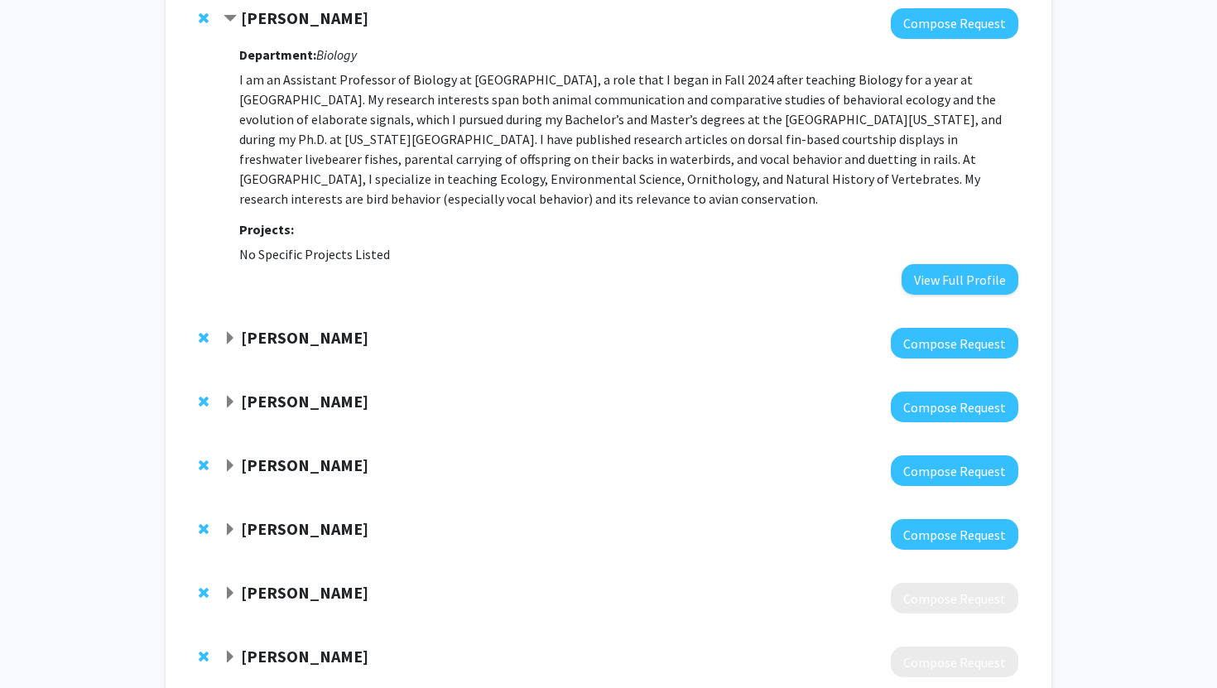
click at [426, 344] on div "[PERSON_NAME]" at bounding box center [403, 338] width 358 height 21
click at [244, 335] on strong "[PERSON_NAME]" at bounding box center [305, 337] width 128 height 21
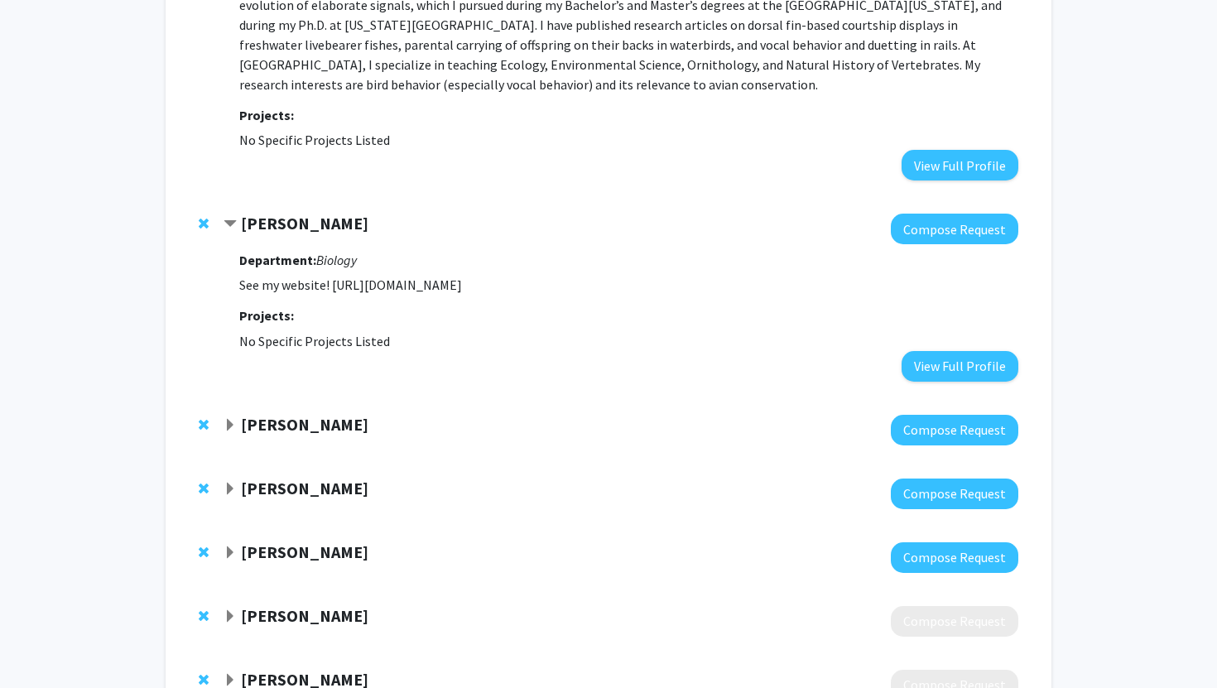
scroll to position [325, 0]
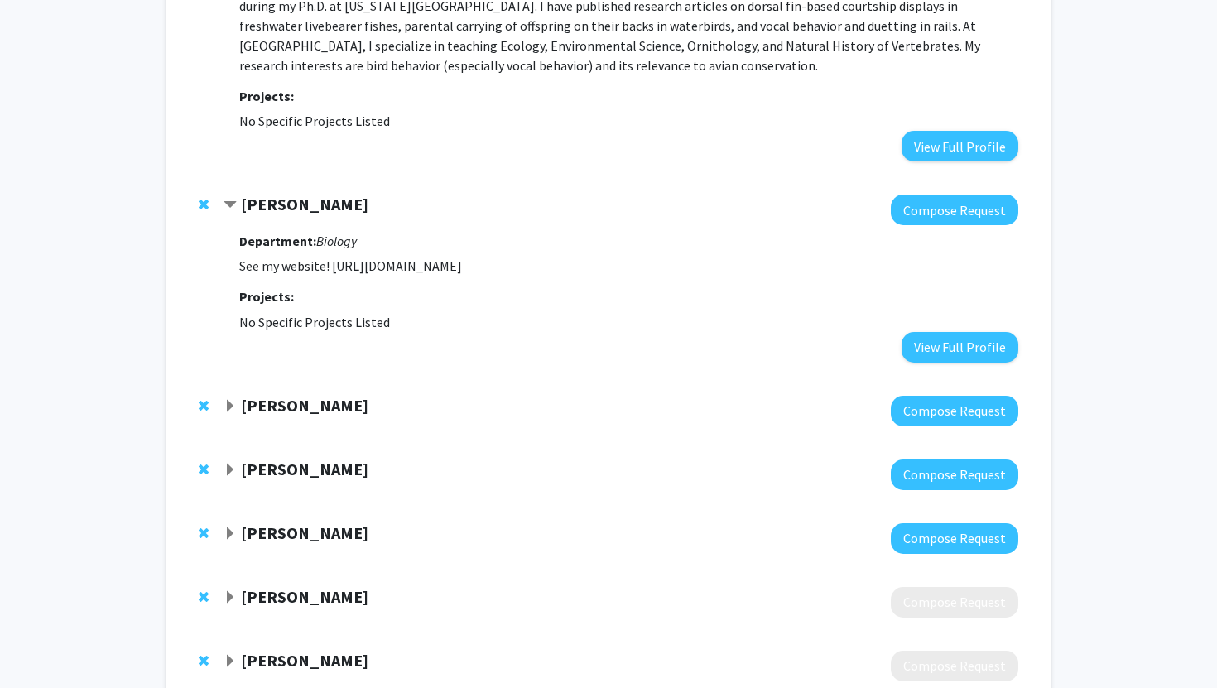
click at [349, 263] on p "See my website! [URL][DOMAIN_NAME]" at bounding box center [628, 266] width 779 height 20
drag, startPoint x: 332, startPoint y: 264, endPoint x: 606, endPoint y: 257, distance: 274.2
click at [606, 257] on p "See my website! [URL][DOMAIN_NAME]" at bounding box center [628, 266] width 779 height 20
copy p "[URL][DOMAIN_NAME]"
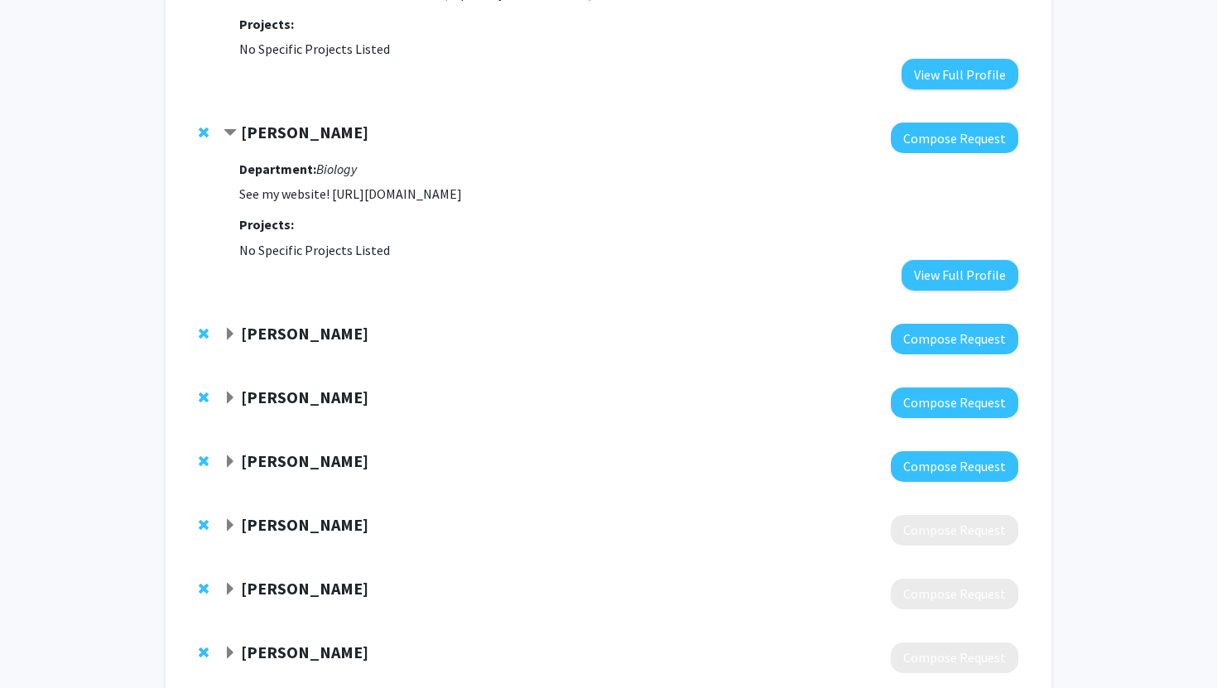
scroll to position [426, 0]
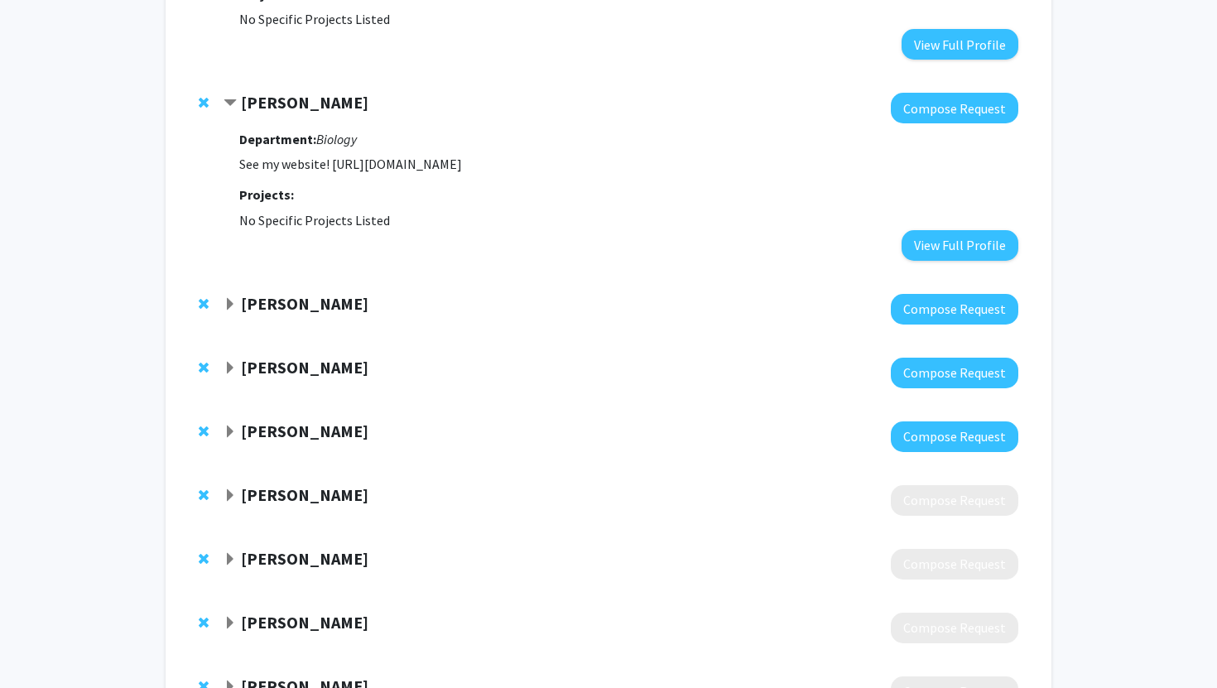
click at [269, 301] on strong "[PERSON_NAME]" at bounding box center [305, 303] width 128 height 21
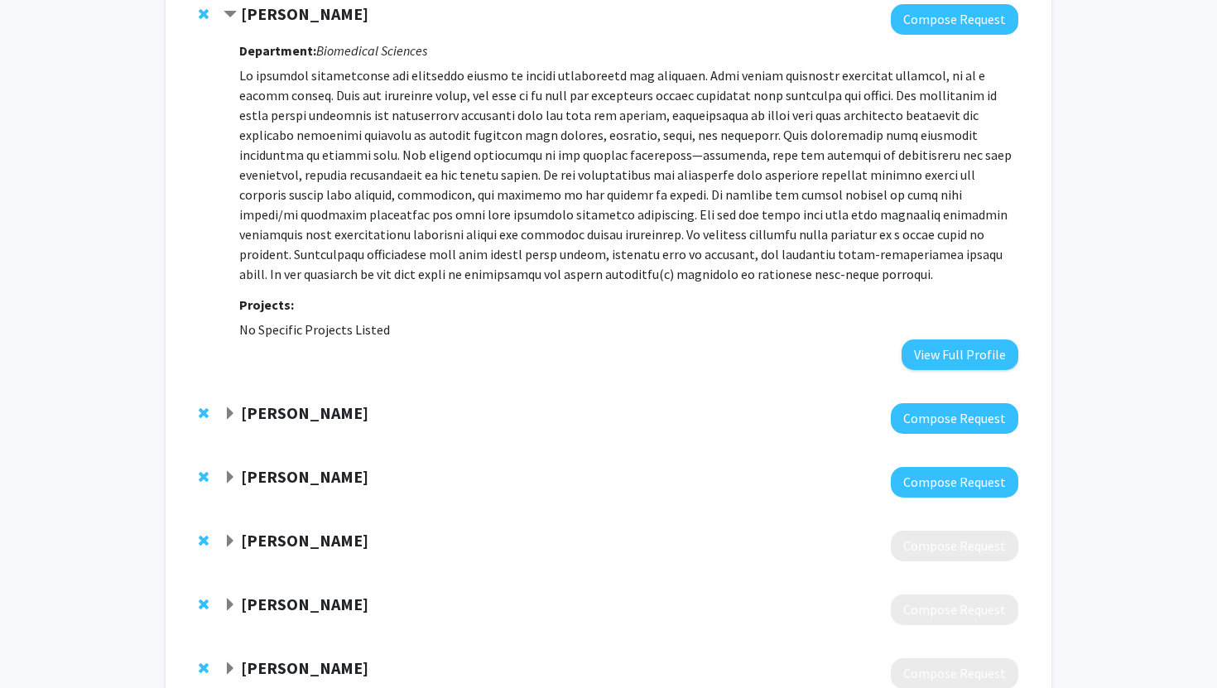
scroll to position [739, 0]
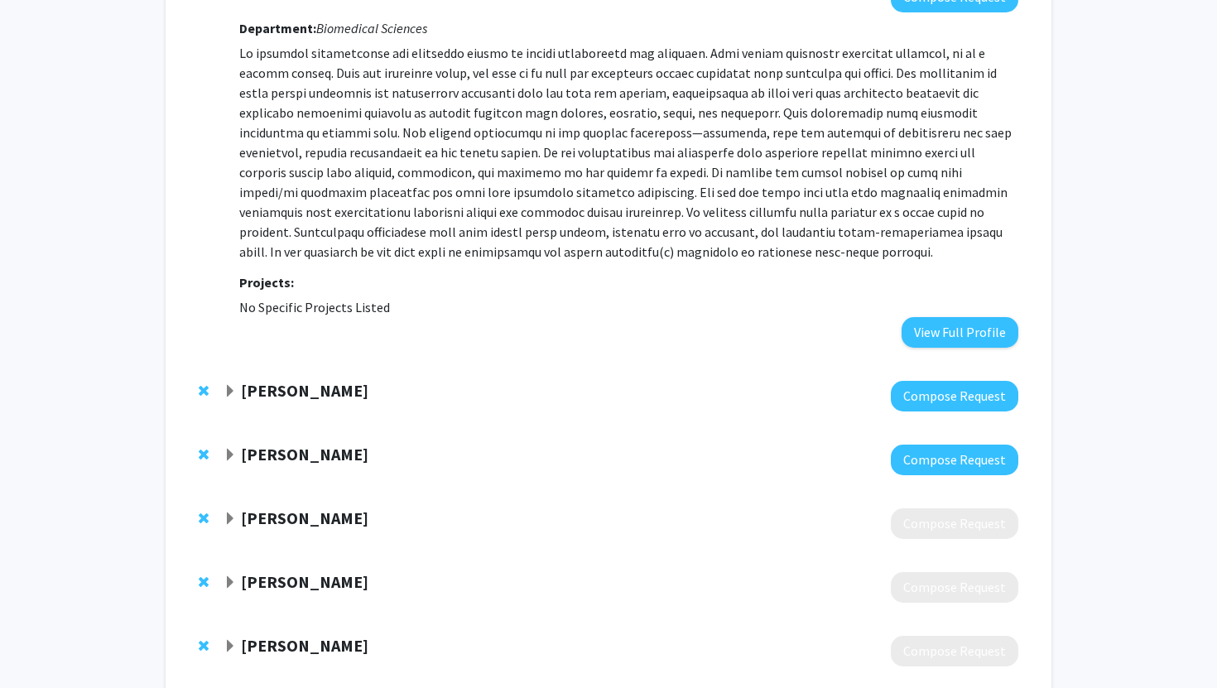
click at [296, 391] on strong "[PERSON_NAME]" at bounding box center [305, 390] width 128 height 21
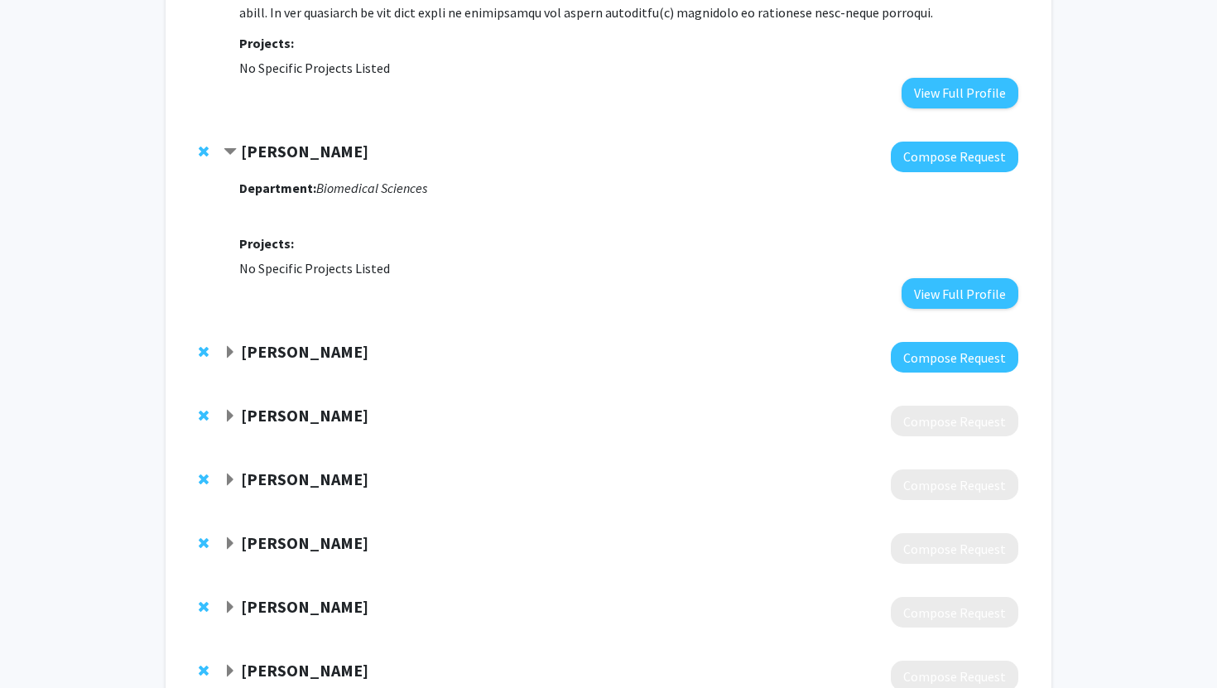
scroll to position [980, 0]
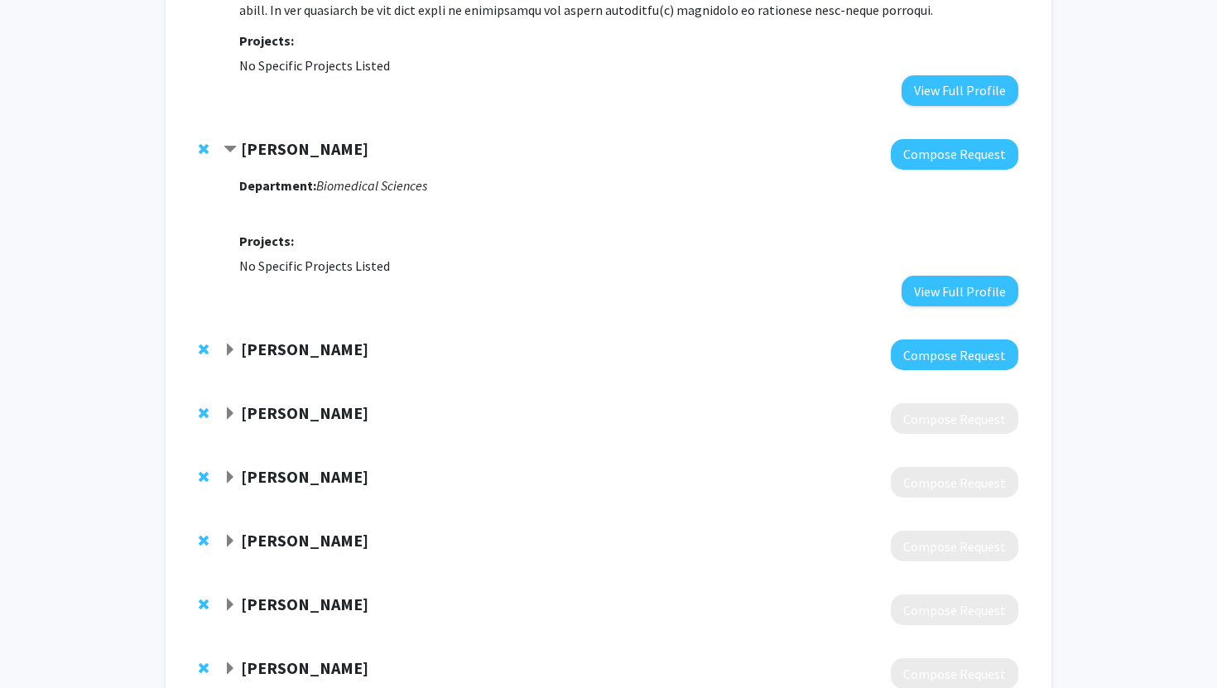
click at [302, 200] on p at bounding box center [628, 210] width 779 height 20
click at [289, 155] on strong "[PERSON_NAME]" at bounding box center [305, 148] width 128 height 21
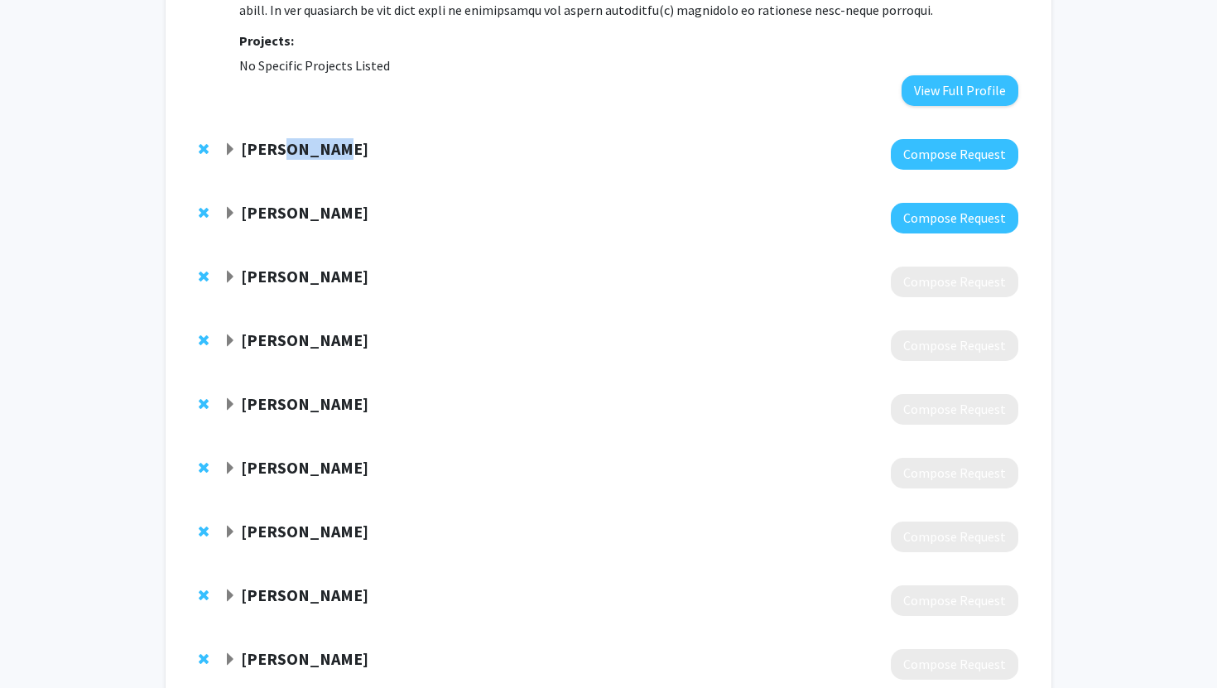
click at [289, 155] on strong "[PERSON_NAME]" at bounding box center [305, 148] width 128 height 21
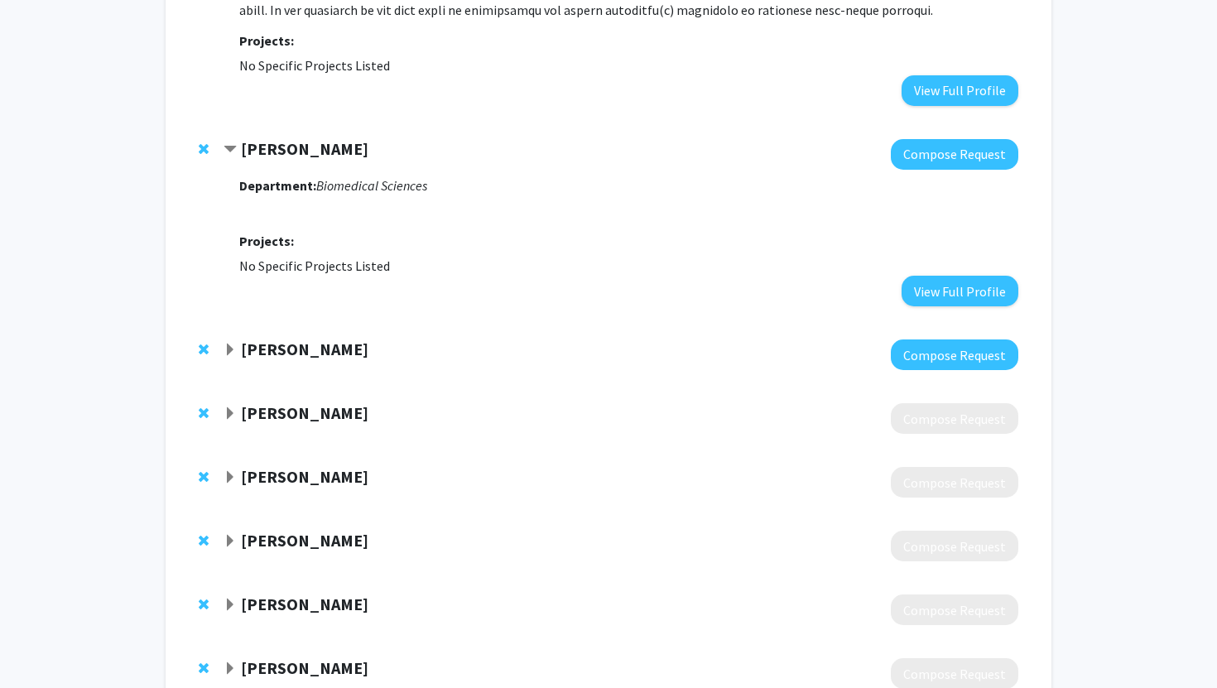
click at [253, 156] on strong "[PERSON_NAME]" at bounding box center [305, 148] width 128 height 21
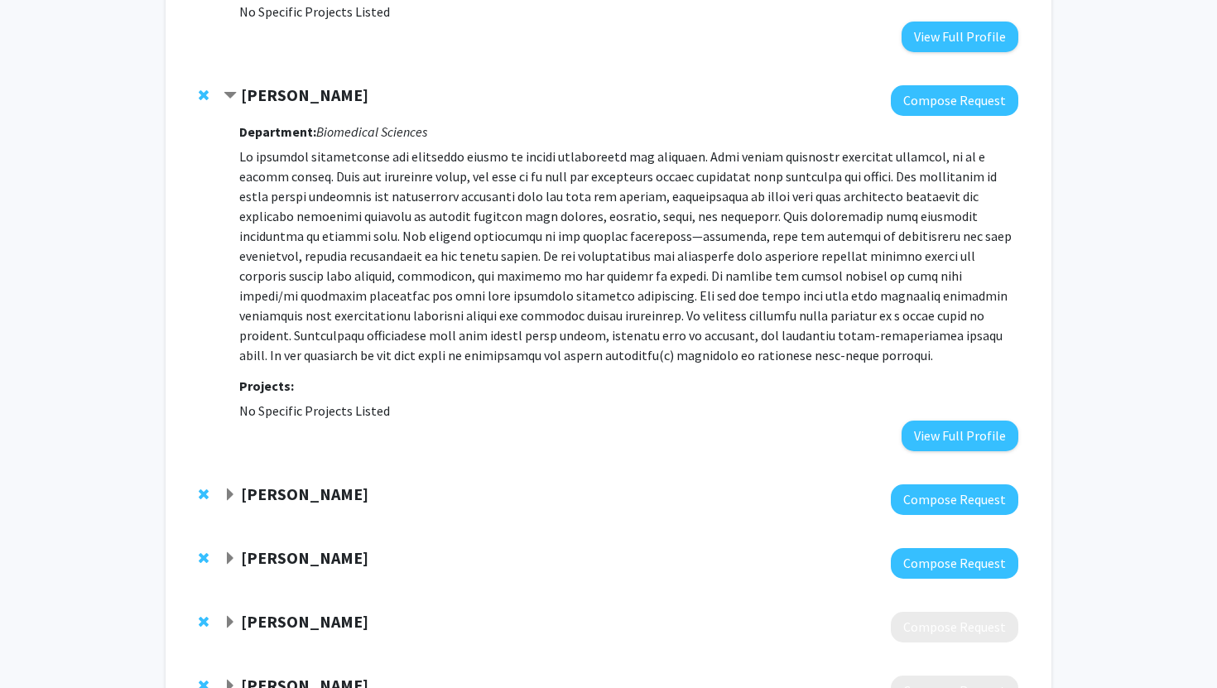
scroll to position [605, 0]
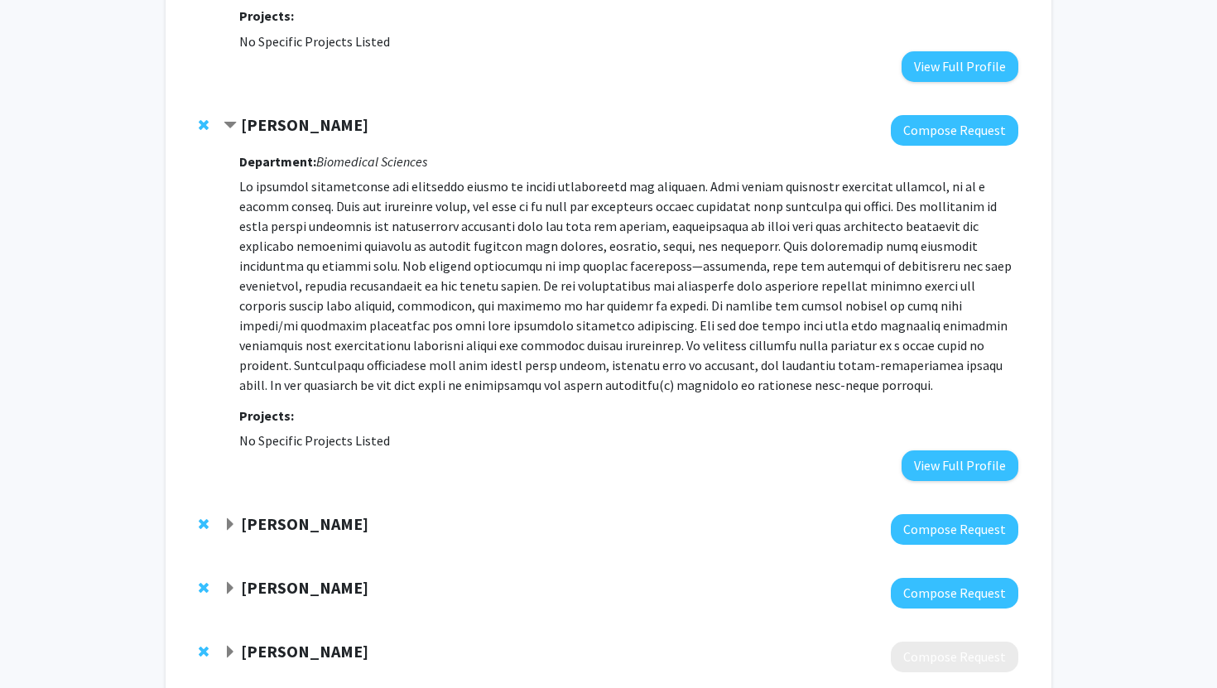
click at [199, 122] on span "Remove Kristin Renkema from bookmarks" at bounding box center [204, 124] width 10 height 13
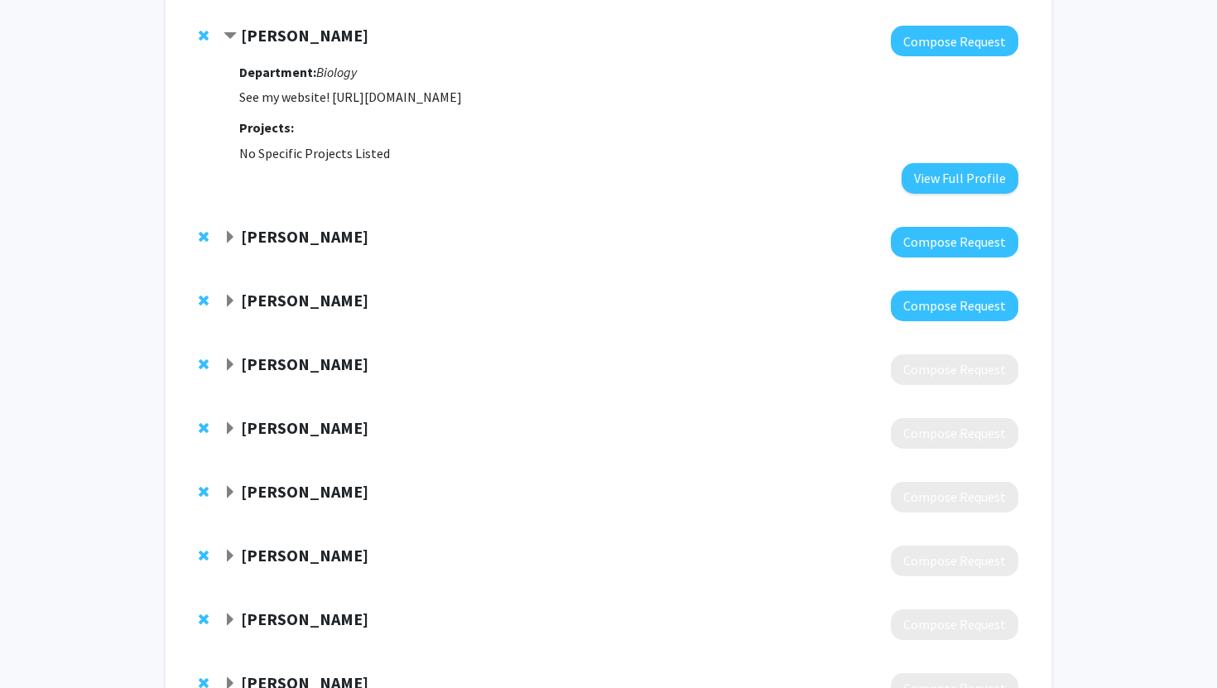
scroll to position [496, 0]
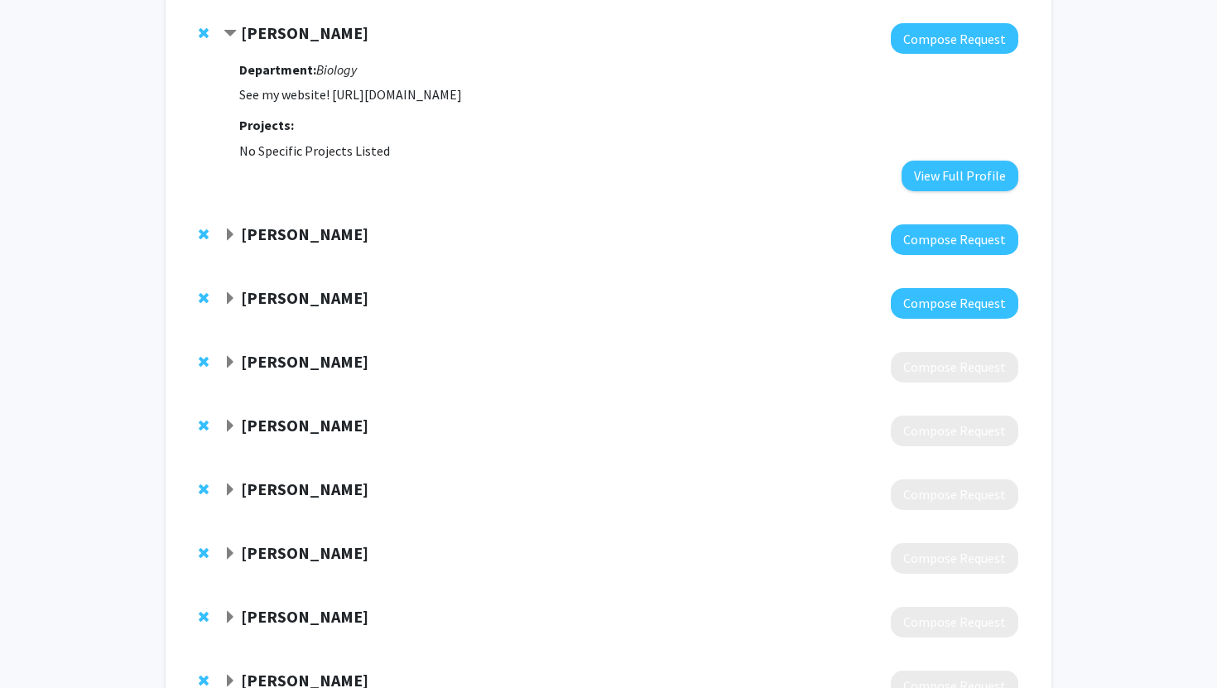
click at [249, 234] on strong "[PERSON_NAME]" at bounding box center [305, 234] width 128 height 21
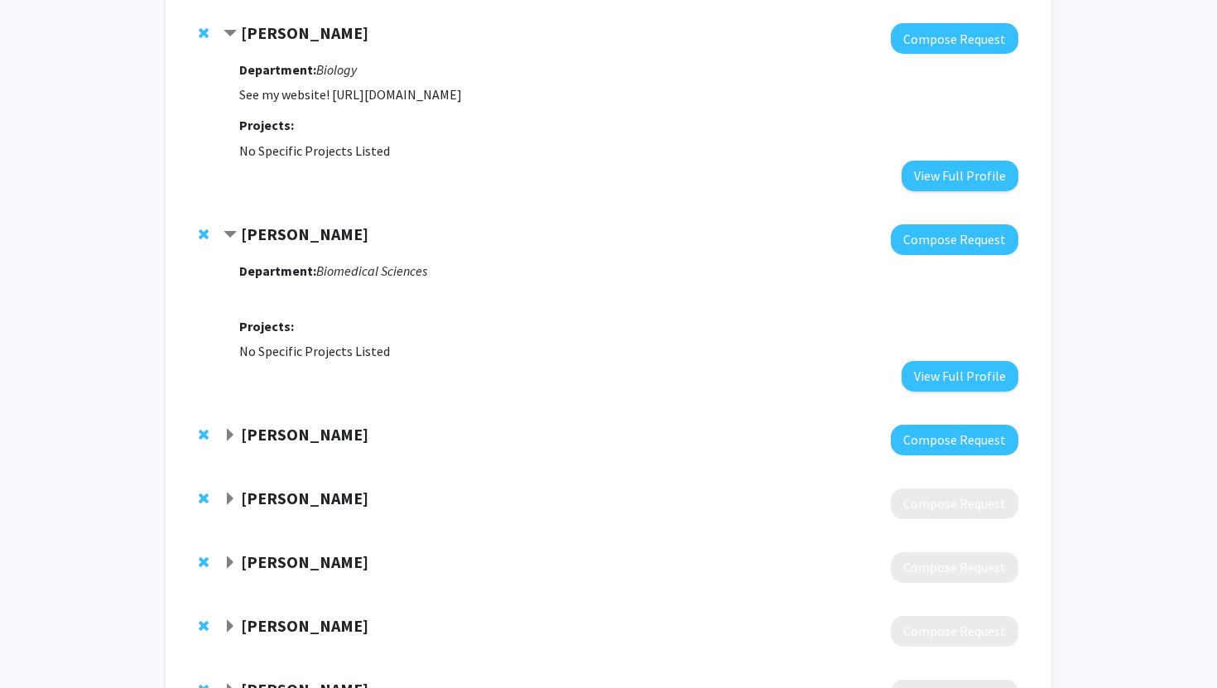
click at [249, 234] on strong "[PERSON_NAME]" at bounding box center [305, 234] width 128 height 21
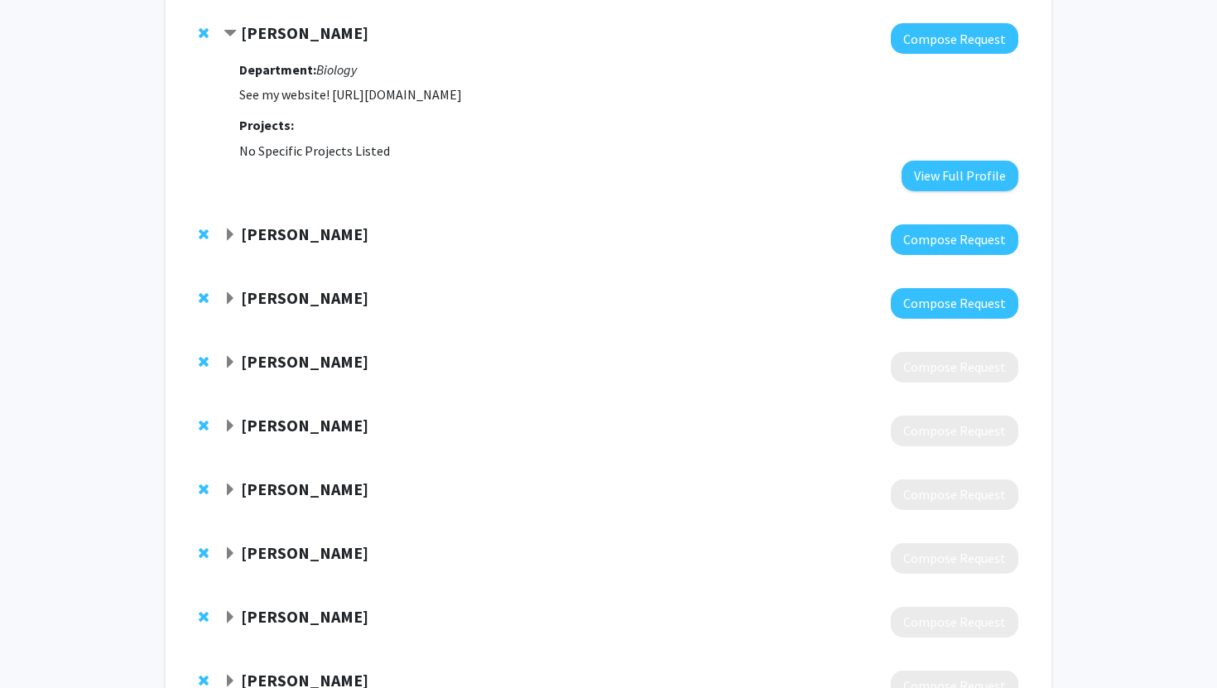
click at [280, 236] on strong "[PERSON_NAME]" at bounding box center [305, 234] width 128 height 21
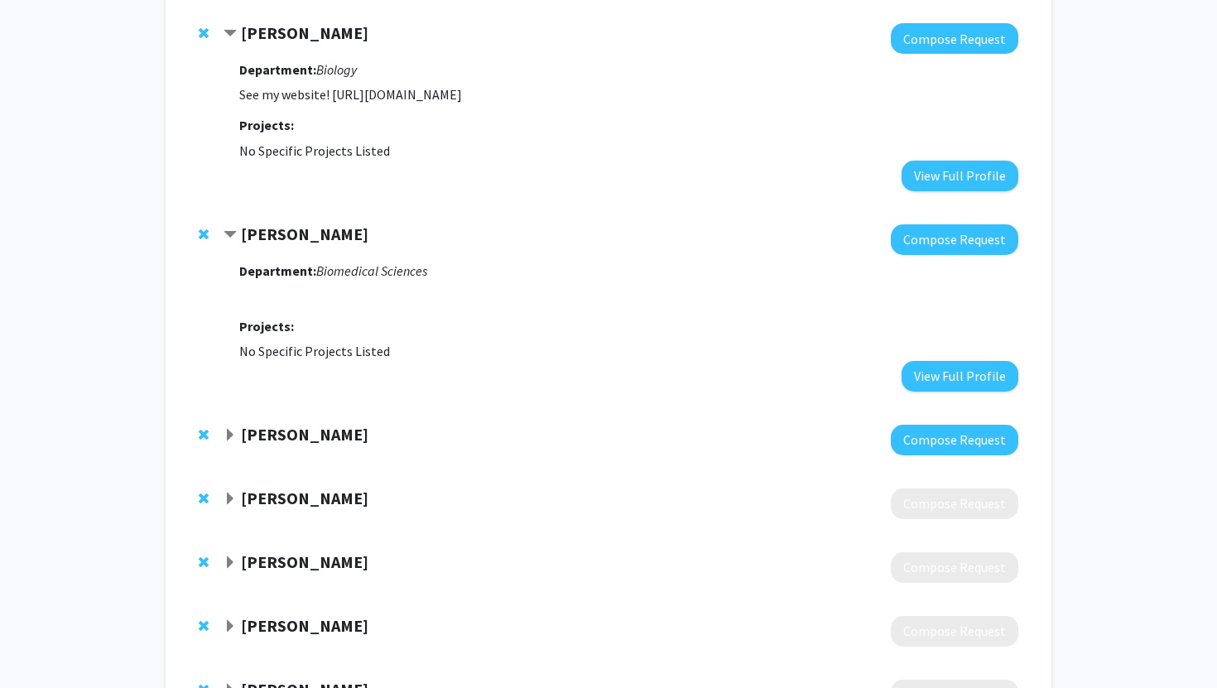
click at [280, 236] on strong "[PERSON_NAME]" at bounding box center [305, 234] width 128 height 21
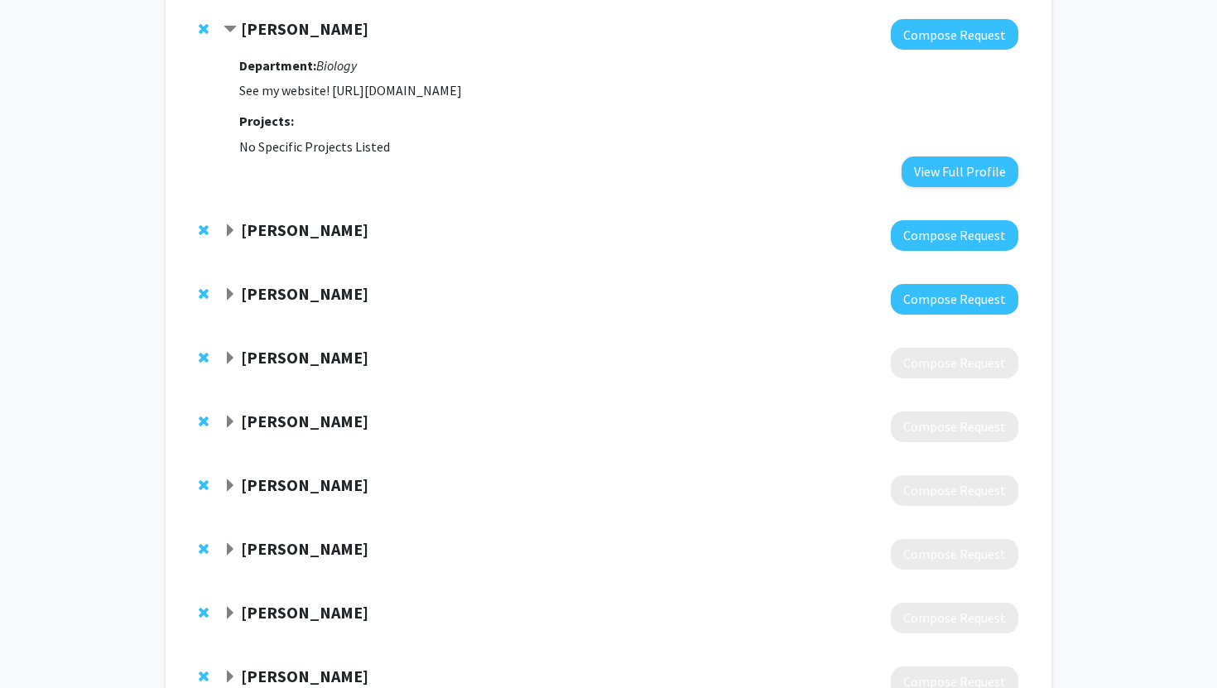
scroll to position [501, 0]
click at [280, 236] on strong "[PERSON_NAME]" at bounding box center [305, 229] width 128 height 21
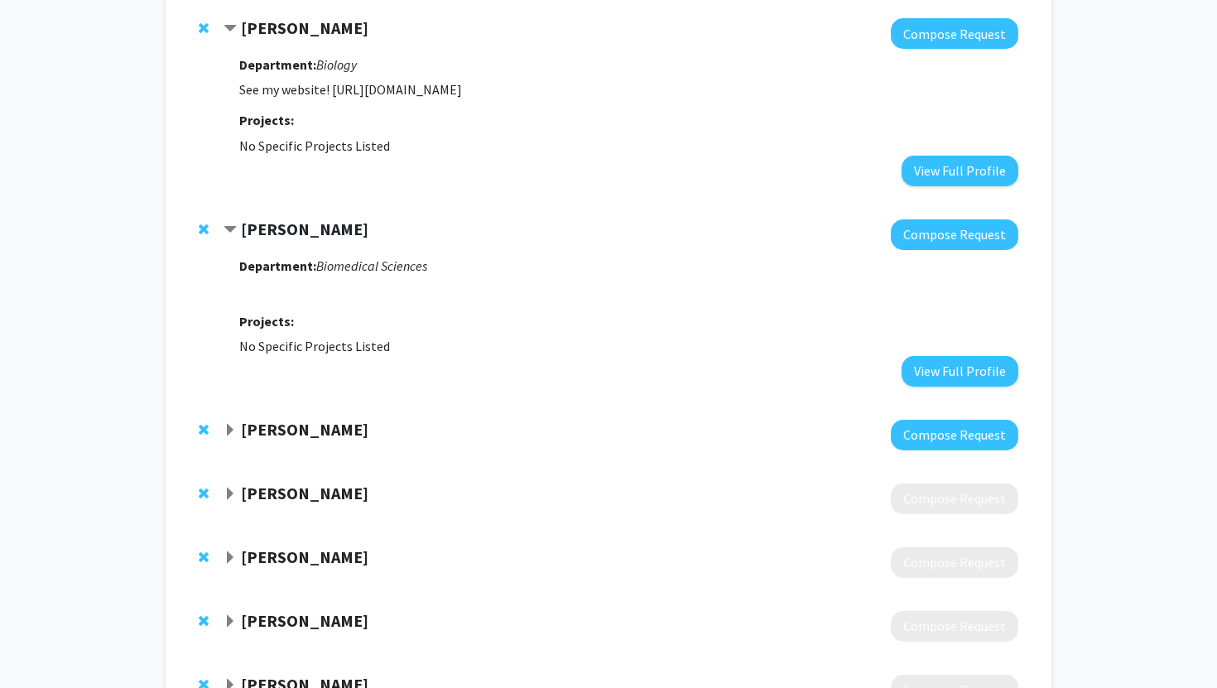
click at [298, 250] on div "Department: Biomedical Sciences Projects: No Specific Projects Listed View Full…" at bounding box center [628, 318] width 779 height 137
click at [298, 237] on strong "[PERSON_NAME]" at bounding box center [305, 229] width 128 height 21
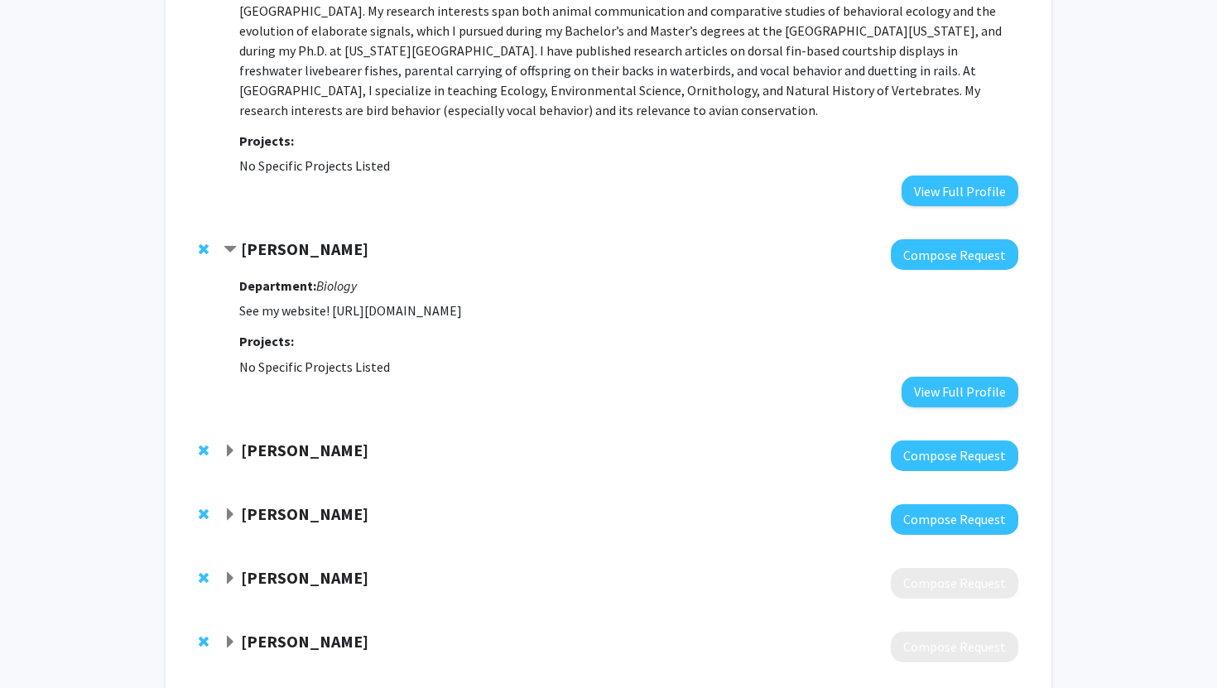
click at [289, 248] on strong "[PERSON_NAME]" at bounding box center [305, 248] width 128 height 21
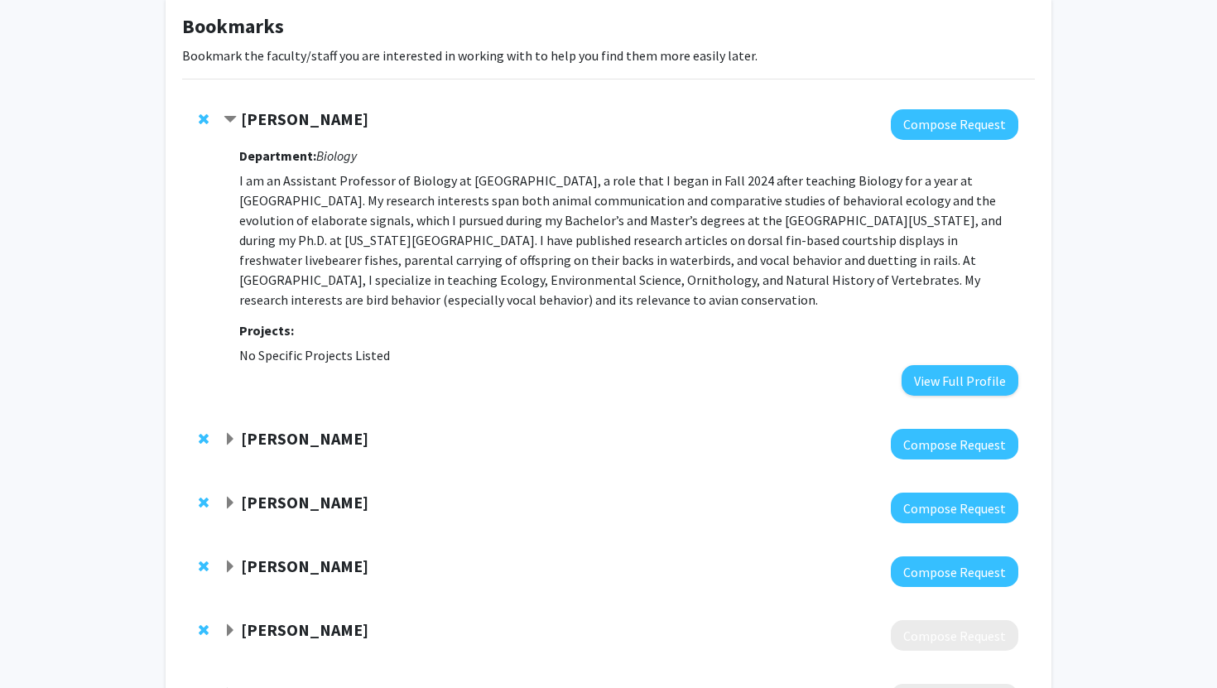
scroll to position [89, 0]
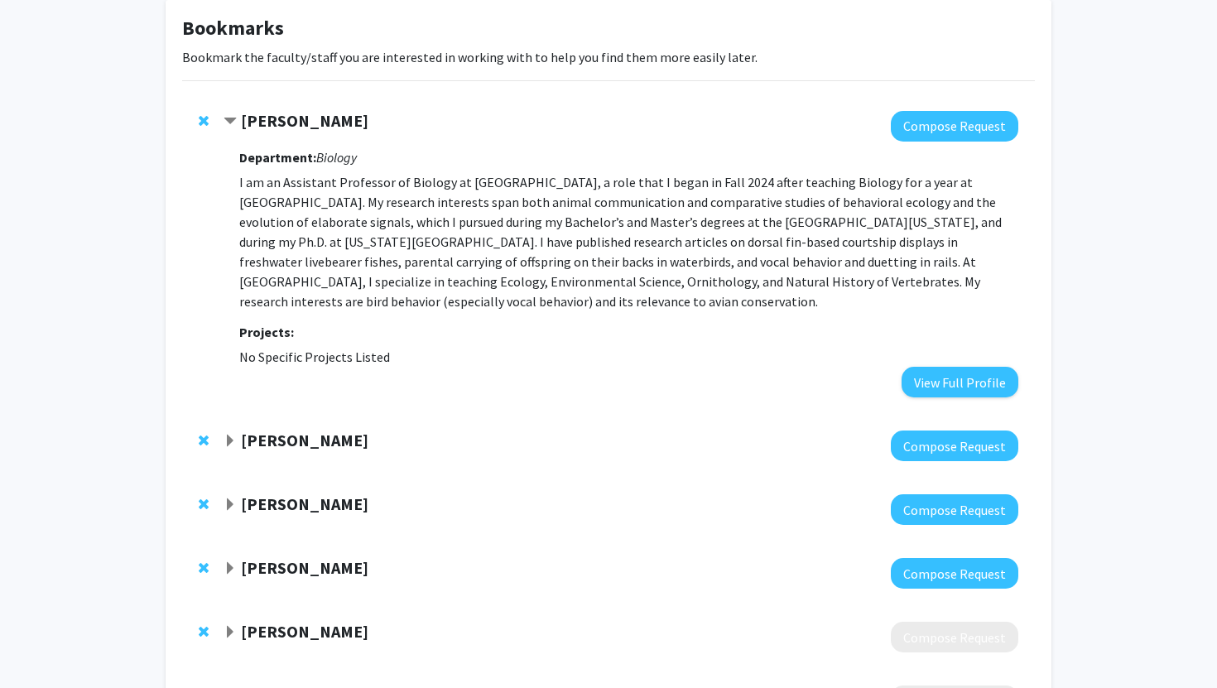
click at [289, 129] on strong "[PERSON_NAME]" at bounding box center [305, 120] width 128 height 21
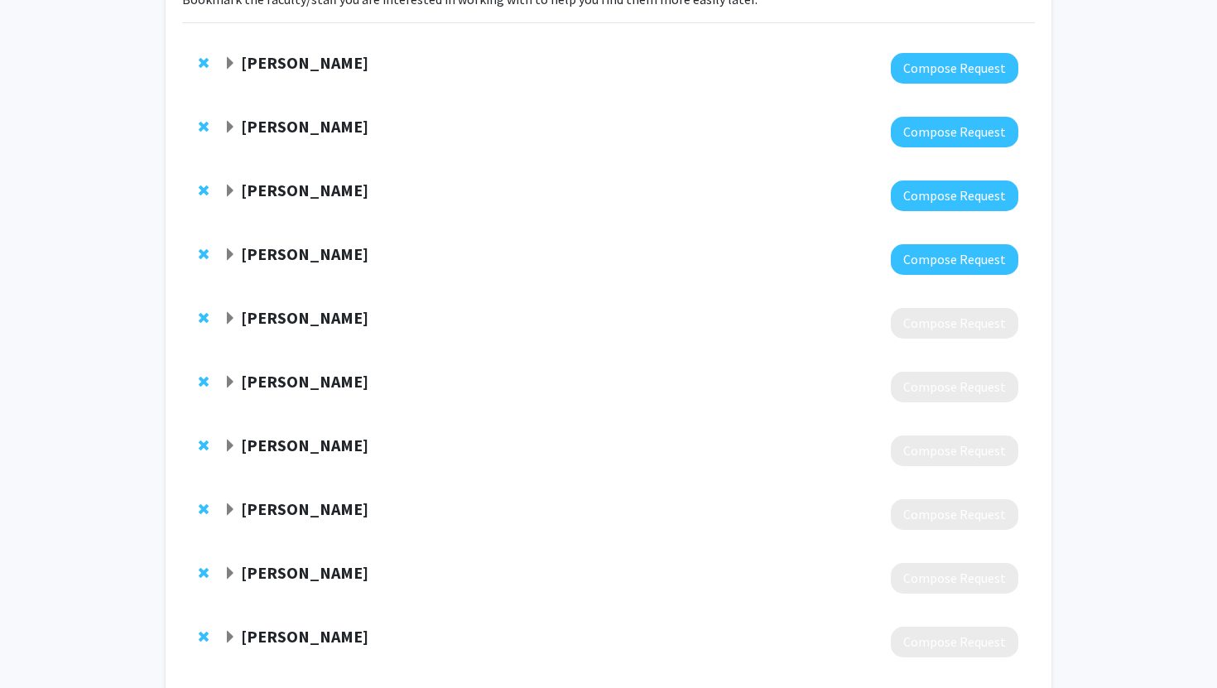
scroll to position [157, 0]
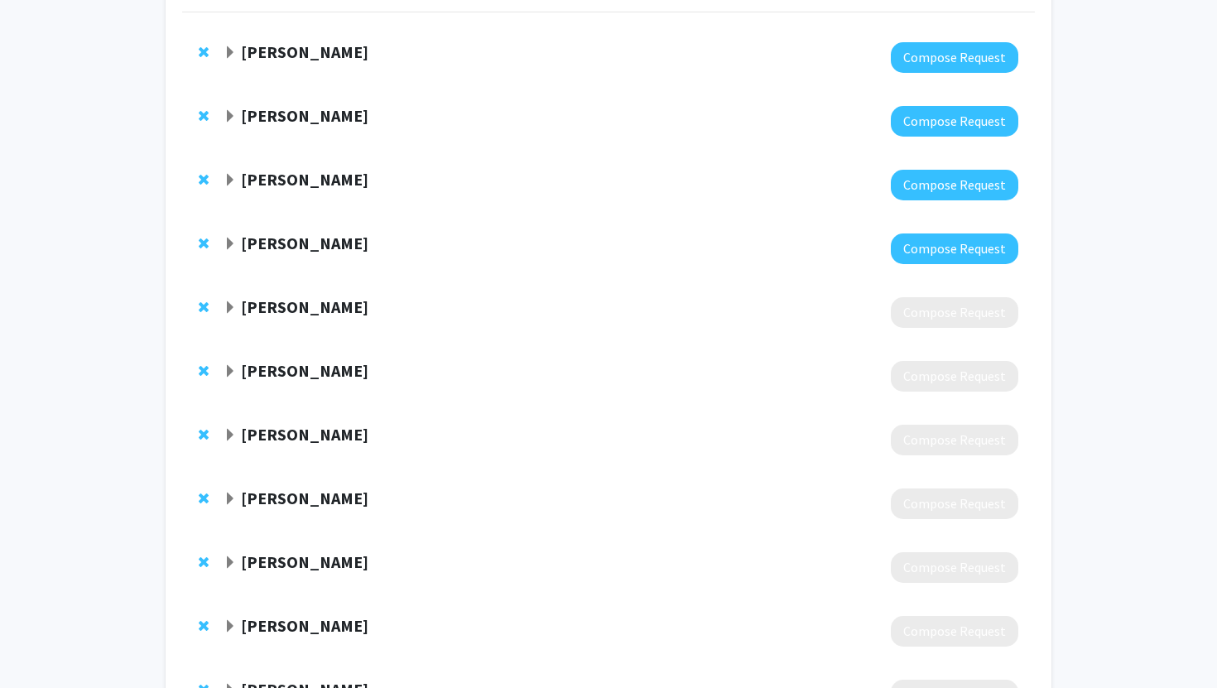
click at [317, 252] on strong "[PERSON_NAME]" at bounding box center [305, 243] width 128 height 21
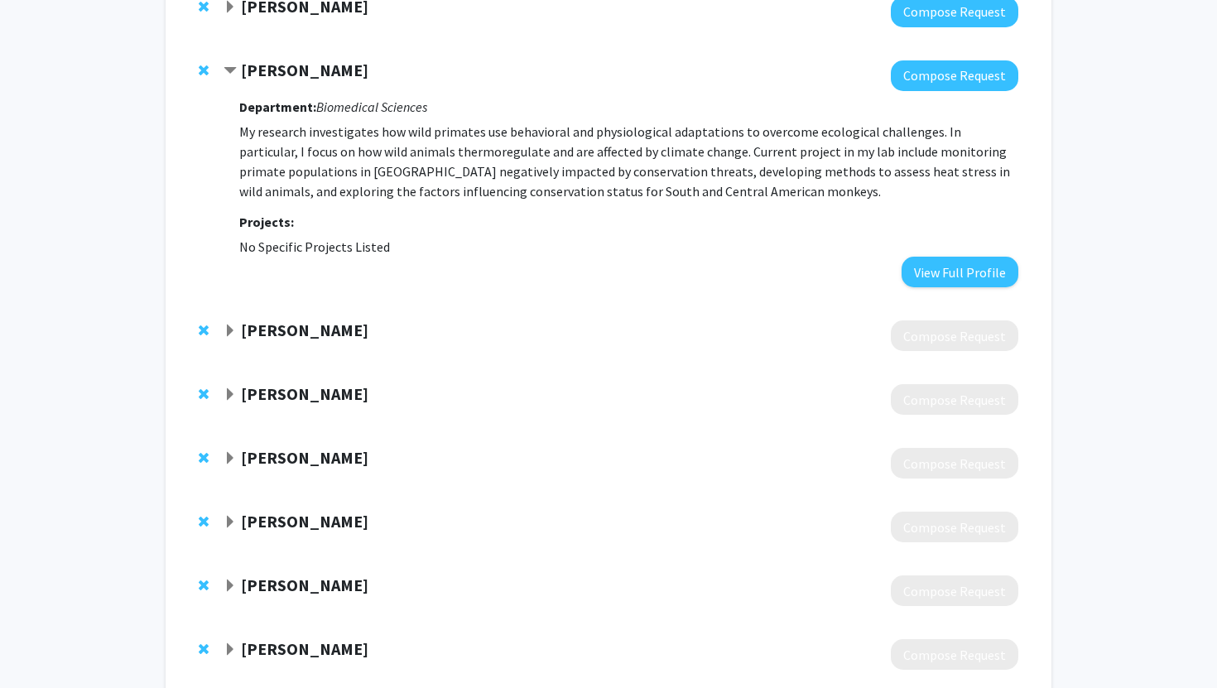
scroll to position [296, 0]
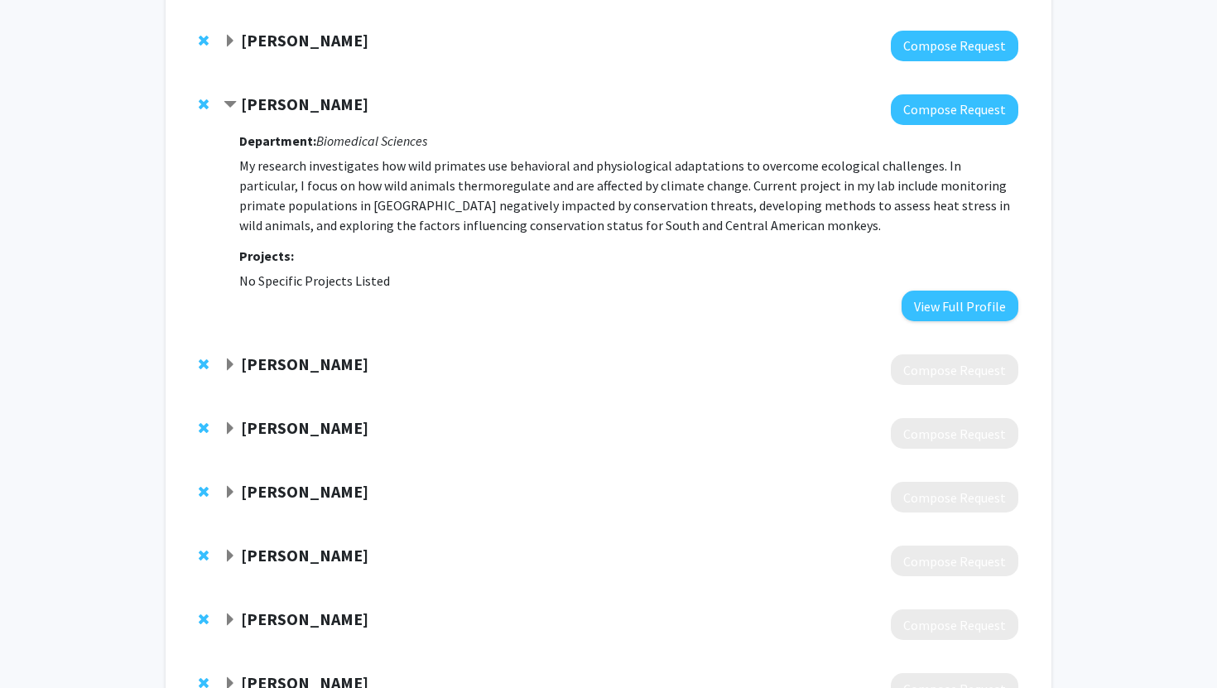
click at [291, 99] on strong "[PERSON_NAME]" at bounding box center [305, 104] width 128 height 21
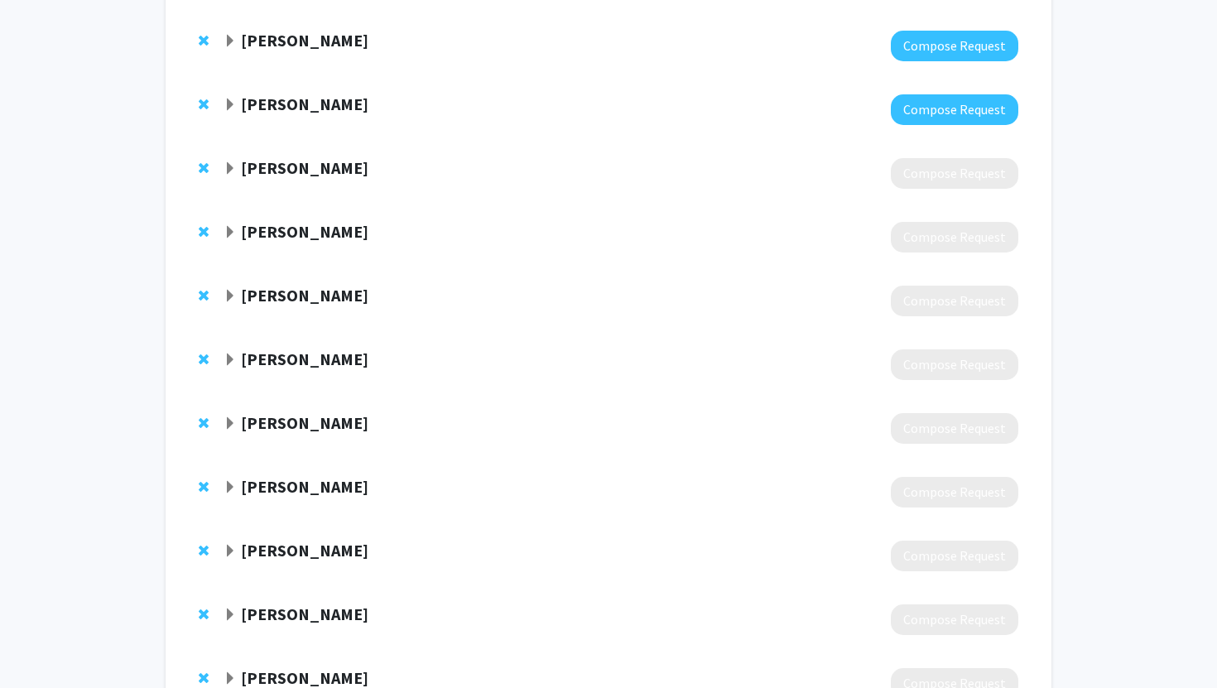
click at [265, 171] on strong "[PERSON_NAME]" at bounding box center [305, 167] width 128 height 21
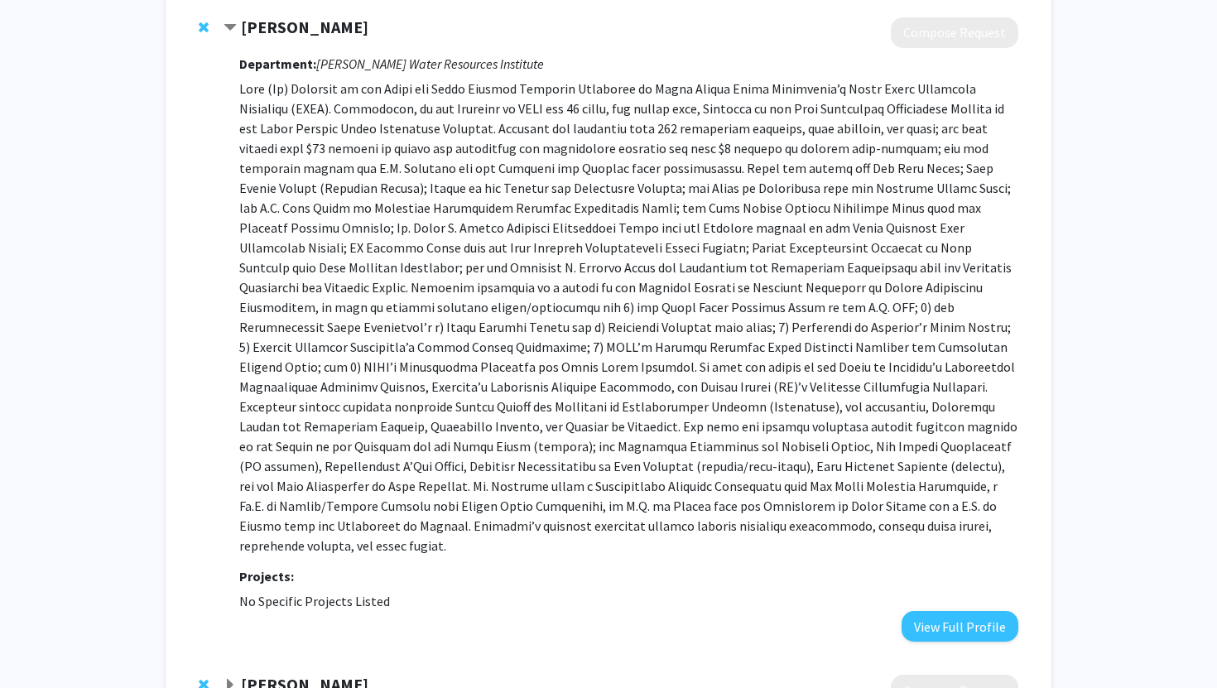
scroll to position [323, 0]
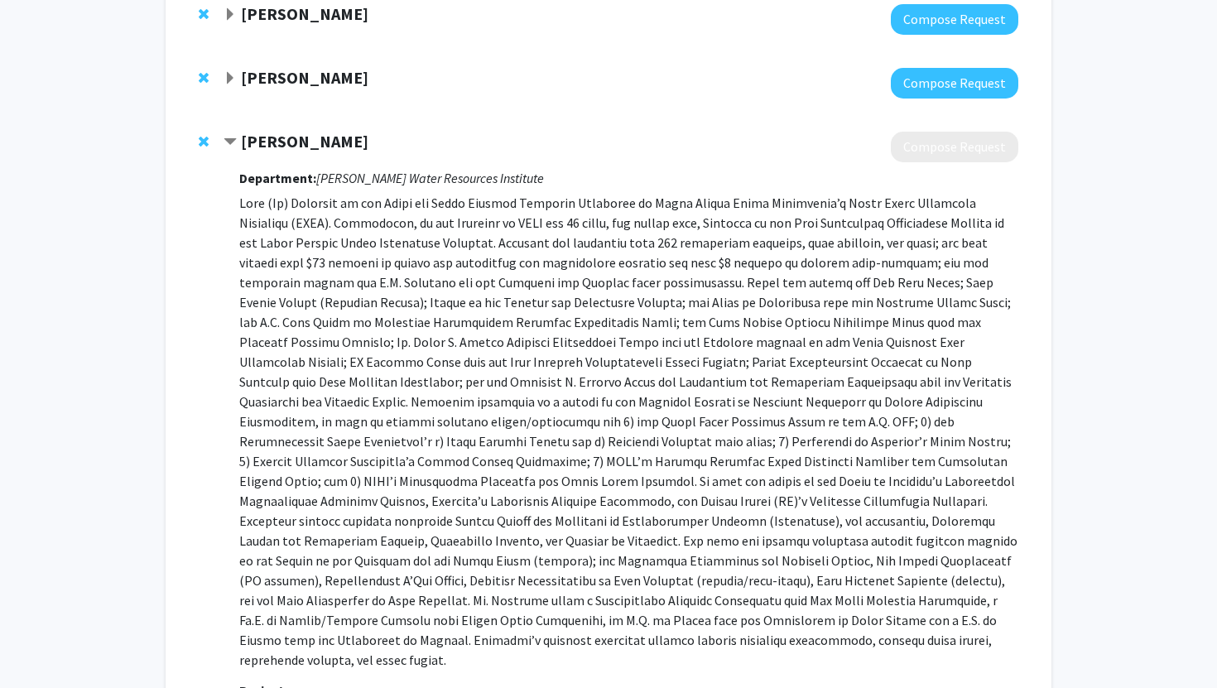
click at [206, 142] on span "Remove Alan Steinman from bookmarks" at bounding box center [204, 141] width 10 height 13
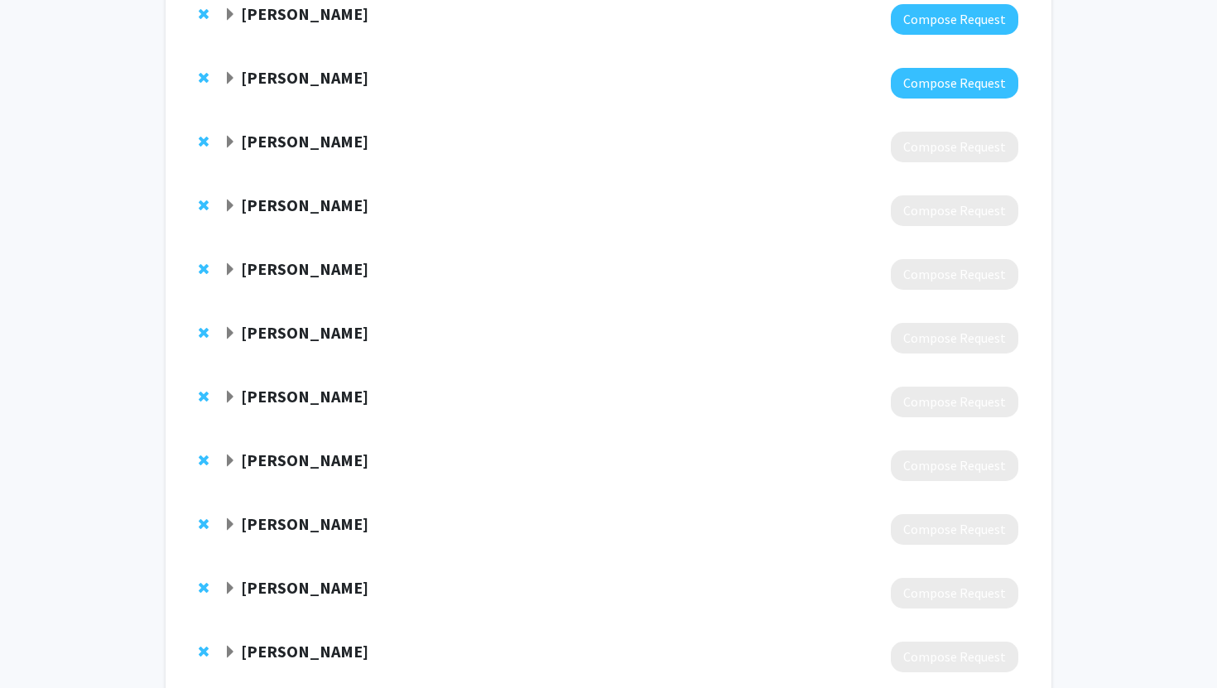
click at [344, 131] on strong "[PERSON_NAME]" at bounding box center [305, 141] width 128 height 21
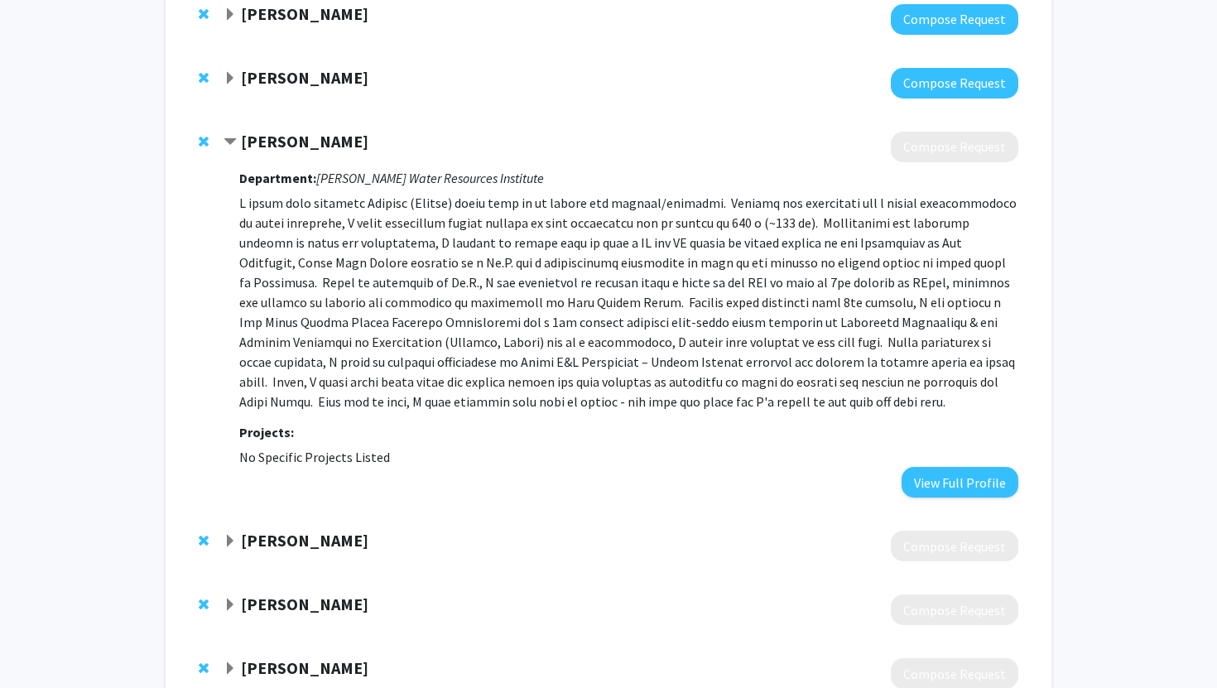
click at [344, 131] on strong "[PERSON_NAME]" at bounding box center [305, 141] width 128 height 21
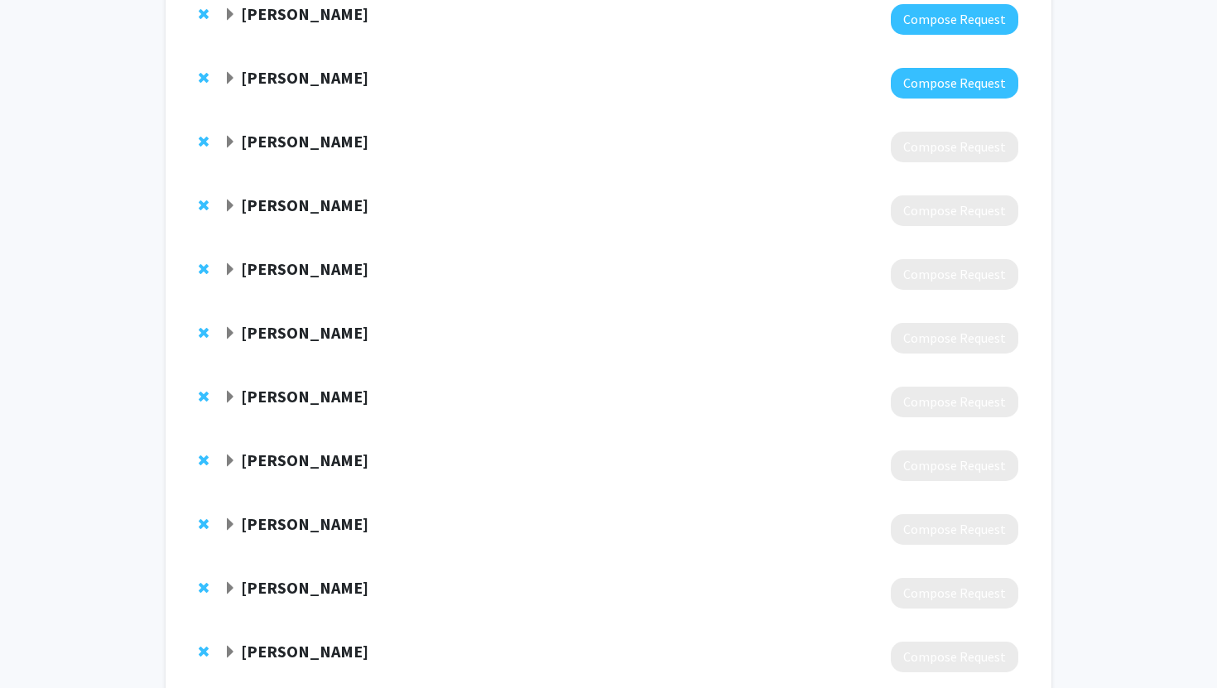
click at [350, 148] on div "[PERSON_NAME]" at bounding box center [403, 142] width 358 height 21
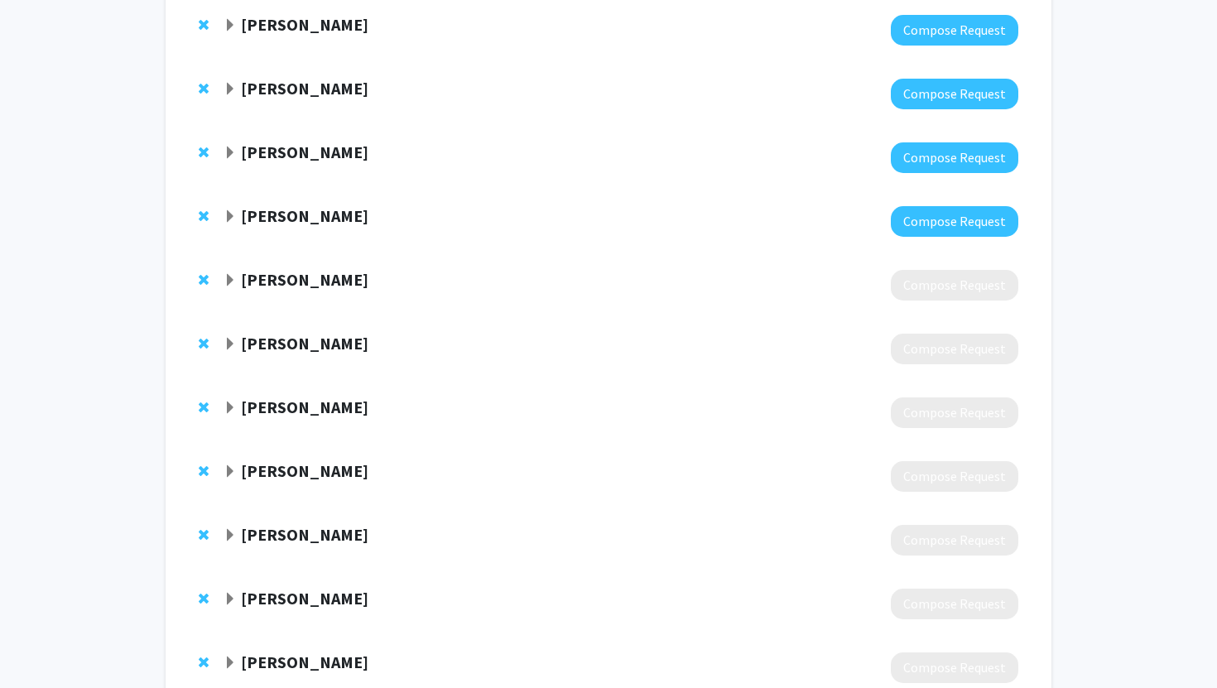
scroll to position [189, 0]
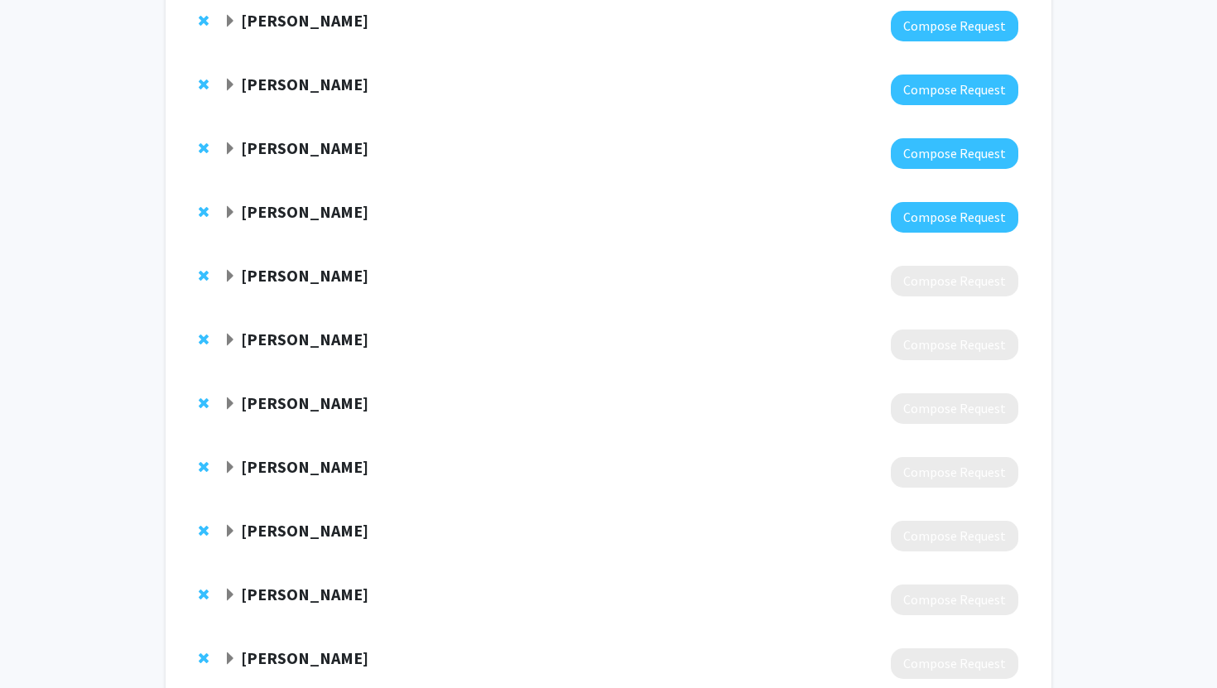
click at [229, 281] on span "Expand Kevin Strychar Bookmark" at bounding box center [230, 276] width 13 height 13
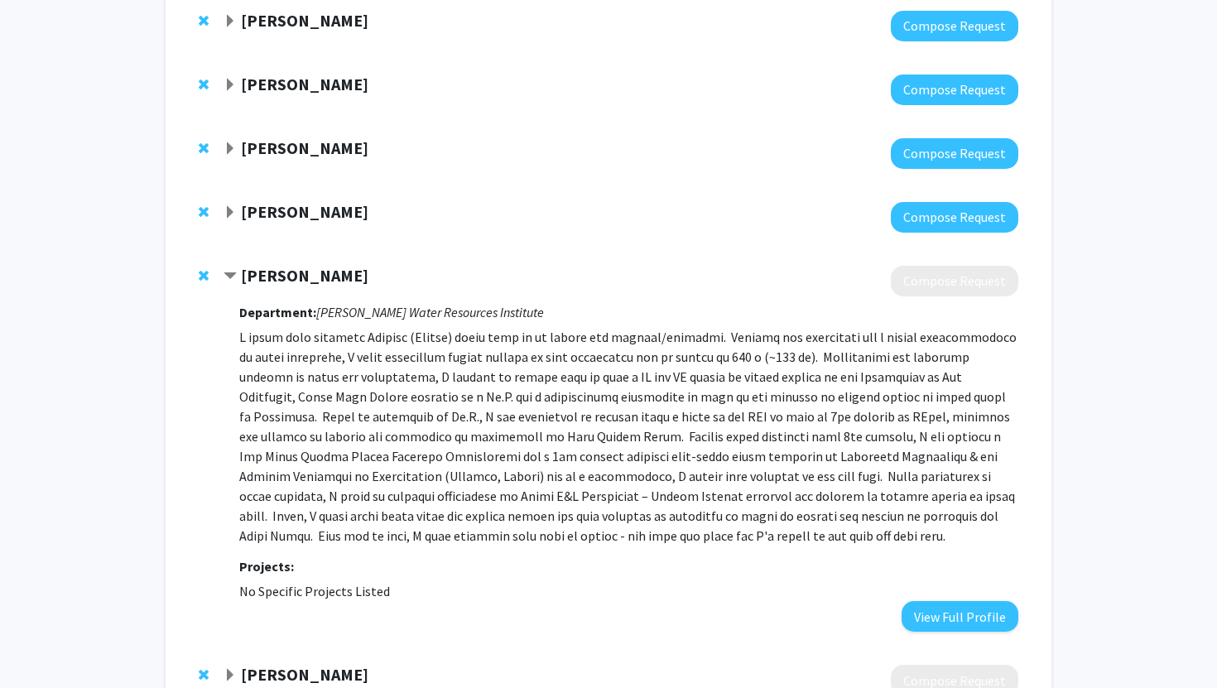
click at [229, 281] on span "Contract Kevin Strychar Bookmark" at bounding box center [230, 276] width 13 height 13
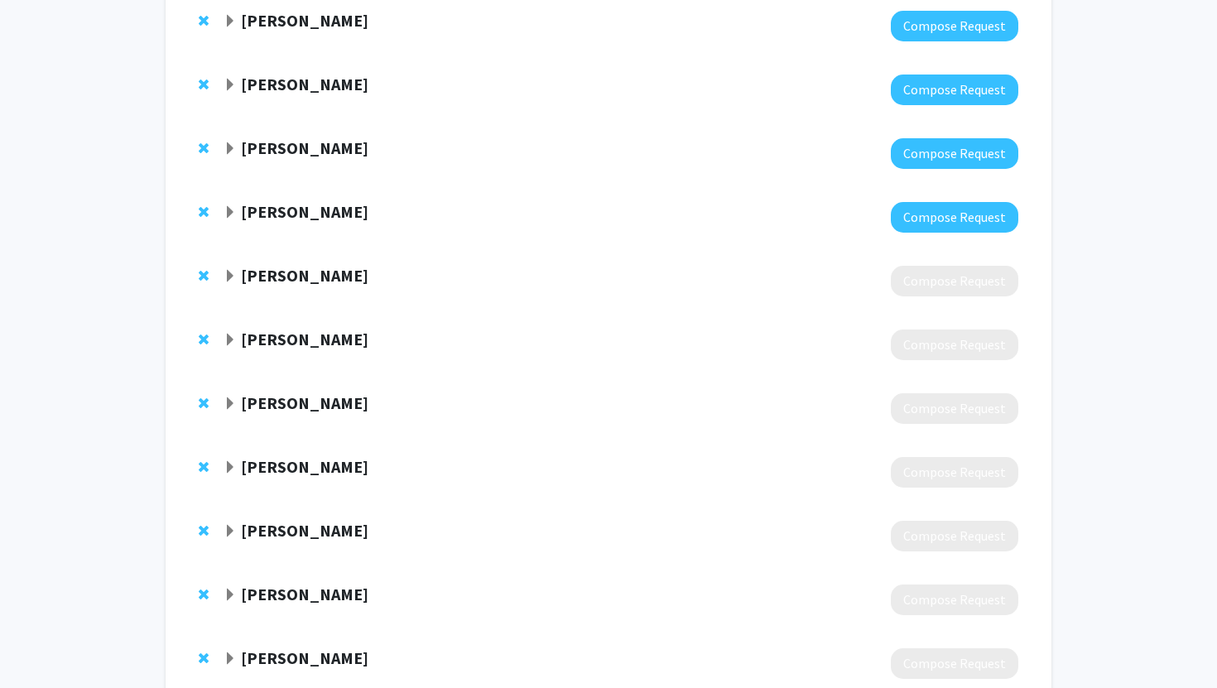
click at [226, 339] on span "Expand Chelsea Duball Bookmark" at bounding box center [230, 340] width 13 height 13
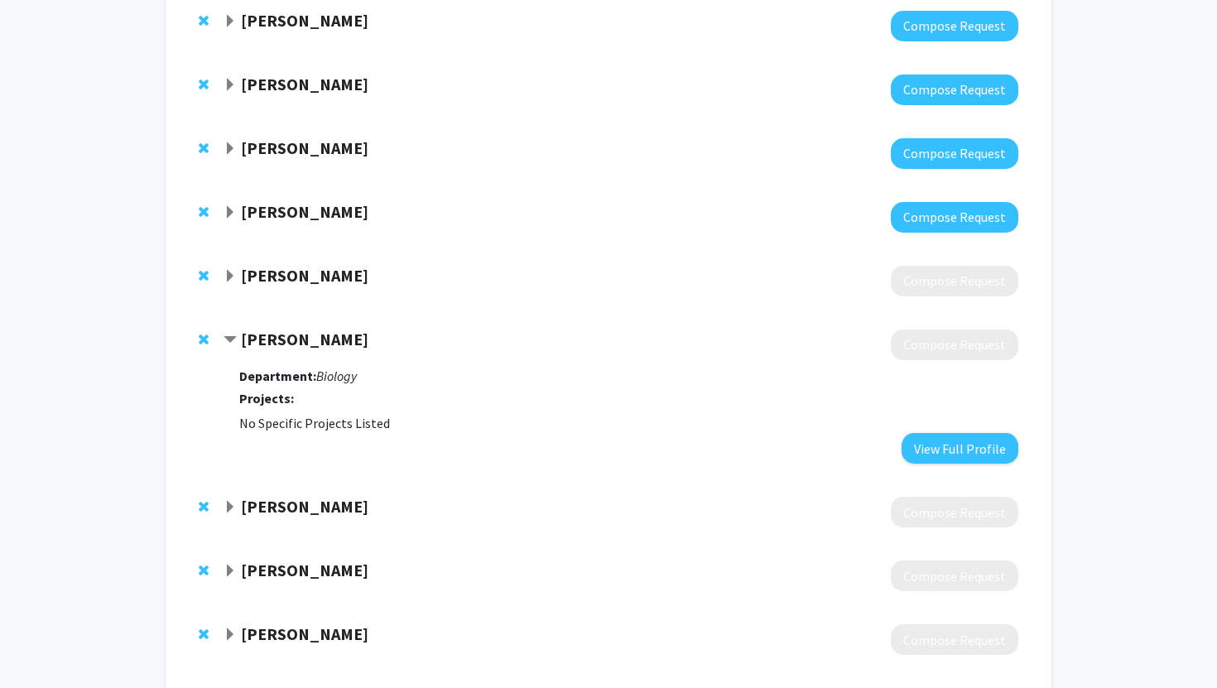
click at [226, 339] on span "Contract Chelsea Duball Bookmark" at bounding box center [230, 340] width 13 height 13
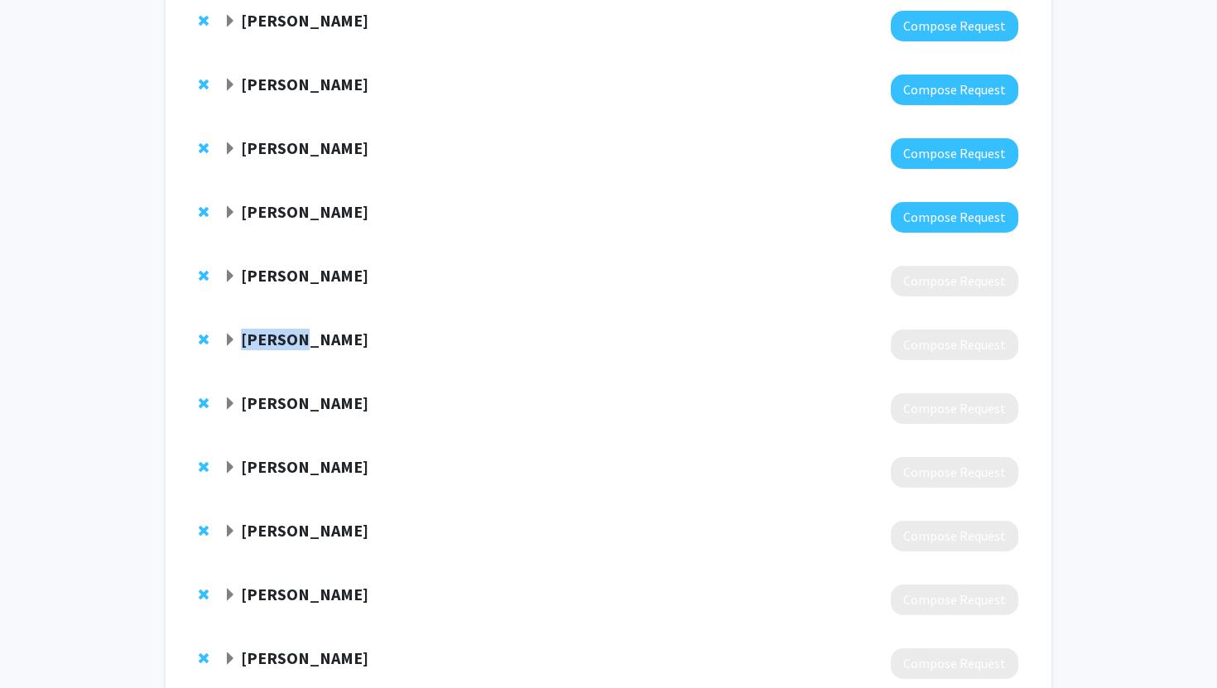
click at [226, 339] on span "Expand Chelsea Duball Bookmark" at bounding box center [230, 340] width 13 height 13
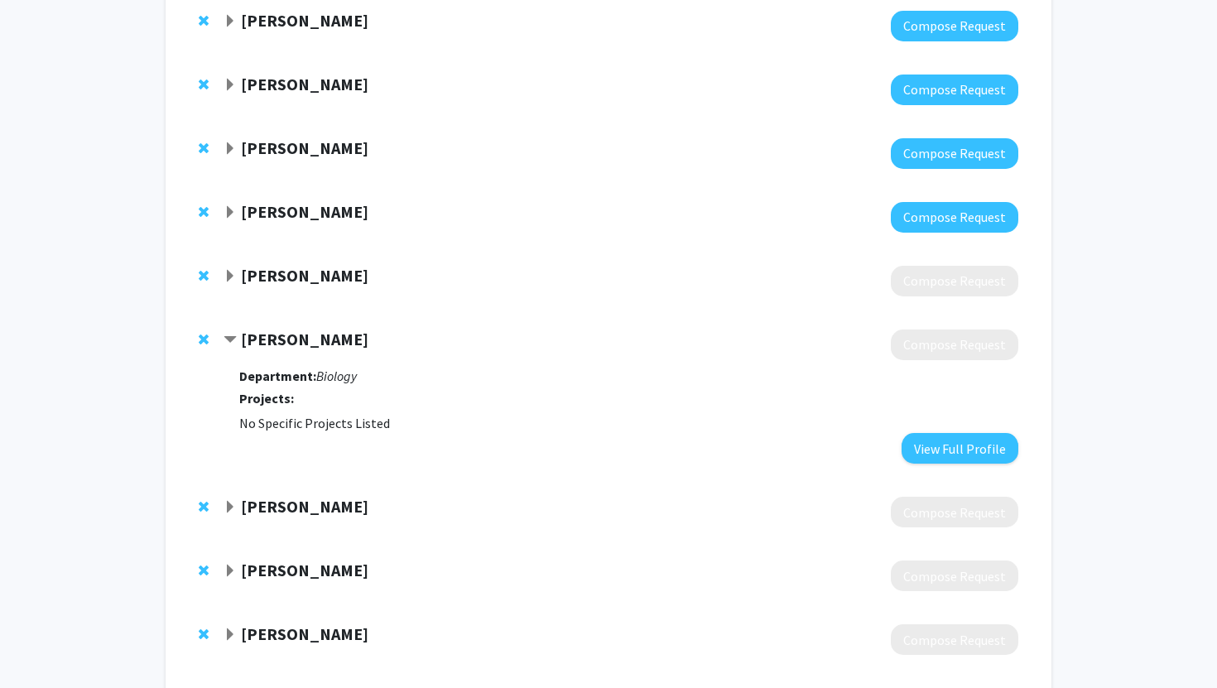
click at [226, 339] on span "Contract Chelsea Duball Bookmark" at bounding box center [230, 340] width 13 height 13
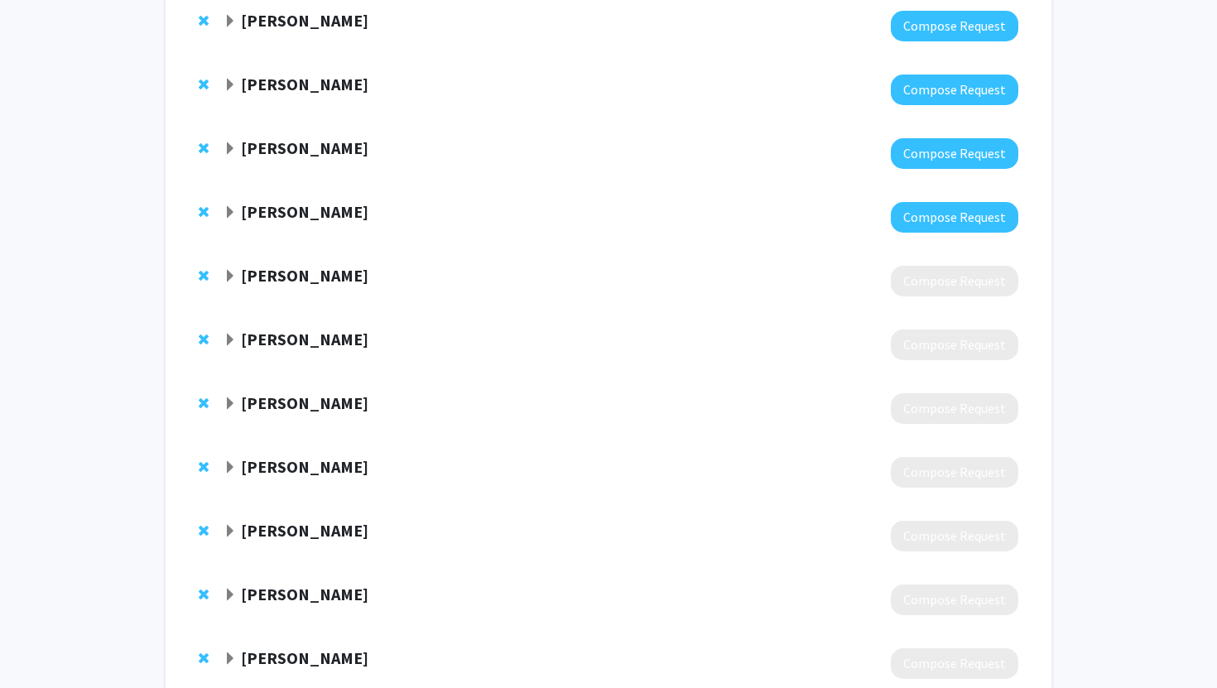
click at [330, 271] on strong "[PERSON_NAME]" at bounding box center [305, 275] width 128 height 21
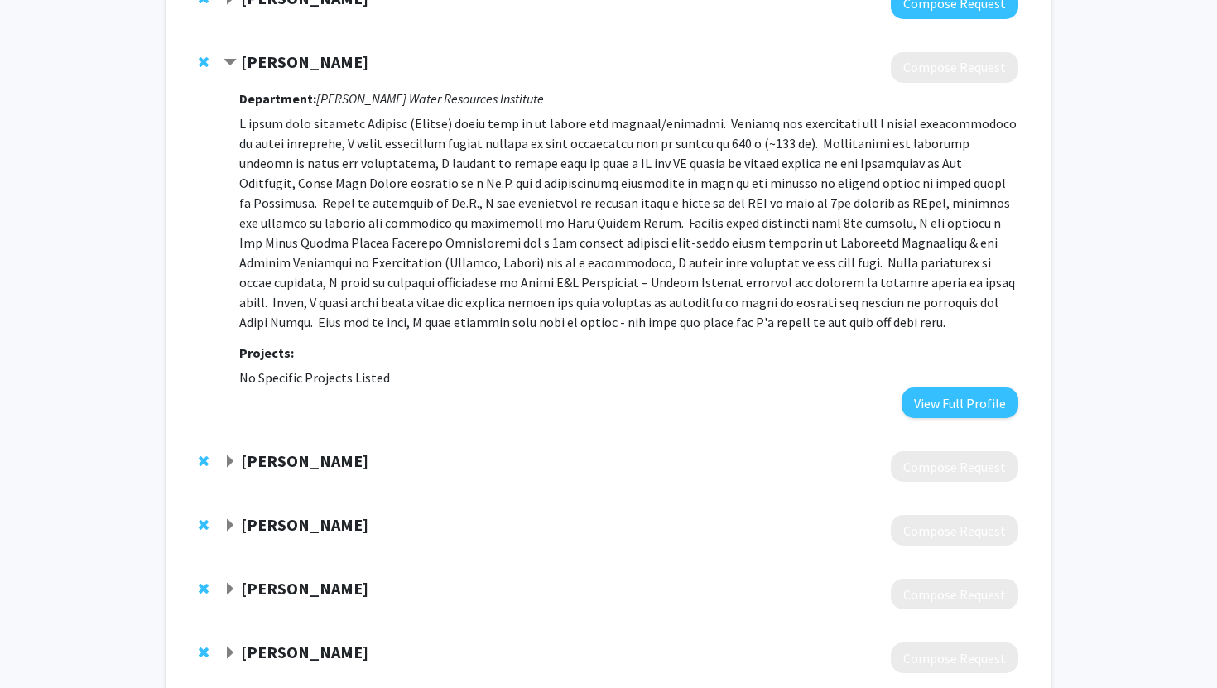
scroll to position [384, 0]
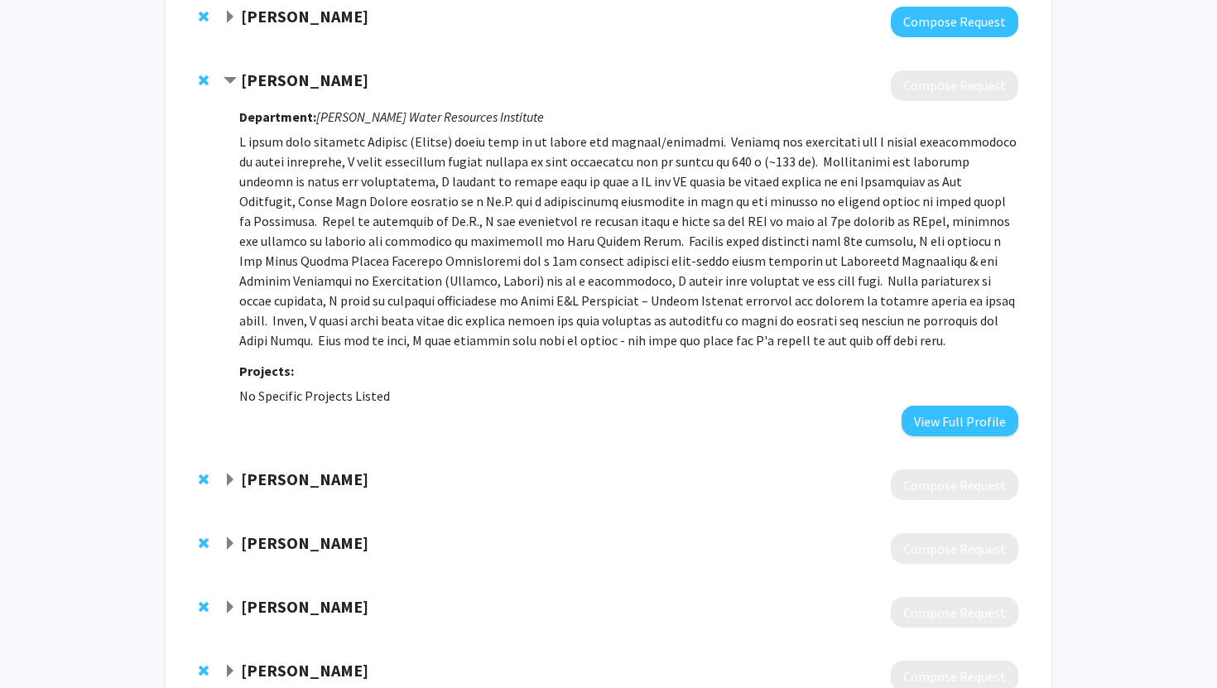
click at [295, 75] on strong "[PERSON_NAME]" at bounding box center [305, 80] width 128 height 21
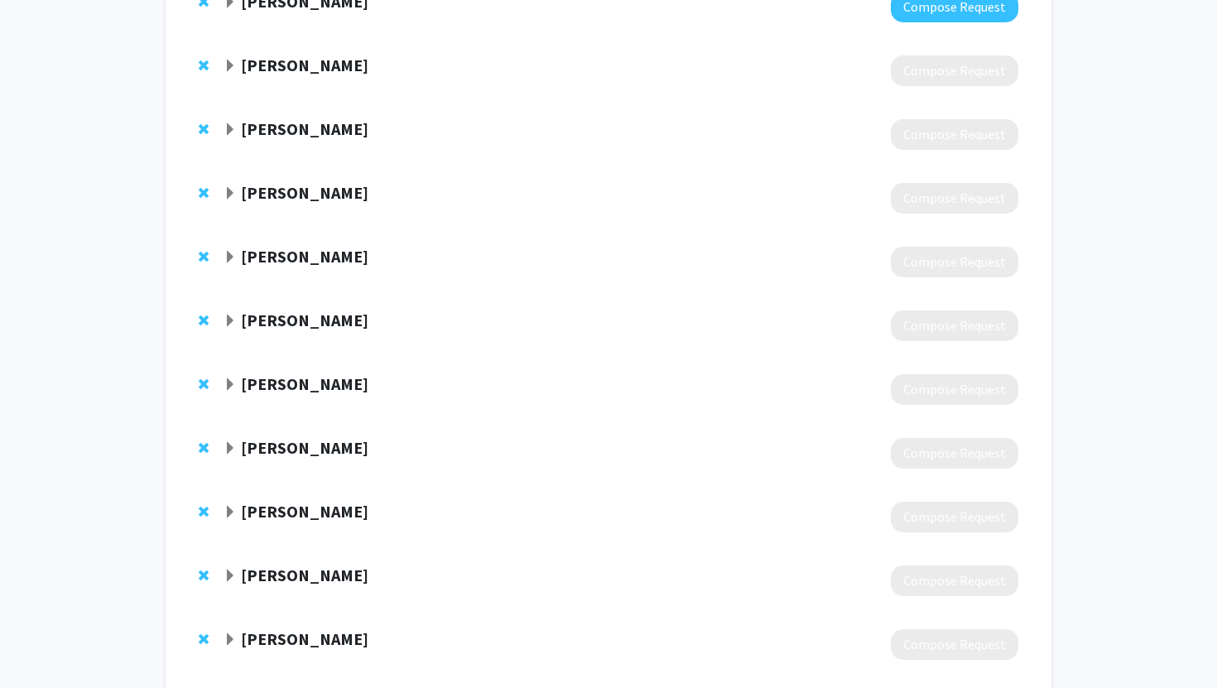
scroll to position [352, 0]
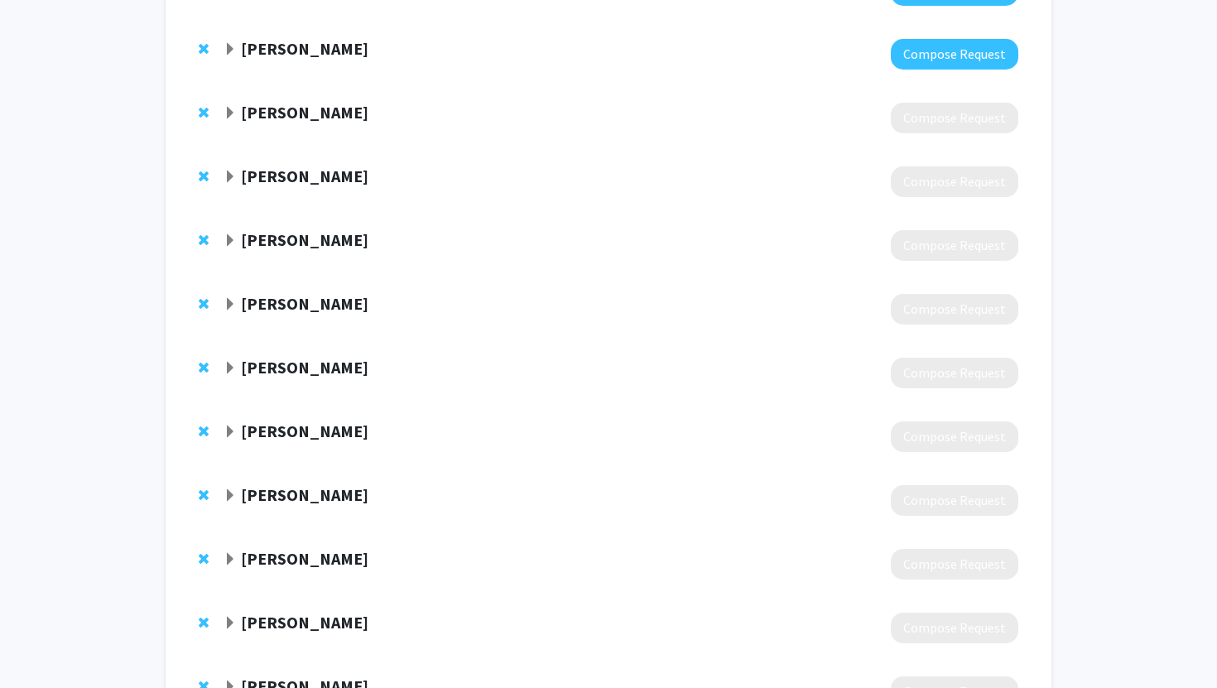
click at [344, 125] on div at bounding box center [621, 118] width 795 height 31
drag, startPoint x: 241, startPoint y: 108, endPoint x: 349, endPoint y: 108, distance: 107.6
click at [349, 108] on div "[PERSON_NAME]" at bounding box center [403, 113] width 358 height 21
copy strong "[PERSON_NAME]"
click at [344, 113] on strong "[PERSON_NAME]" at bounding box center [305, 112] width 128 height 21
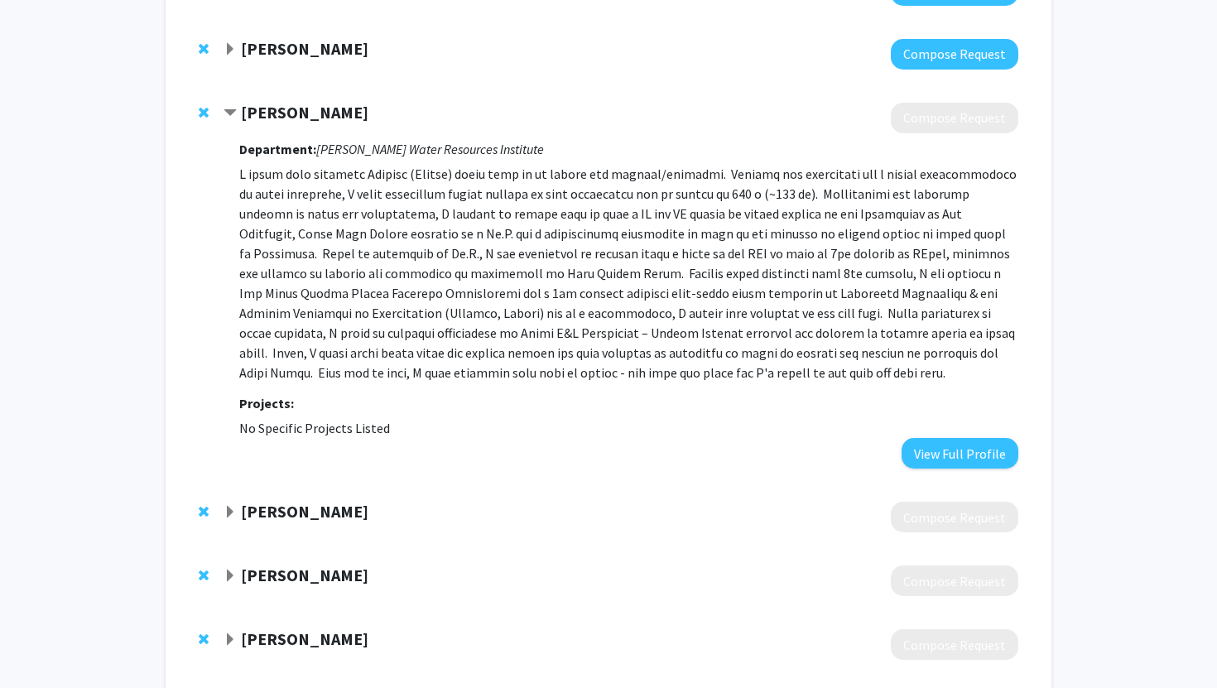
click at [344, 113] on strong "[PERSON_NAME]" at bounding box center [305, 112] width 128 height 21
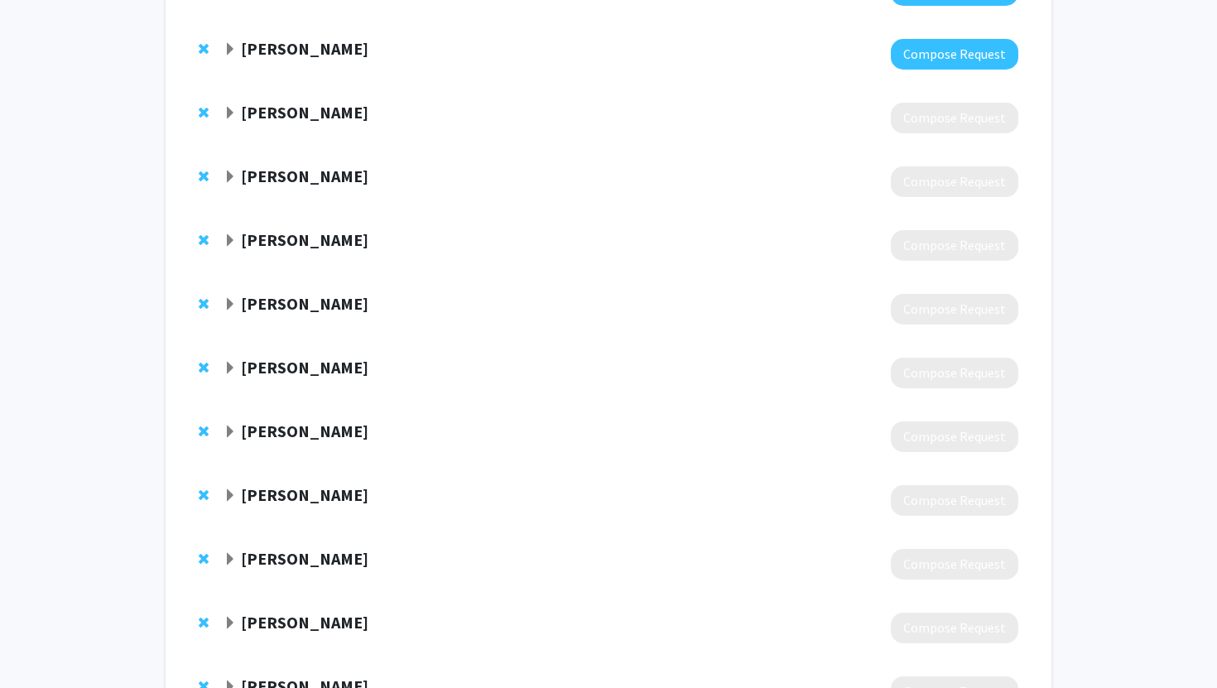
click at [333, 232] on strong "[PERSON_NAME]" at bounding box center [305, 239] width 128 height 21
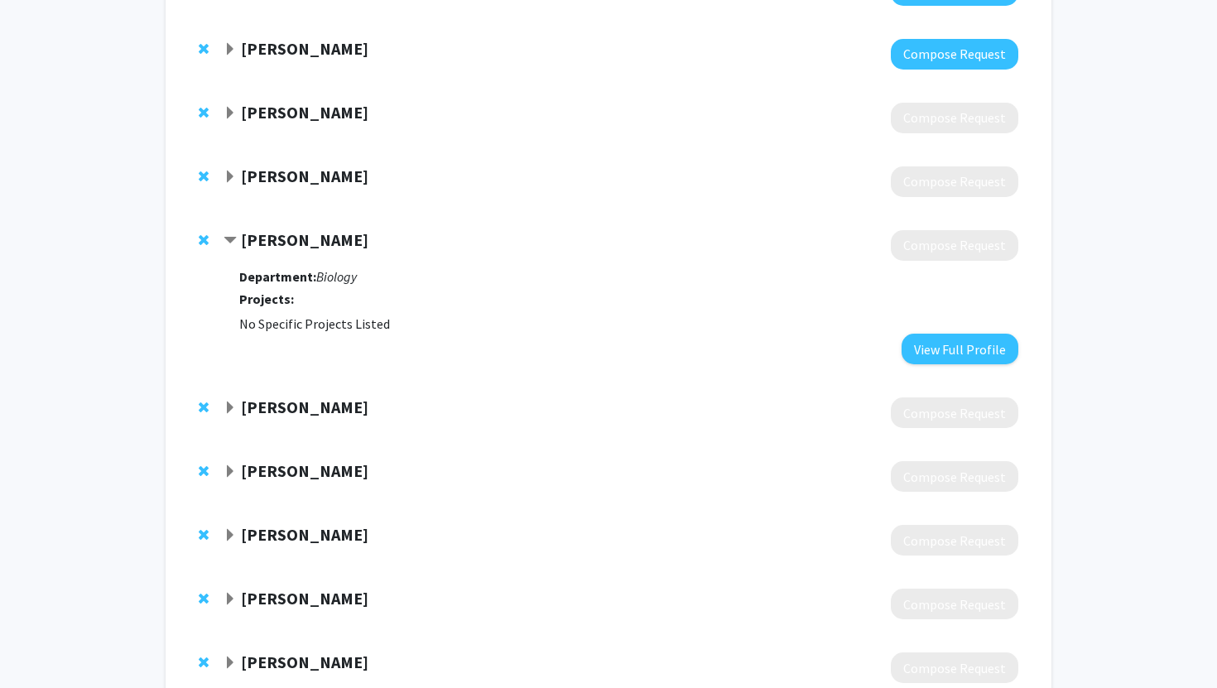
click at [229, 234] on span "Contract Sarah Hamsher Bookmark" at bounding box center [230, 240] width 13 height 13
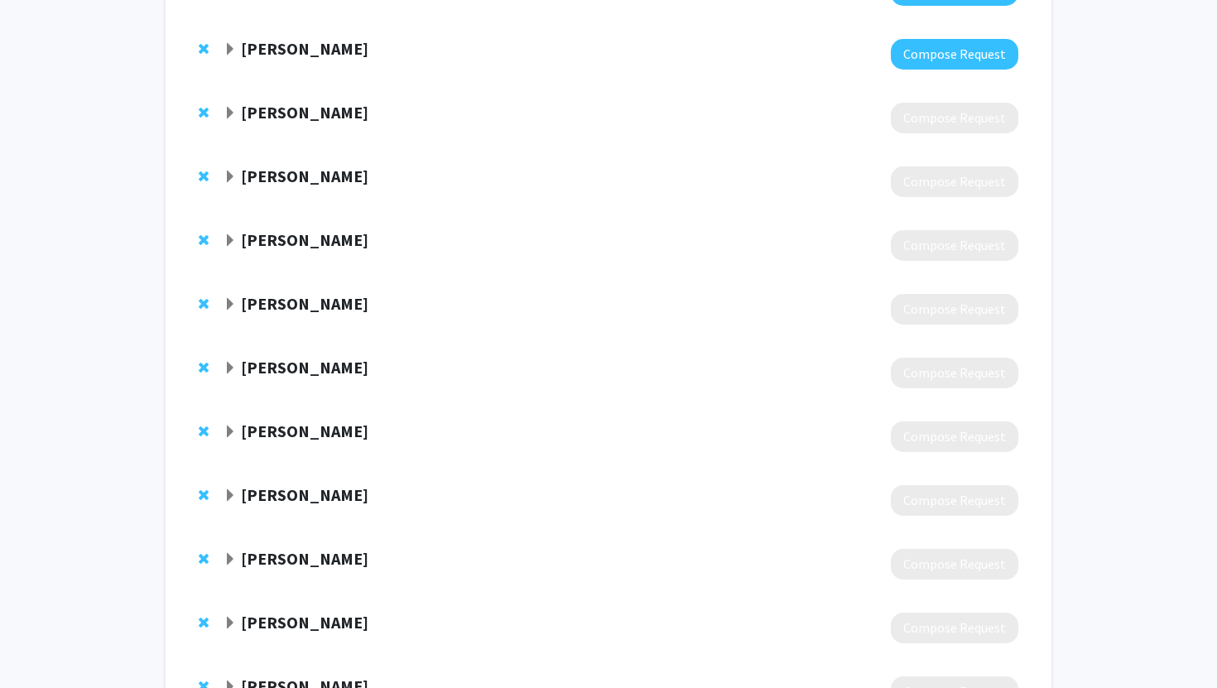
scroll to position [491, 0]
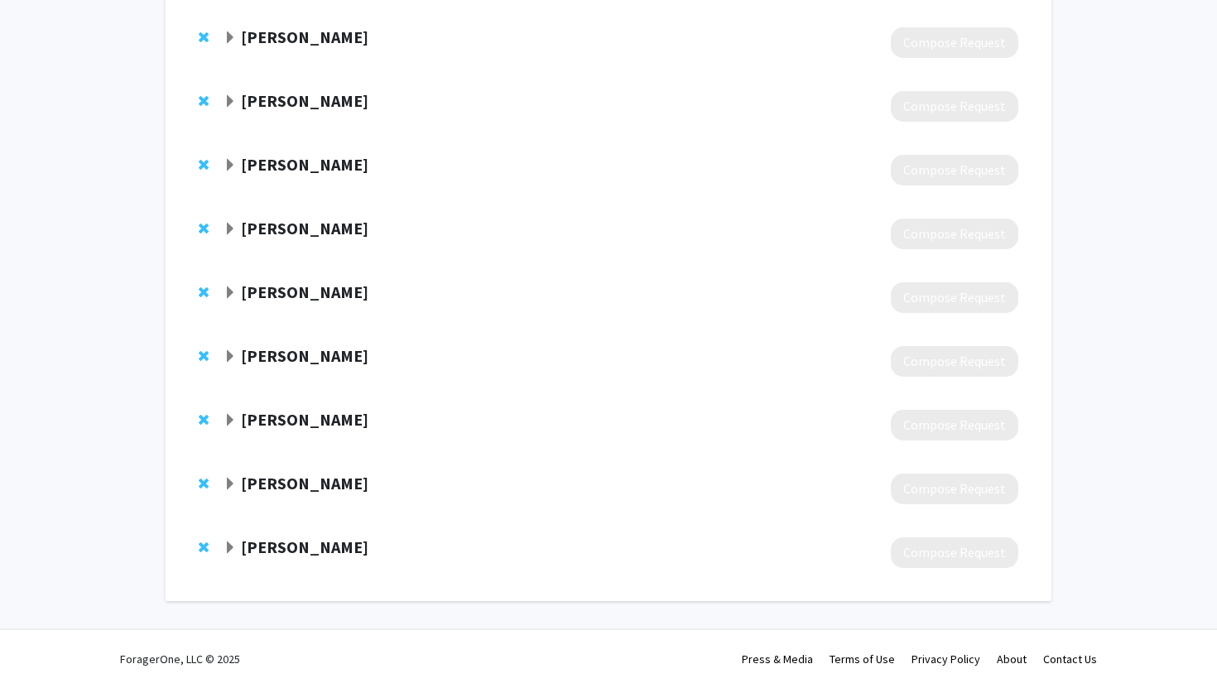
click at [236, 163] on span "Expand Christopher Shaffer Bookmark" at bounding box center [230, 165] width 13 height 13
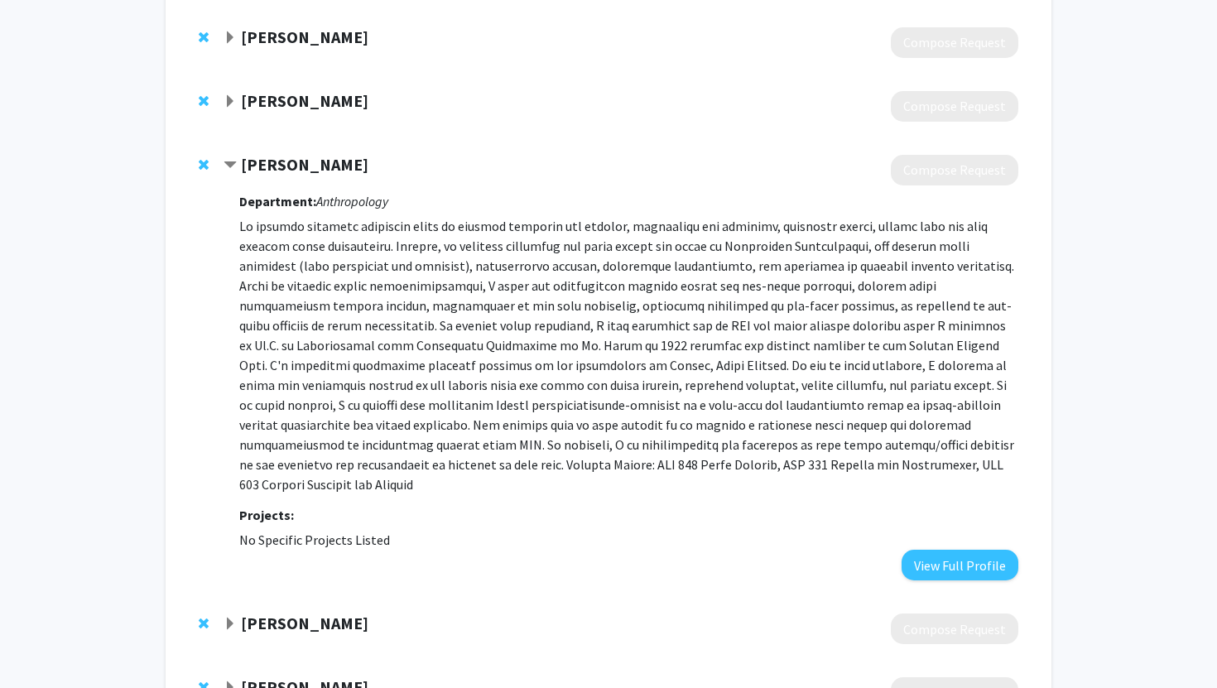
click at [233, 159] on span "Contract Christopher Shaffer Bookmark" at bounding box center [230, 165] width 13 height 13
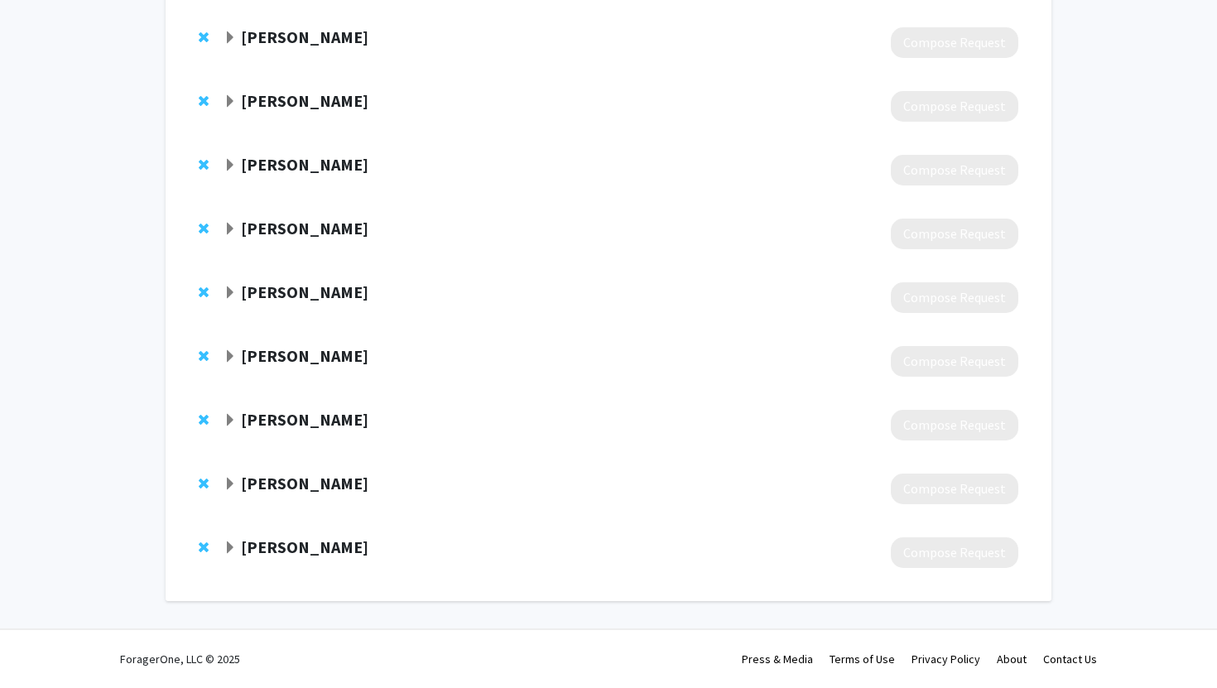
click at [243, 222] on strong "[PERSON_NAME]" at bounding box center [305, 228] width 128 height 21
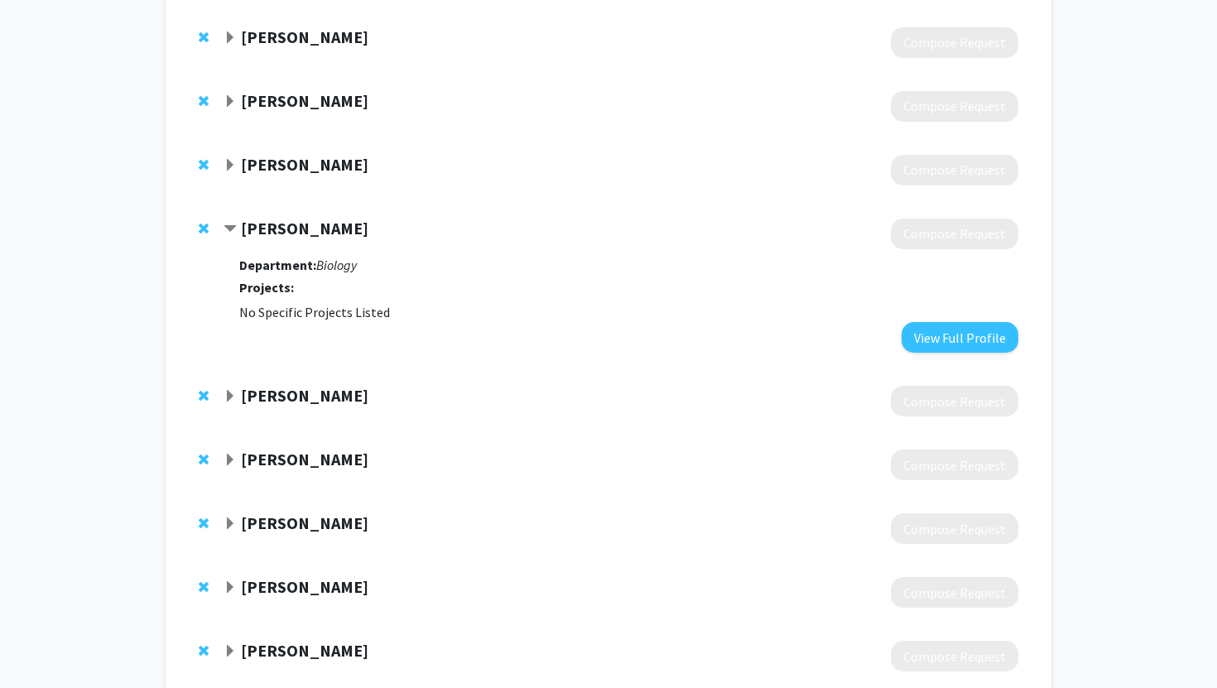
click at [239, 222] on div "[PERSON_NAME]" at bounding box center [403, 229] width 358 height 21
click at [229, 223] on span "Contract Jennifer Winther Bookmark" at bounding box center [230, 229] width 13 height 13
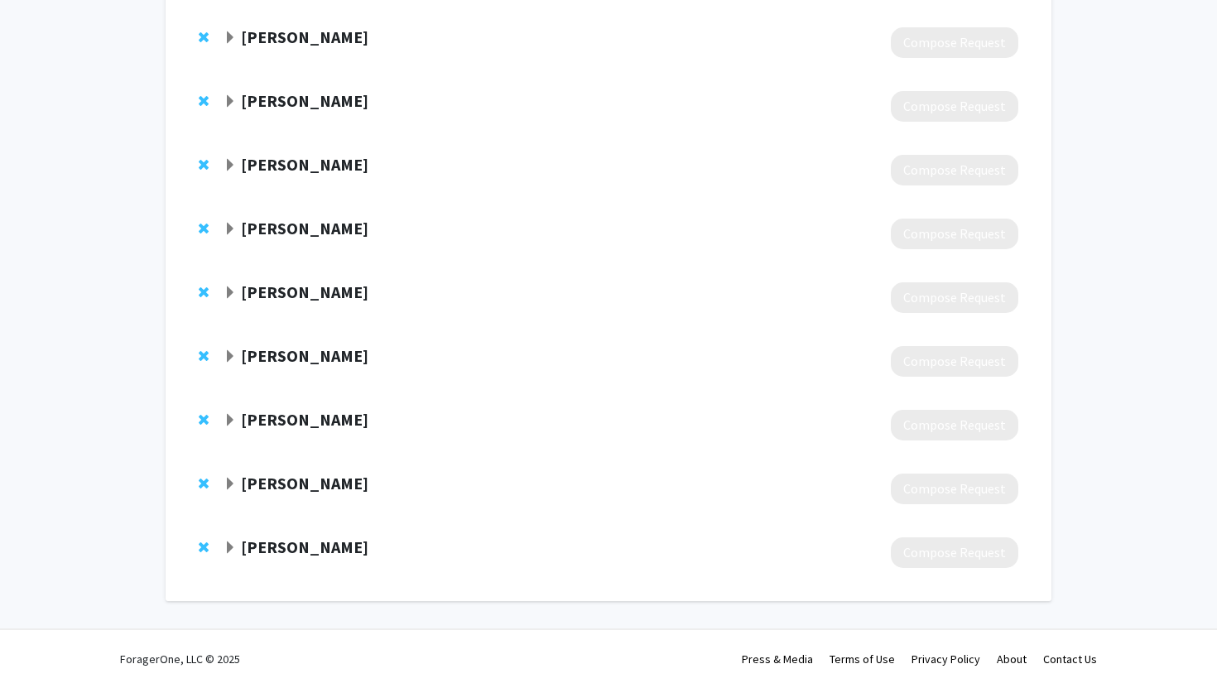
click at [231, 224] on span "Expand Jennifer Winther Bookmark" at bounding box center [230, 229] width 13 height 13
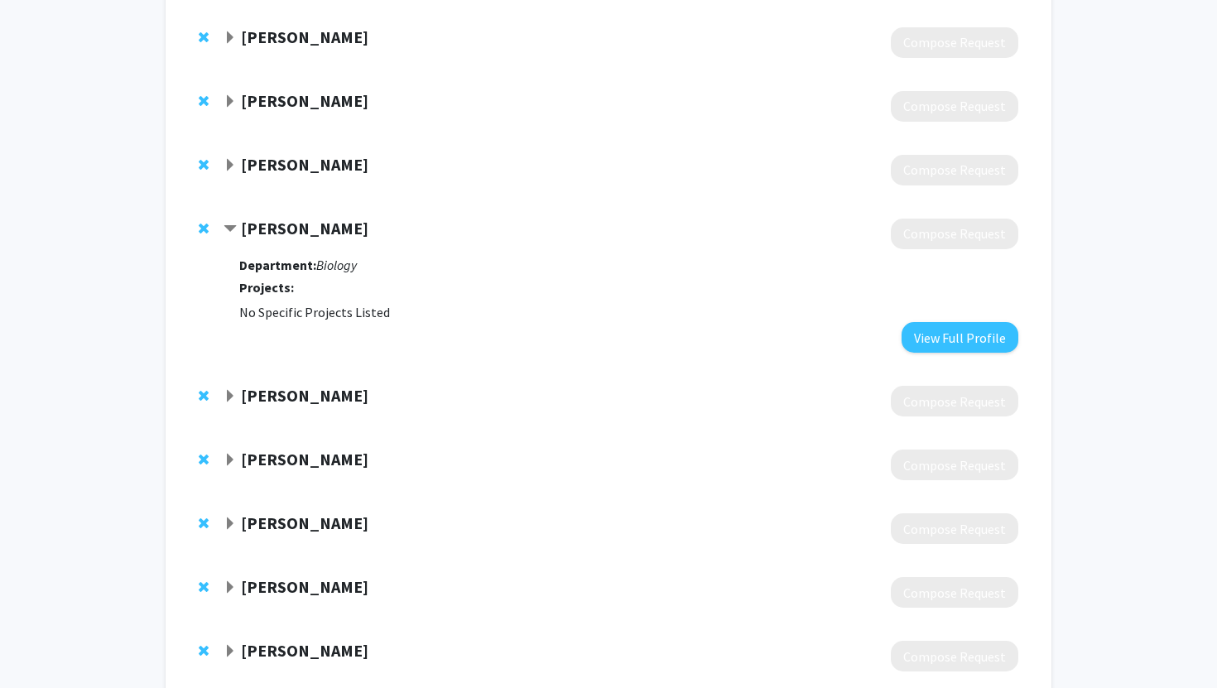
scroll to position [595, 0]
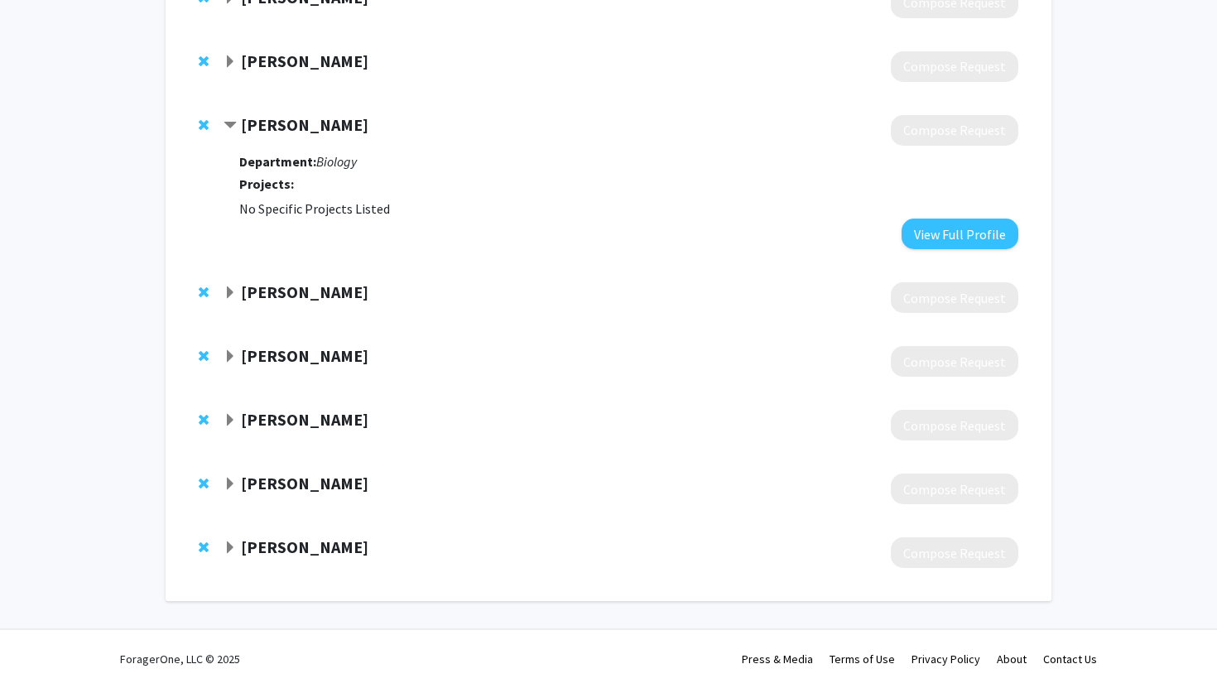
click at [352, 311] on div at bounding box center [621, 297] width 795 height 31
click at [238, 291] on div "[PERSON_NAME]" at bounding box center [403, 292] width 358 height 21
click at [228, 290] on span "Expand Kathryn Haley Bookmark" at bounding box center [230, 292] width 13 height 13
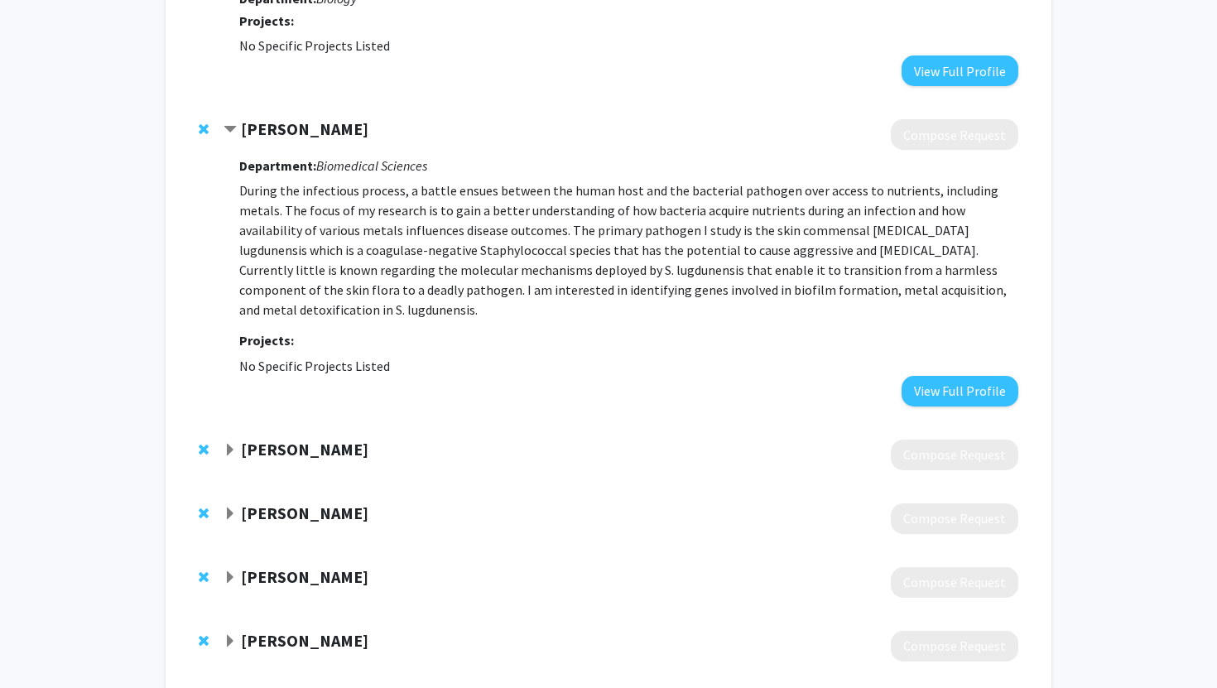
scroll to position [850, 0]
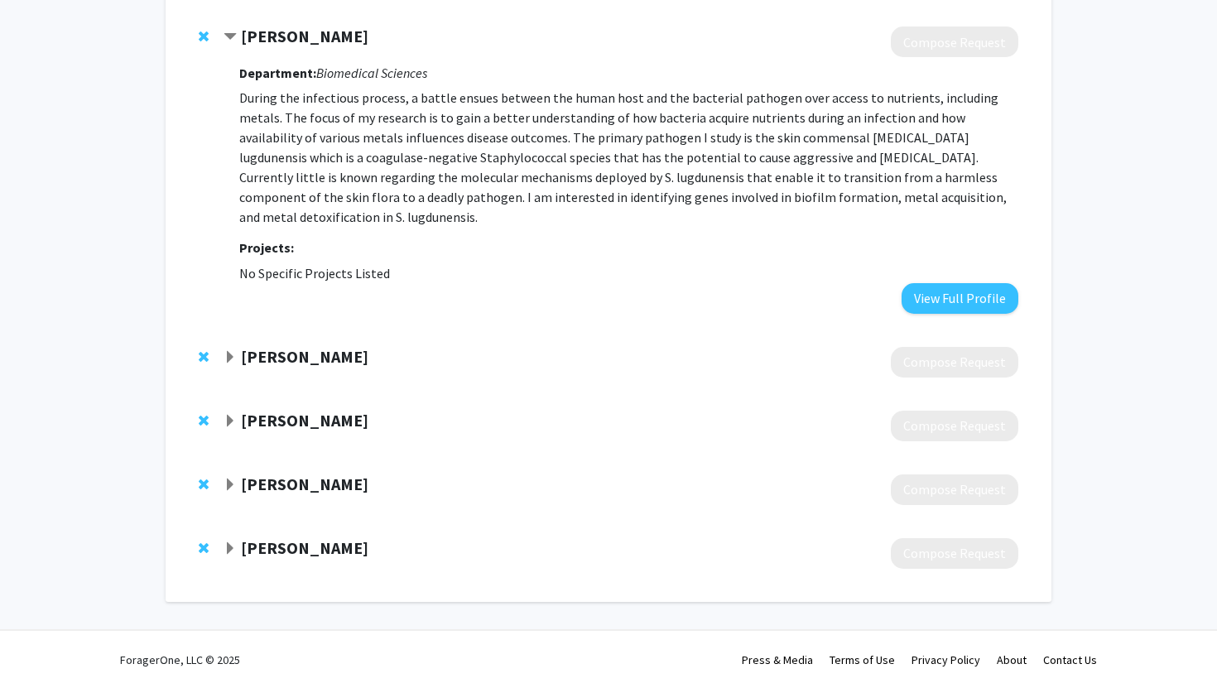
click at [279, 352] on strong "[PERSON_NAME]" at bounding box center [305, 356] width 128 height 21
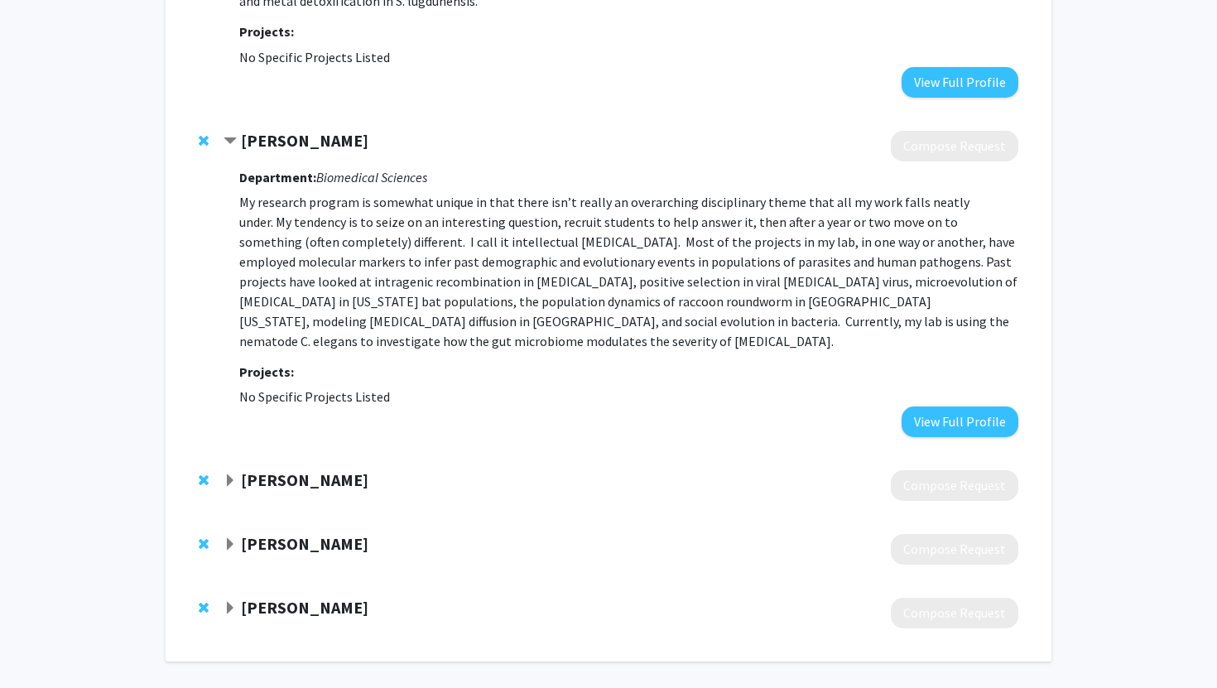
scroll to position [1127, 0]
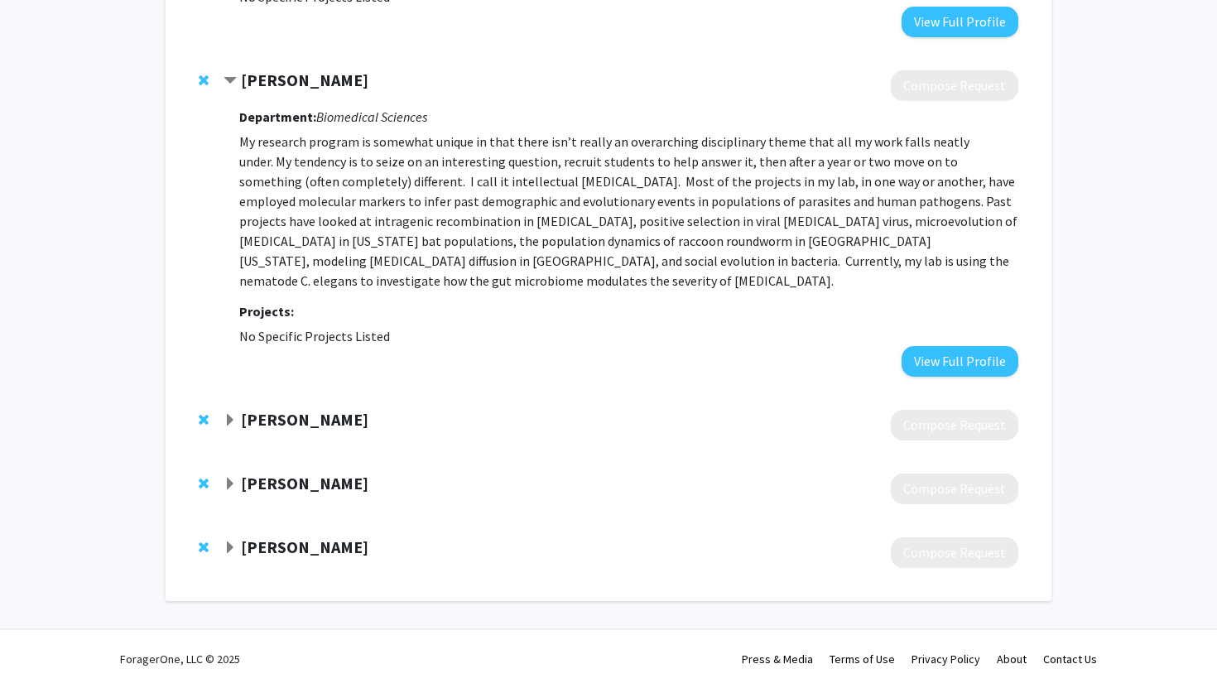
click at [306, 416] on strong "[PERSON_NAME]" at bounding box center [305, 419] width 128 height 21
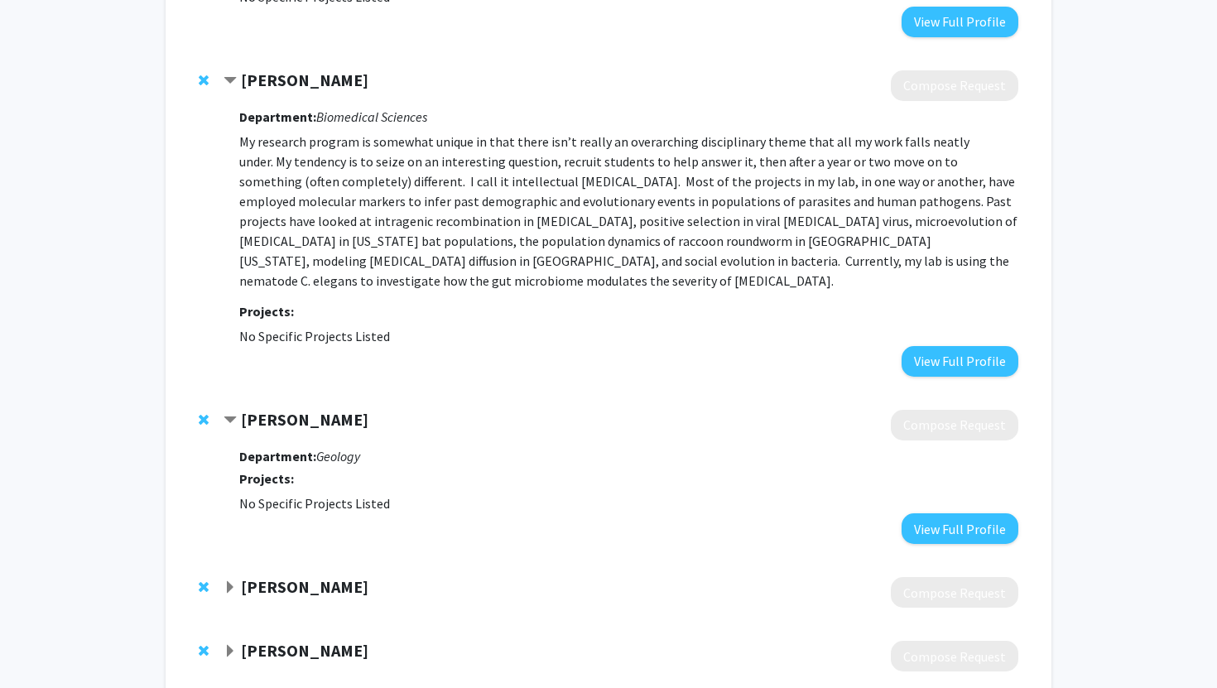
scroll to position [1230, 0]
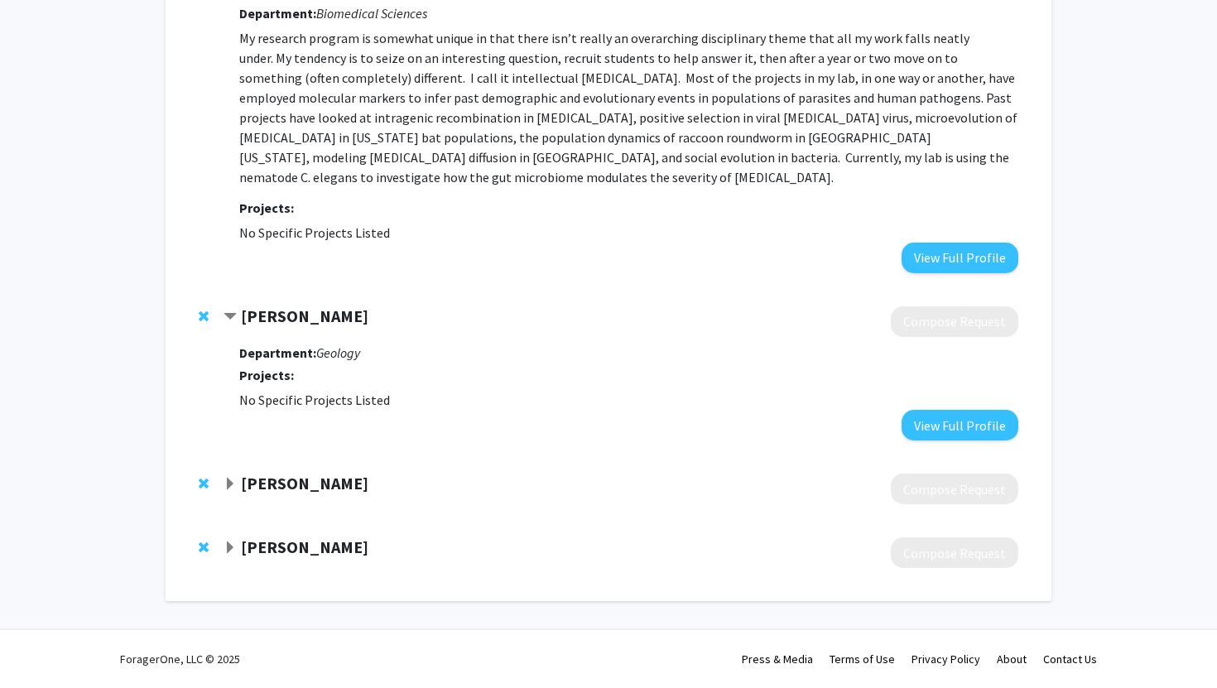
click at [324, 488] on strong "[PERSON_NAME]" at bounding box center [305, 483] width 128 height 21
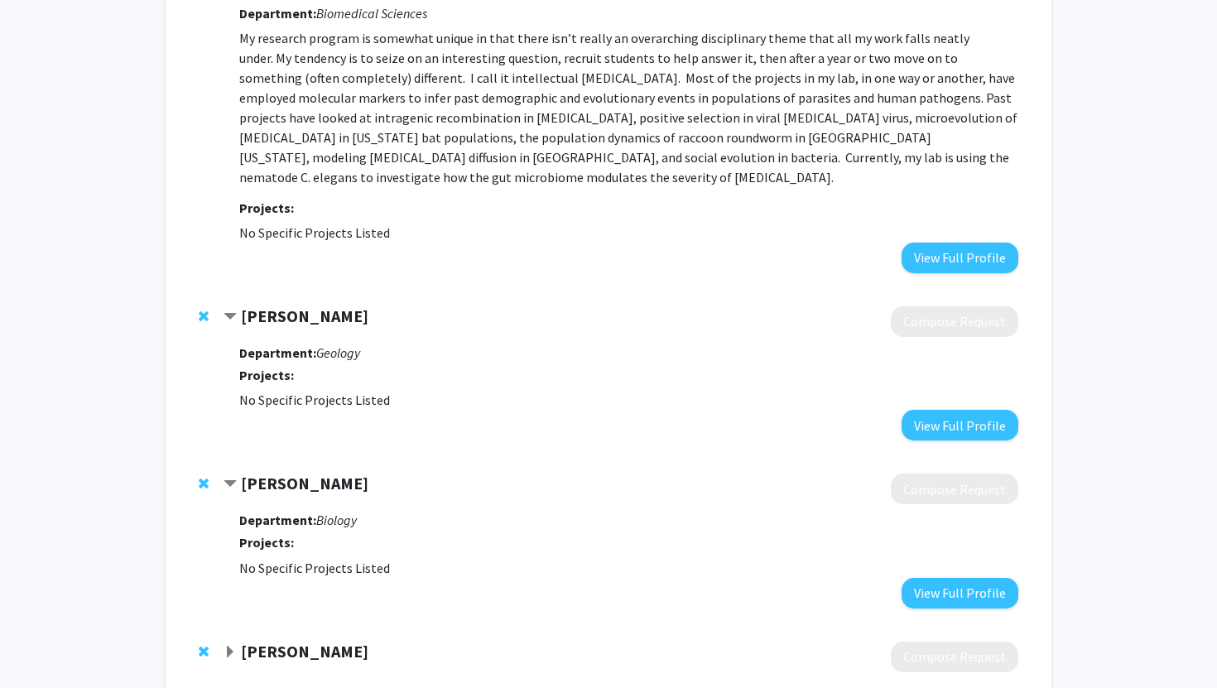
scroll to position [1335, 0]
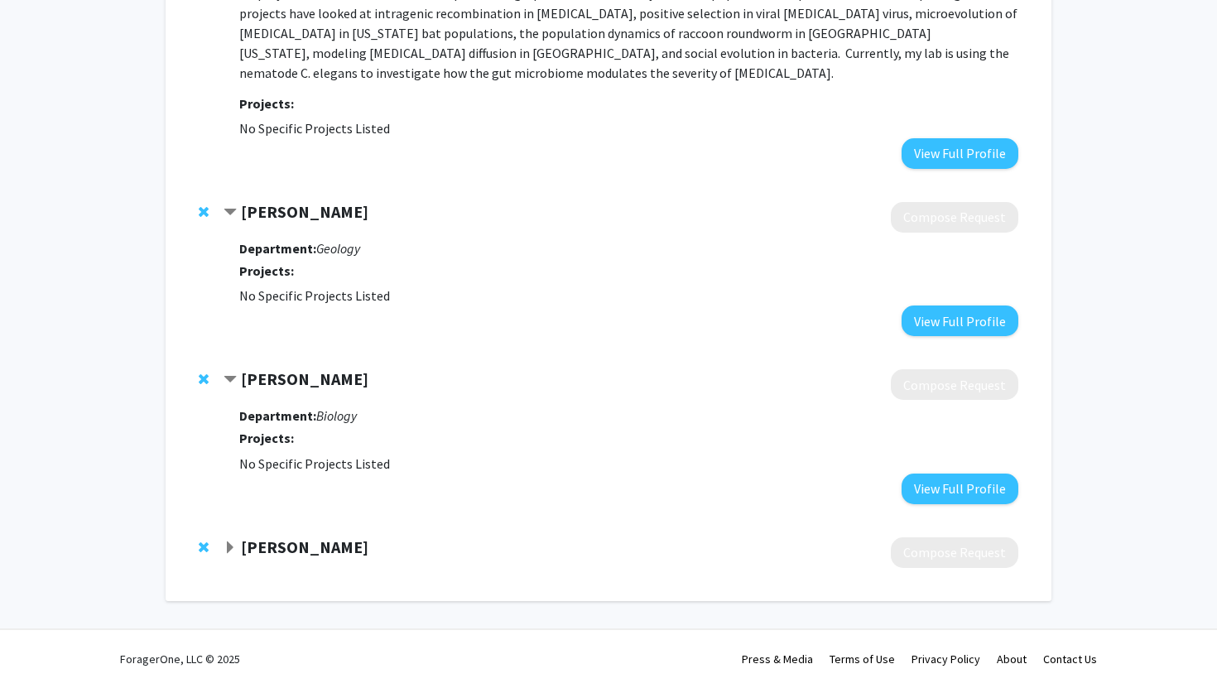
click at [236, 376] on span "Contract Jennifer Moore Bookmark" at bounding box center [230, 379] width 13 height 13
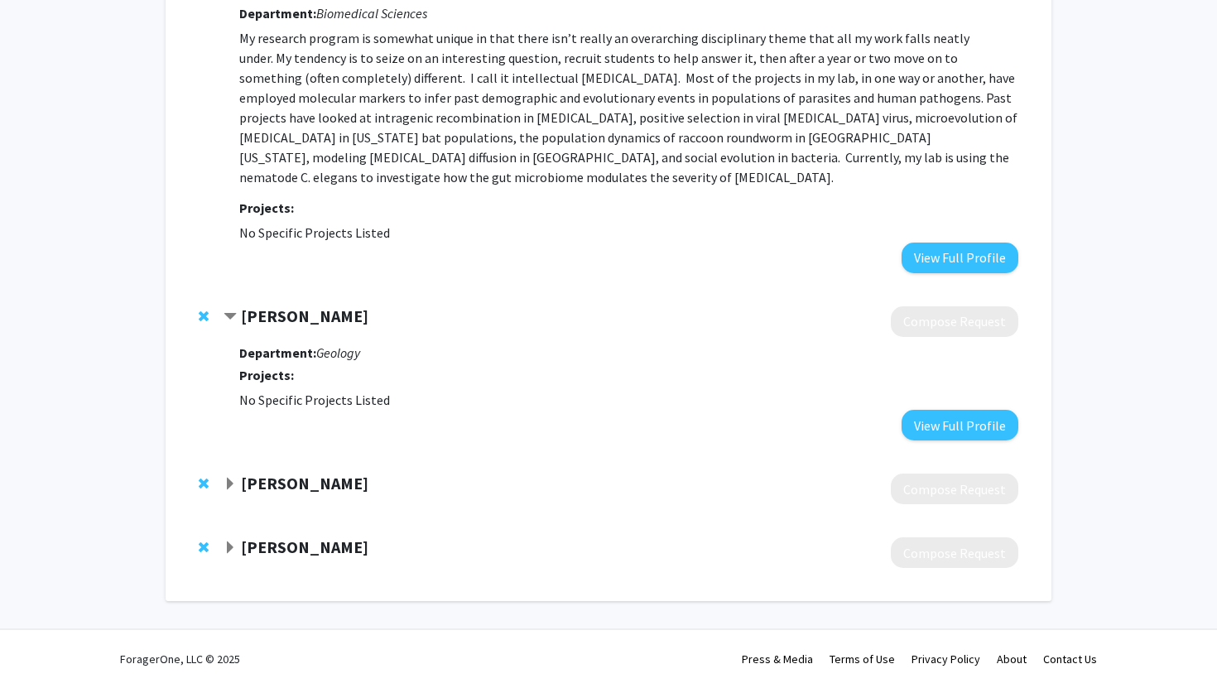
scroll to position [1230, 0]
click at [228, 315] on span "Contract Tara Kneeshaw Bookmark" at bounding box center [230, 317] width 13 height 13
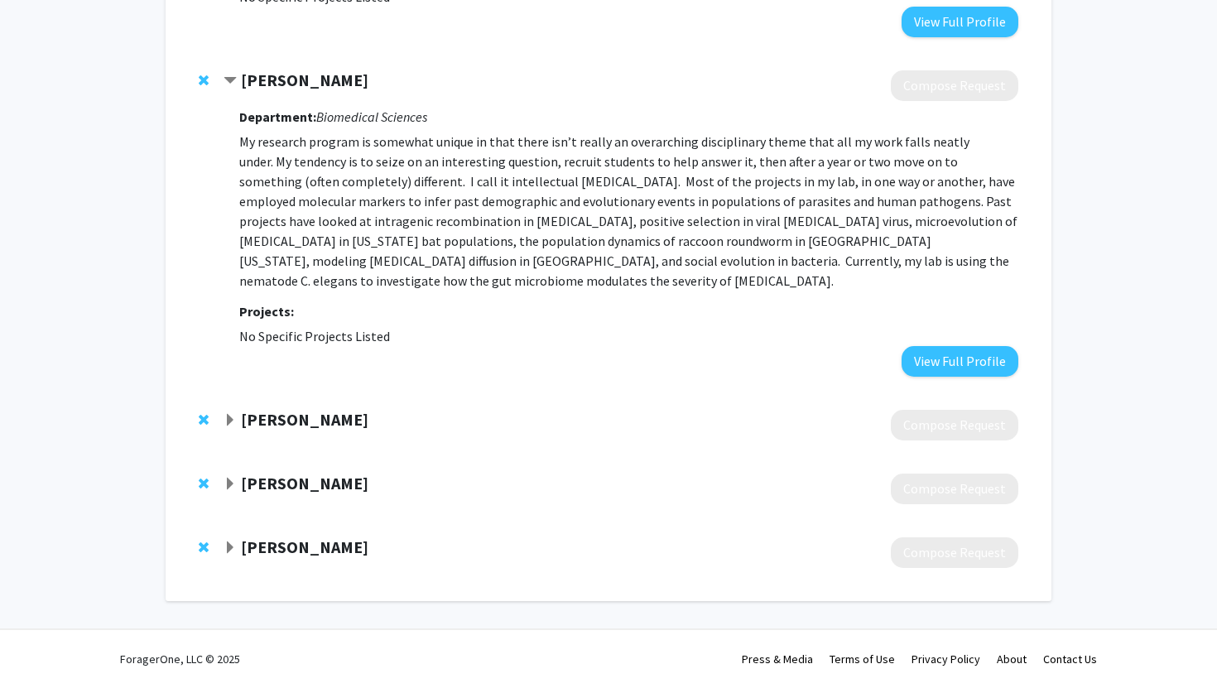
click at [266, 551] on strong "[PERSON_NAME]" at bounding box center [305, 547] width 128 height 21
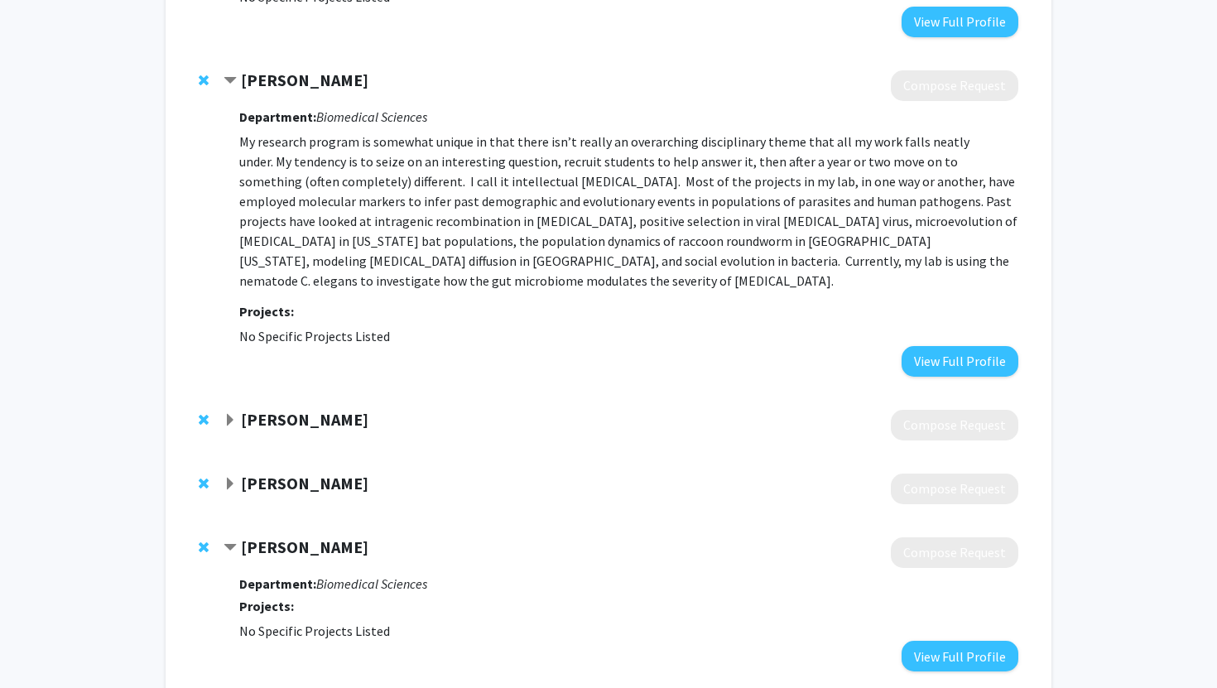
scroll to position [1230, 0]
